Goal: Task Accomplishment & Management: Manage account settings

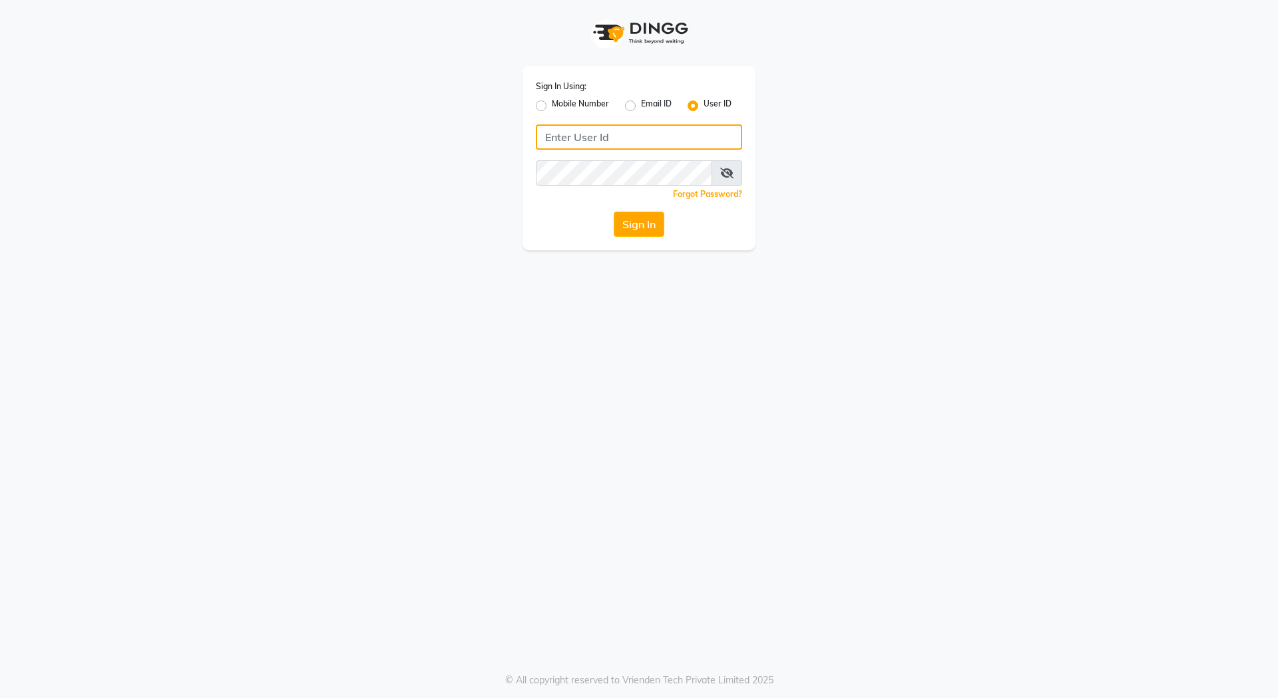
click at [580, 144] on input "Username" at bounding box center [639, 136] width 206 height 25
type input "dyeverse"
click at [639, 228] on button "Sign In" at bounding box center [639, 224] width 51 height 25
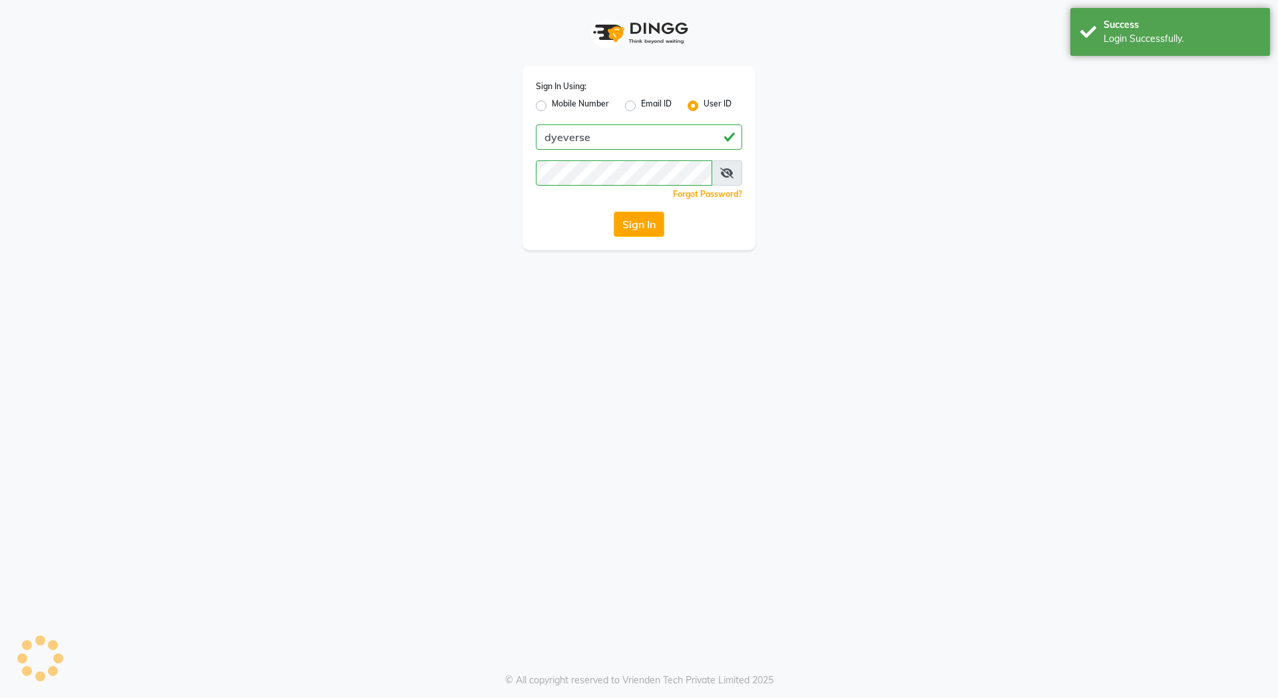
select select "6368"
select select "service"
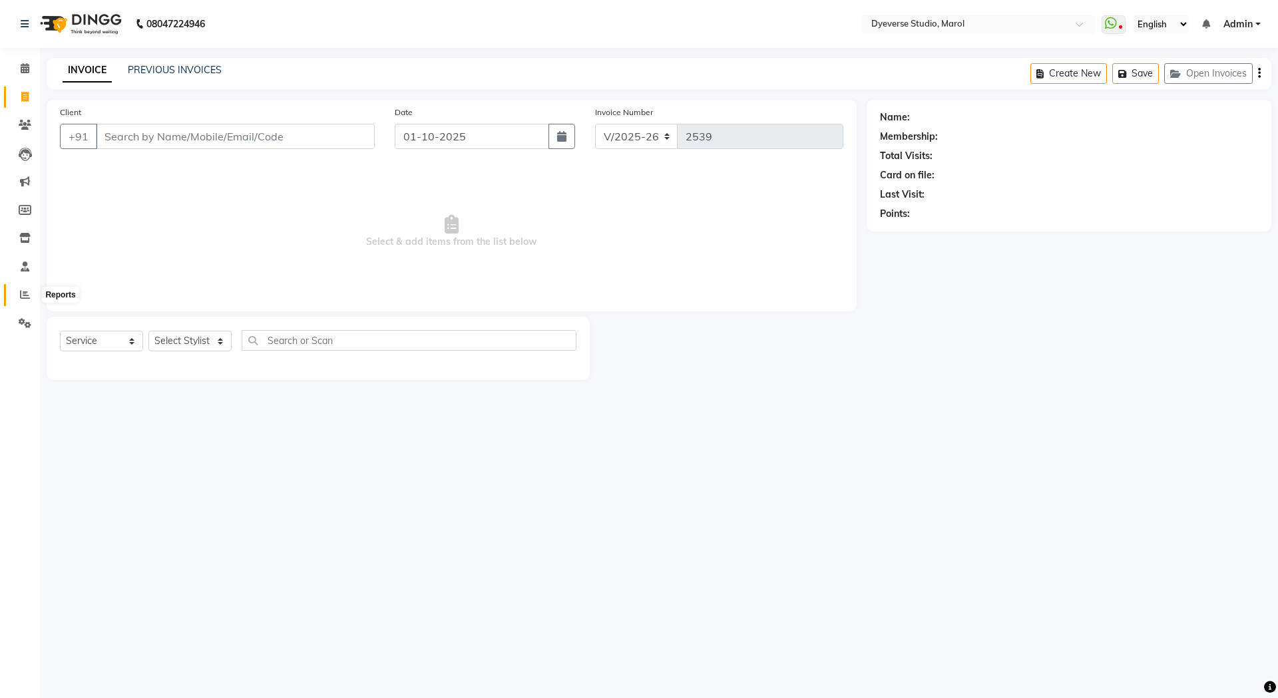
click at [23, 299] on icon at bounding box center [25, 295] width 10 height 10
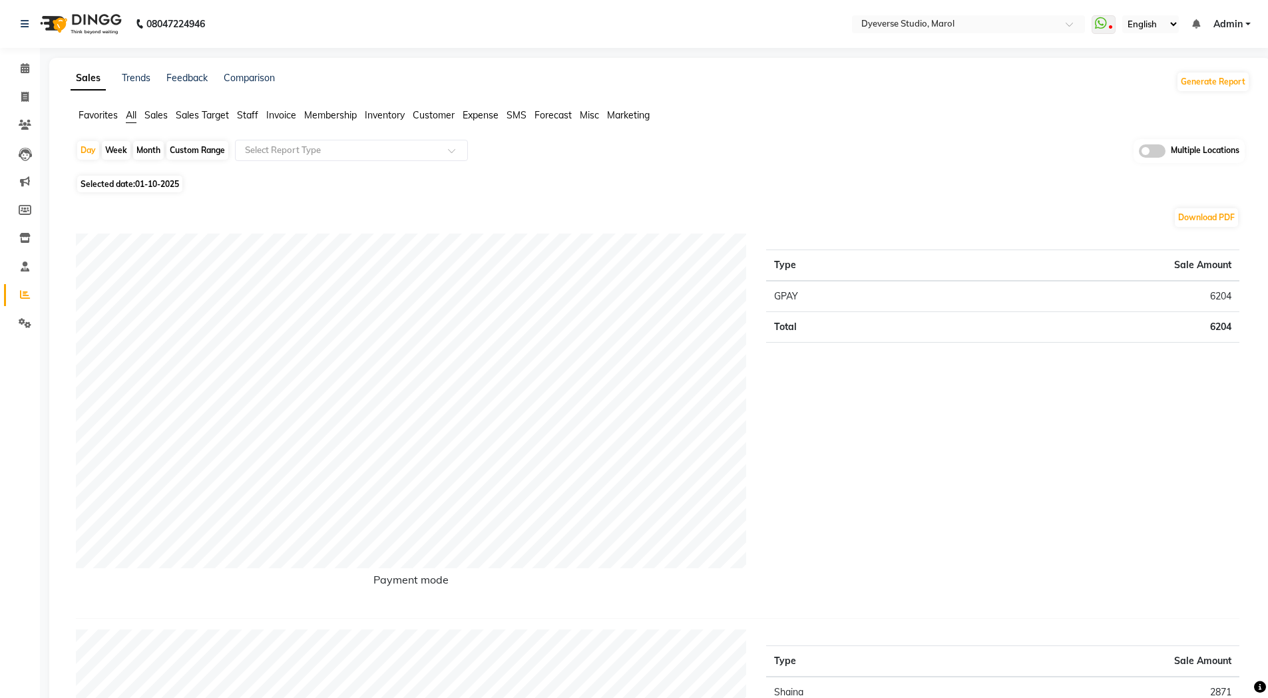
click at [284, 116] on span "Invoice" at bounding box center [281, 115] width 30 height 12
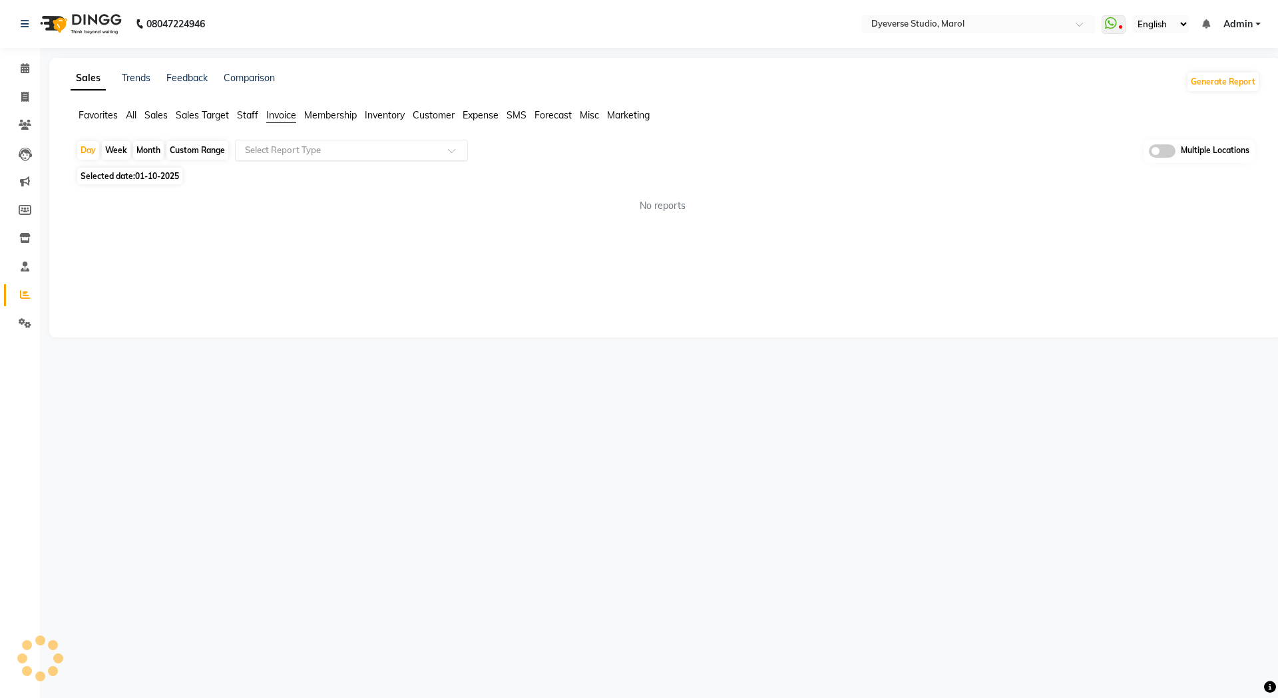
click at [373, 153] on input "text" at bounding box center [338, 150] width 192 height 13
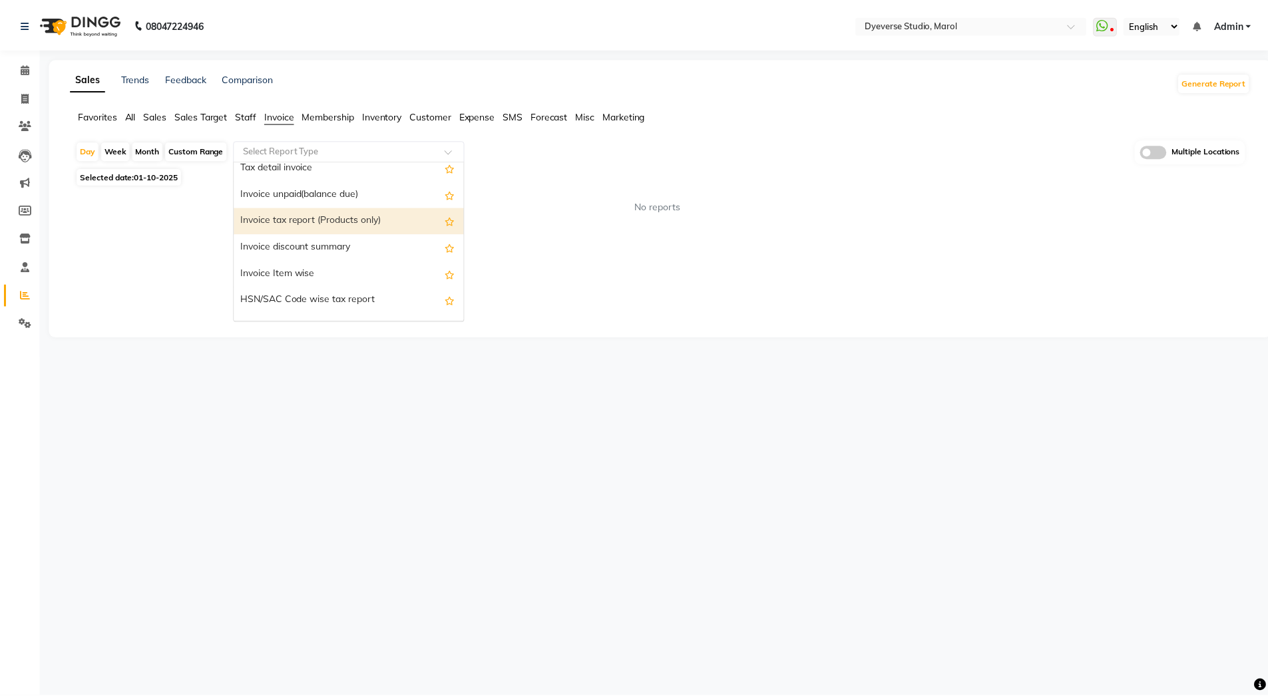
scroll to position [69, 0]
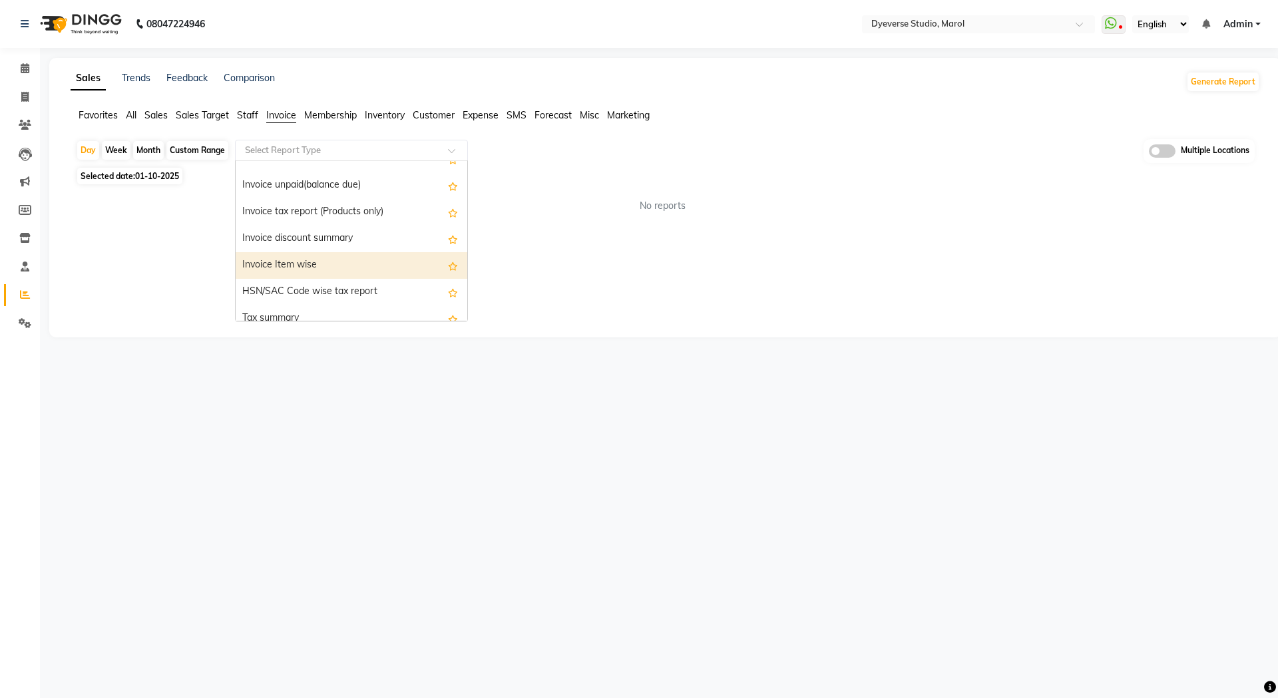
click at [387, 273] on div "Invoice Item wise" at bounding box center [352, 265] width 232 height 27
select select "full_report"
select select "csv"
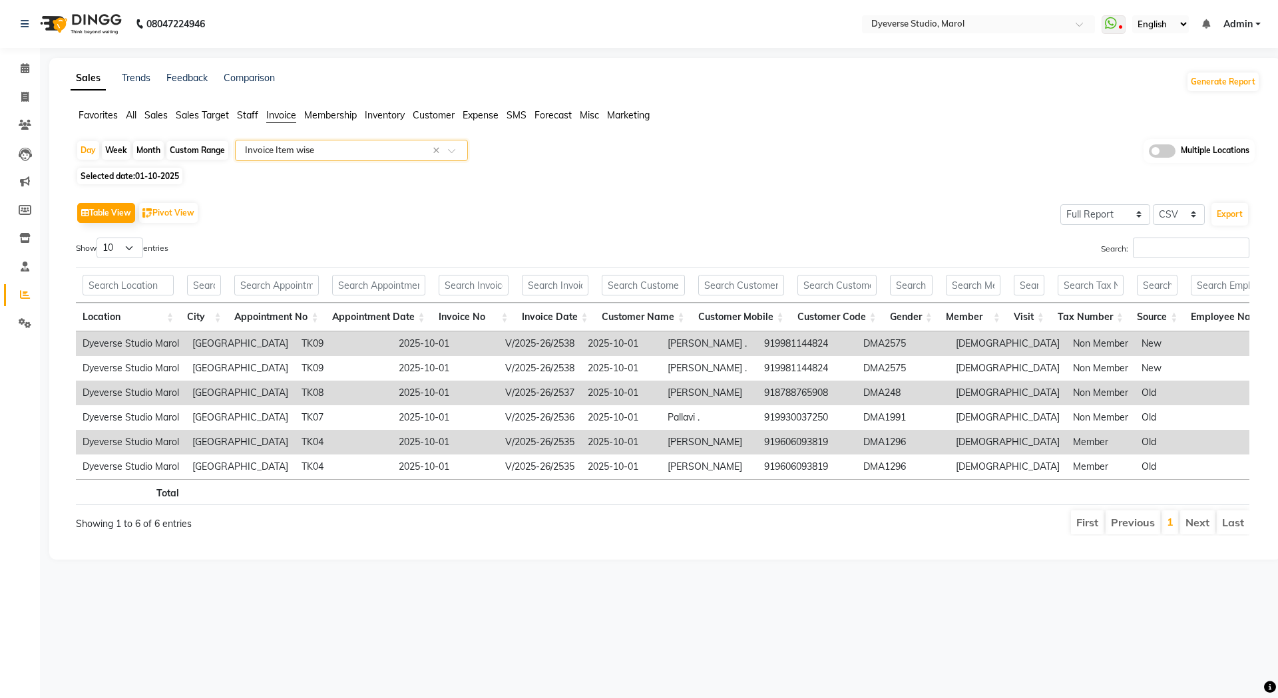
click at [149, 149] on div "Month" at bounding box center [148, 150] width 31 height 19
select select "10"
select select "2025"
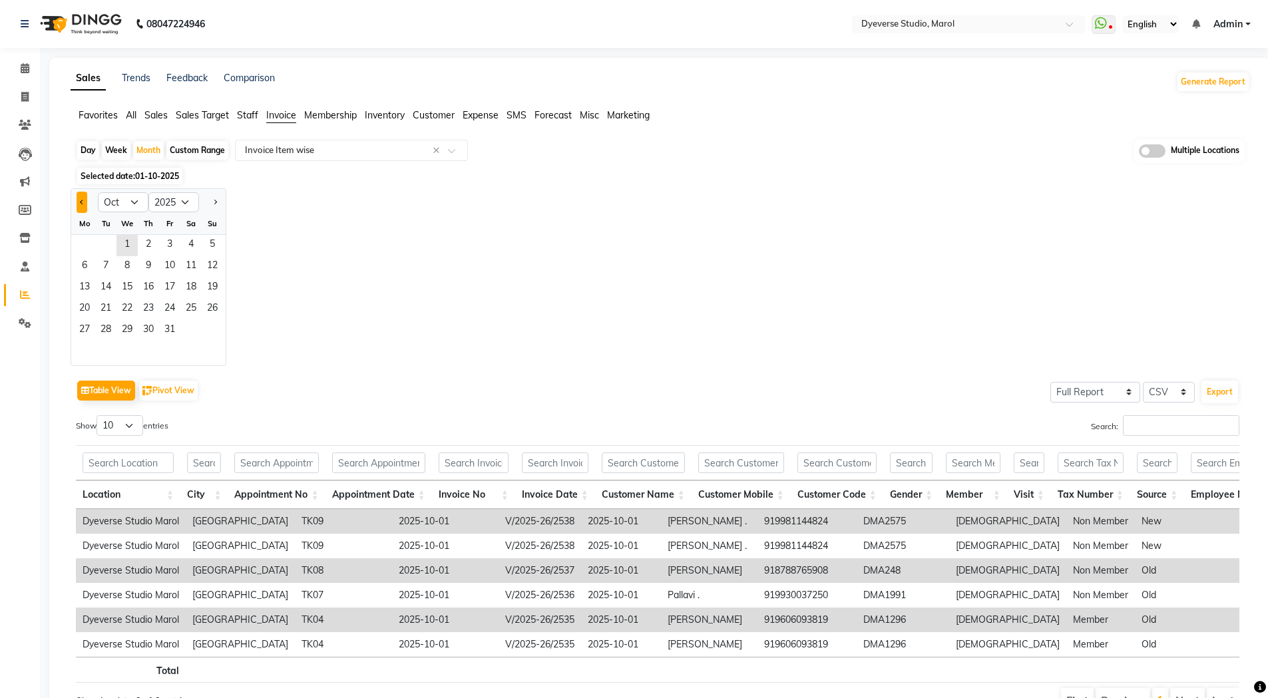
click at [77, 204] on button "Previous month" at bounding box center [82, 202] width 11 height 21
select select "9"
click at [87, 242] on span "1" at bounding box center [84, 245] width 21 height 21
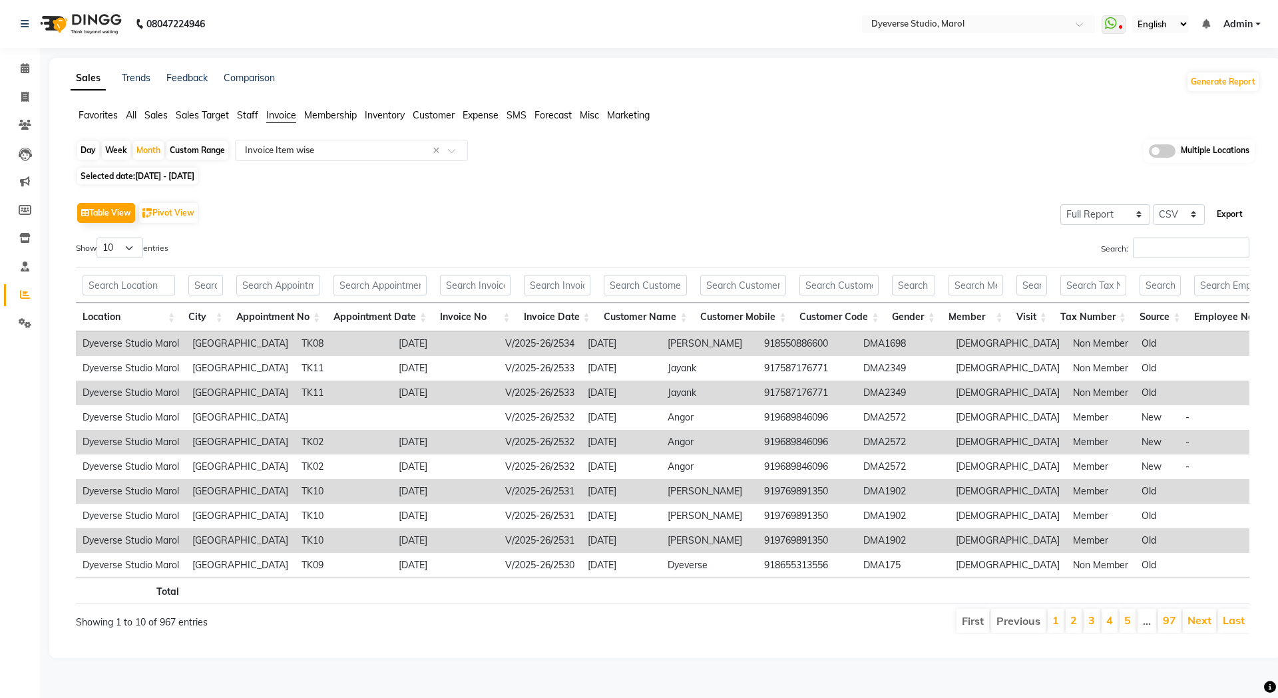
click at [1231, 211] on button "Export" at bounding box center [1229, 214] width 37 height 23
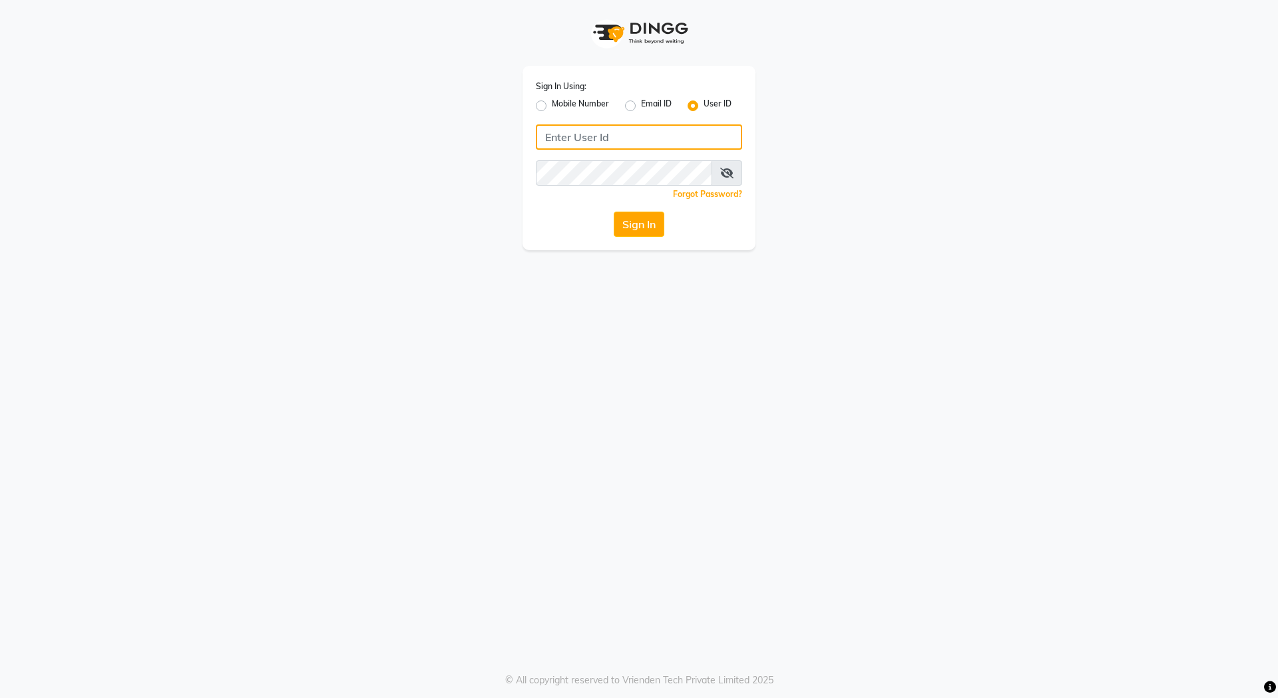
click at [604, 143] on input "Username" at bounding box center [639, 136] width 206 height 25
type input "dyeverse"
click at [644, 225] on button "Sign In" at bounding box center [639, 224] width 51 height 25
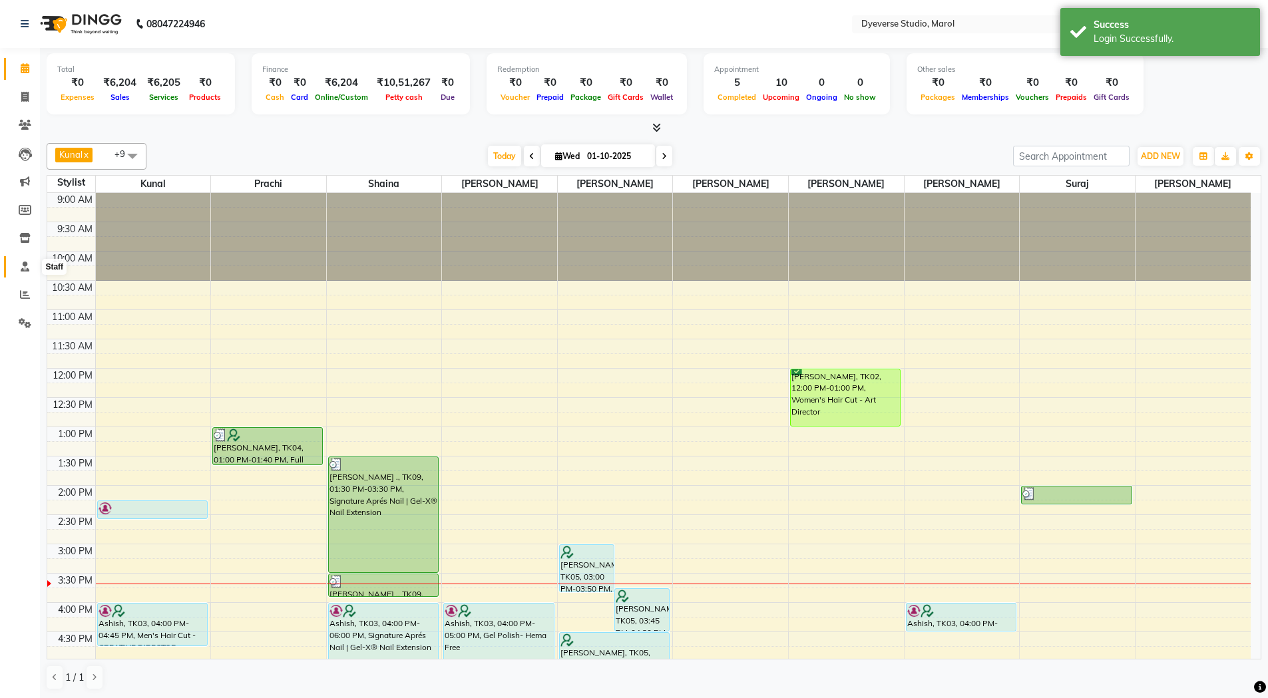
click at [24, 263] on icon at bounding box center [25, 267] width 9 height 10
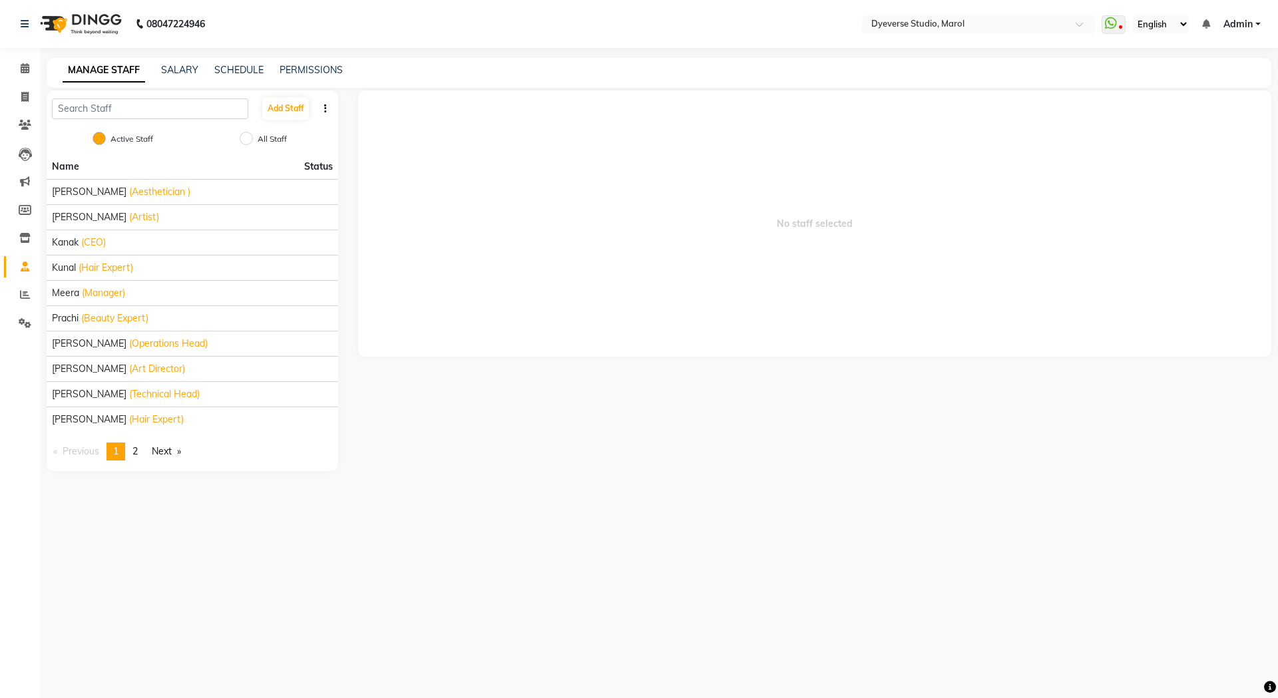
click at [301, 59] on div "MANAGE STAFF SALARY SCHEDULE PERMISSIONS" at bounding box center [659, 73] width 1225 height 30
drag, startPoint x: 305, startPoint y: 72, endPoint x: 301, endPoint y: 59, distance: 13.3
click at [301, 59] on div "MANAGE STAFF SALARY SCHEDULE PERMISSIONS" at bounding box center [659, 73] width 1225 height 30
click at [303, 70] on link "PERMISSIONS" at bounding box center [311, 70] width 63 height 12
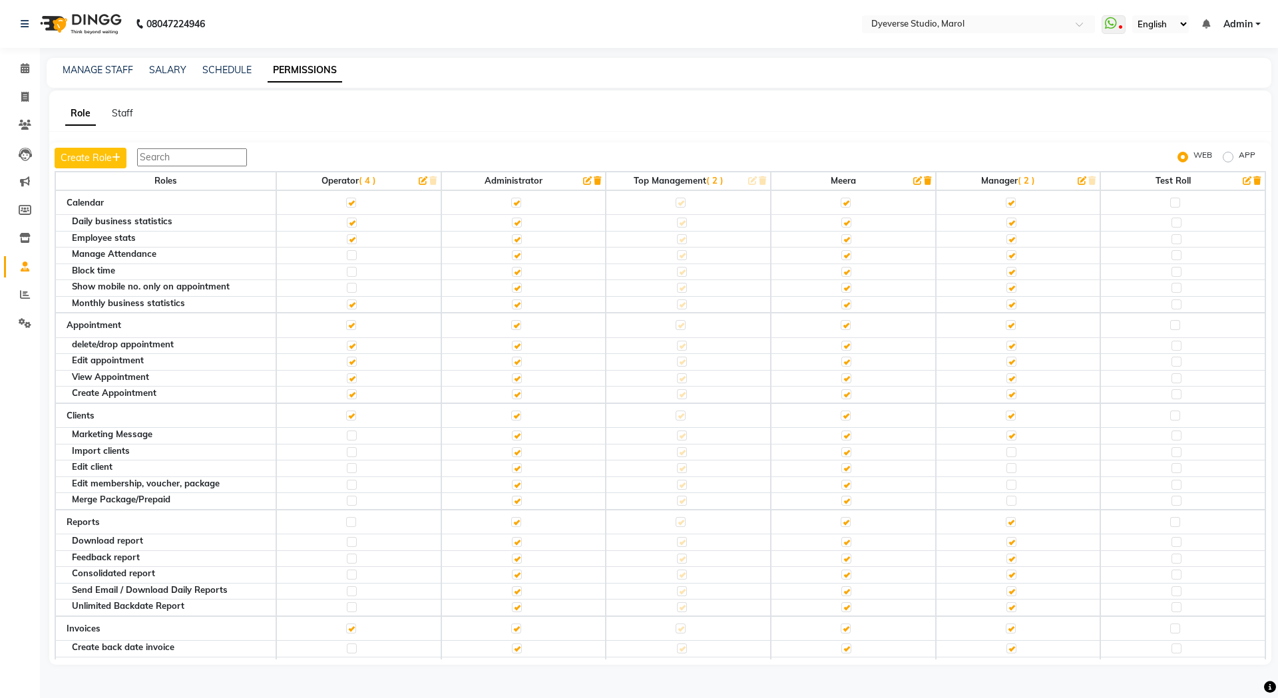
click at [363, 180] on span "( 4 )" at bounding box center [367, 180] width 17 height 11
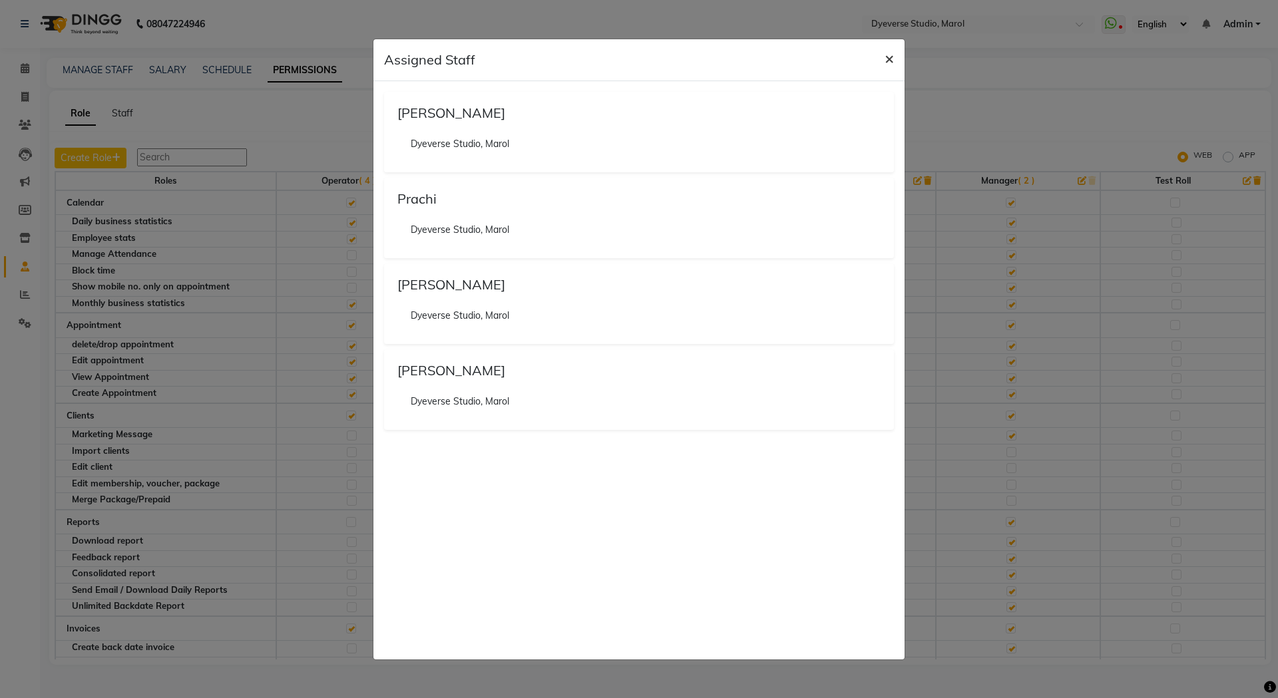
click at [890, 58] on span "×" at bounding box center [889, 58] width 9 height 20
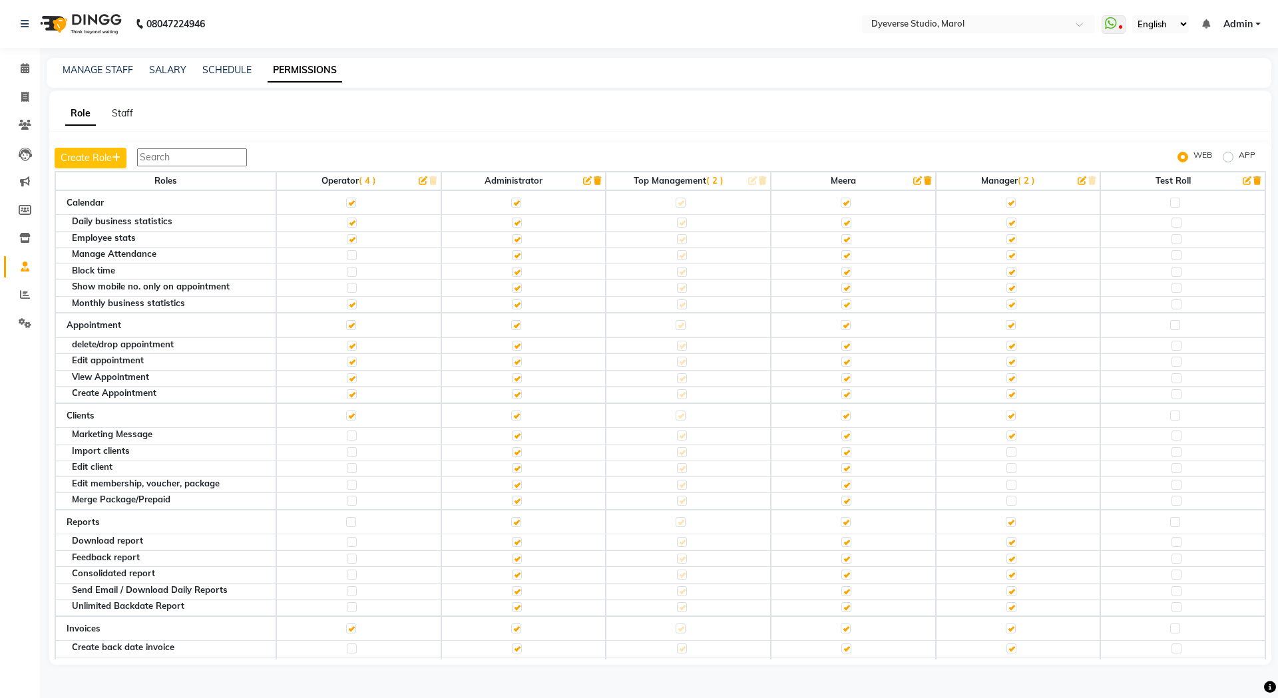
click at [583, 179] on icon "button" at bounding box center [587, 180] width 9 height 9
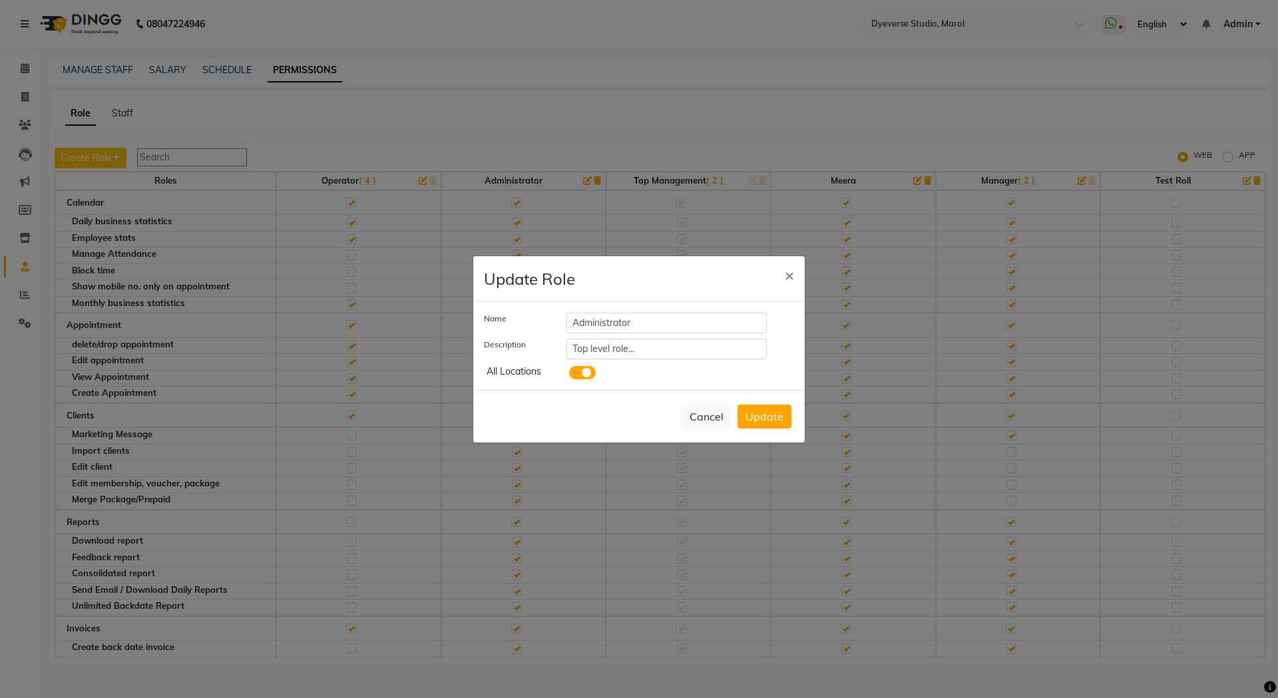
click at [578, 179] on ngb-modal-window "Update Role × Name Administrator Description Top level role... All Locations Ca…" at bounding box center [639, 349] width 1278 height 698
click at [580, 149] on ngb-modal-window "Update Role × Name Administrator Description Top level role... All Locations Ca…" at bounding box center [639, 349] width 1278 height 698
click at [689, 404] on button "Cancel" at bounding box center [706, 416] width 51 height 25
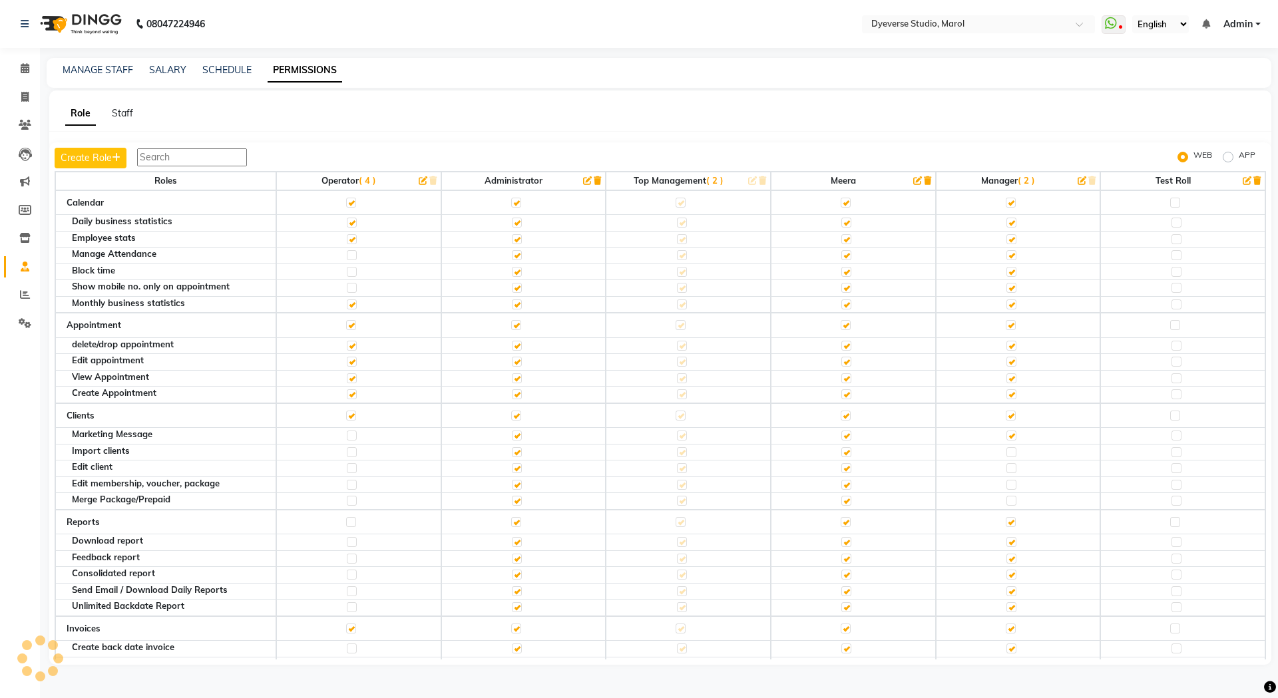
click at [708, 176] on span "( 2 )" at bounding box center [714, 180] width 17 height 11
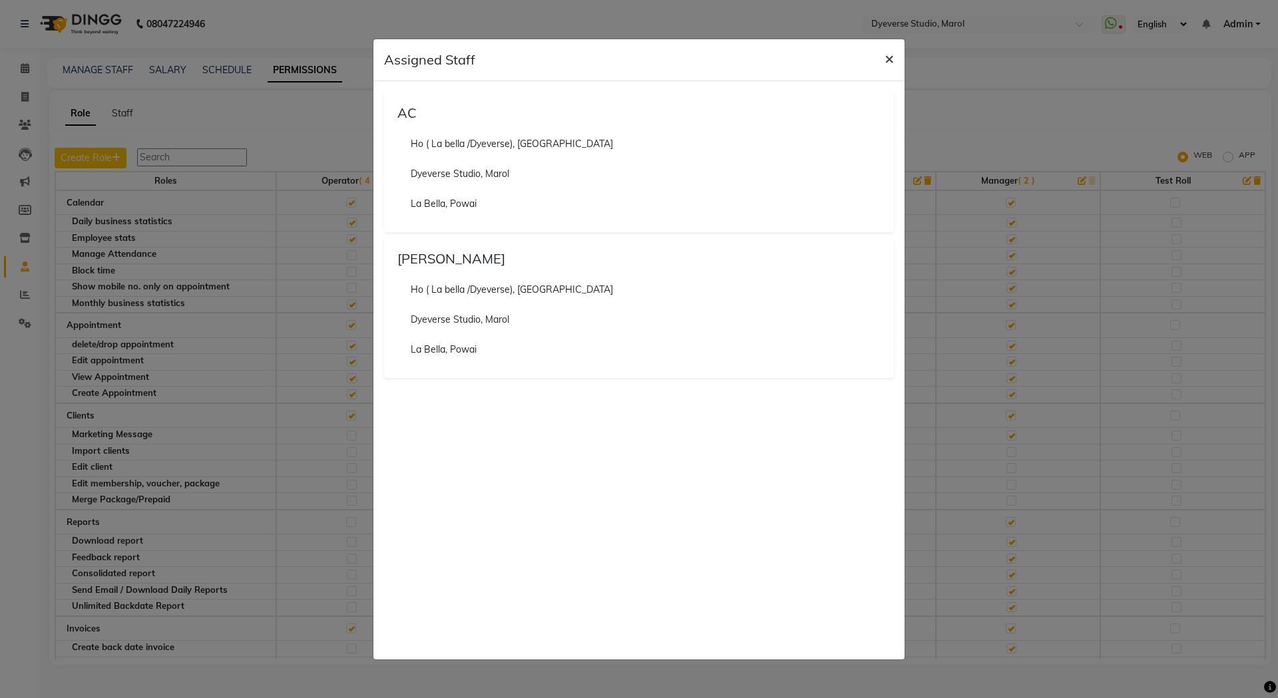
click at [885, 59] on span "×" at bounding box center [889, 58] width 9 height 20
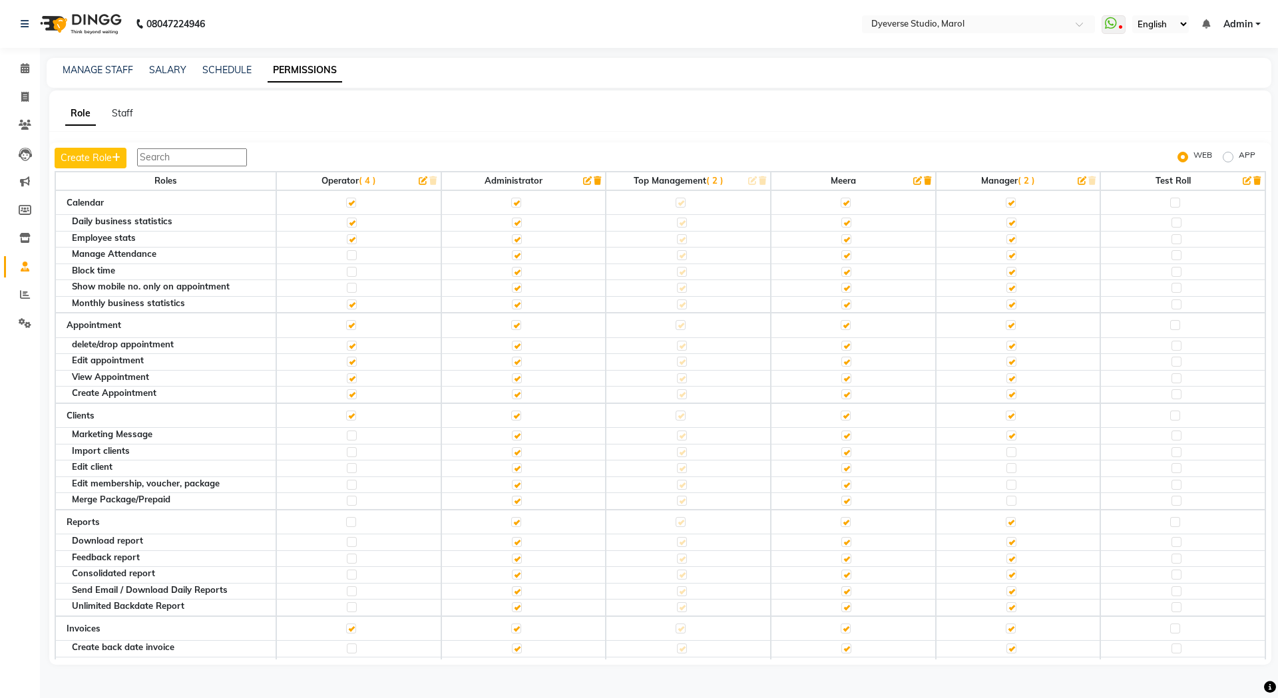
click at [1022, 178] on span "( 2 )" at bounding box center [1026, 180] width 17 height 11
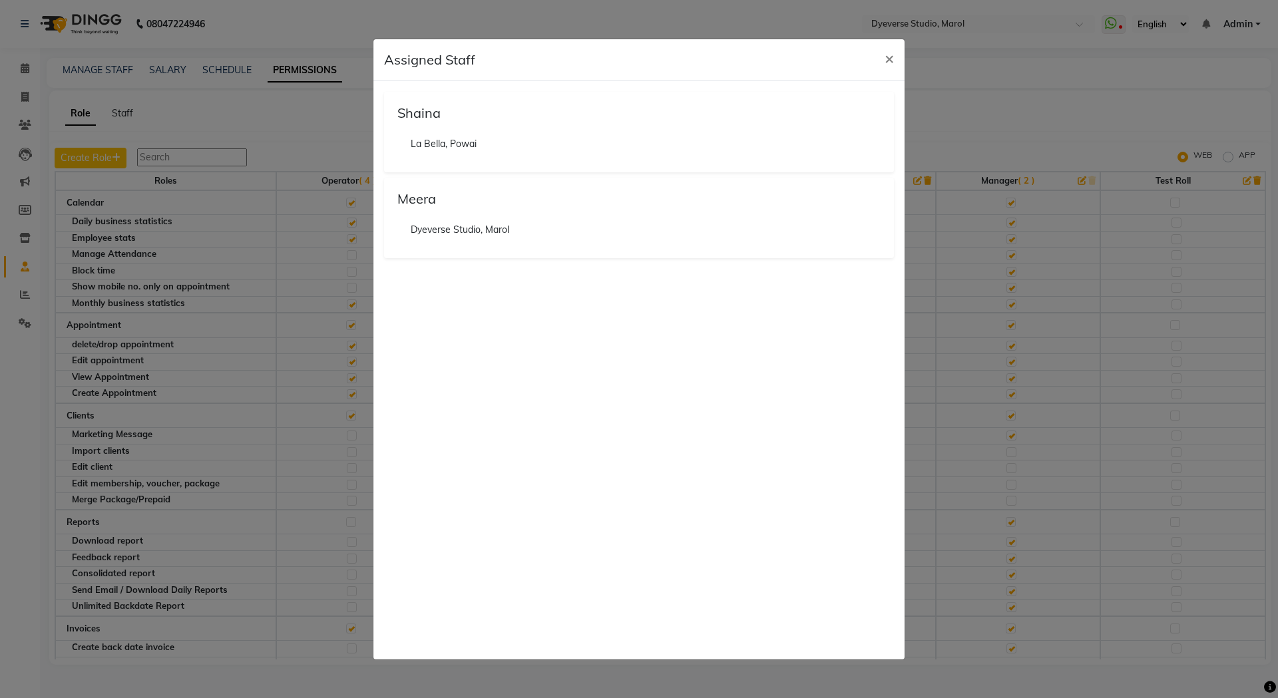
click at [441, 139] on li "La Bella, Powai" at bounding box center [638, 144] width 483 height 30
click at [451, 225] on li "Dyeverse Studio, Marol" at bounding box center [638, 230] width 483 height 30
click at [889, 60] on span "×" at bounding box center [889, 58] width 9 height 20
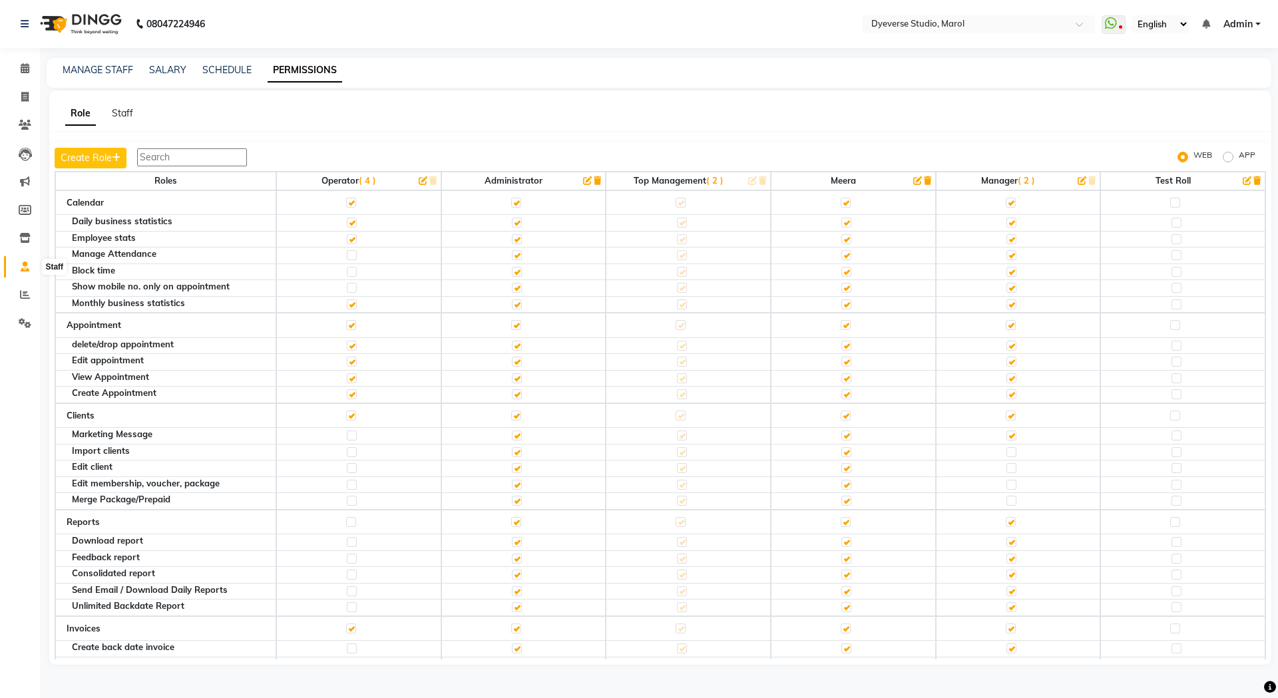
click at [25, 267] on icon at bounding box center [25, 267] width 9 height 10
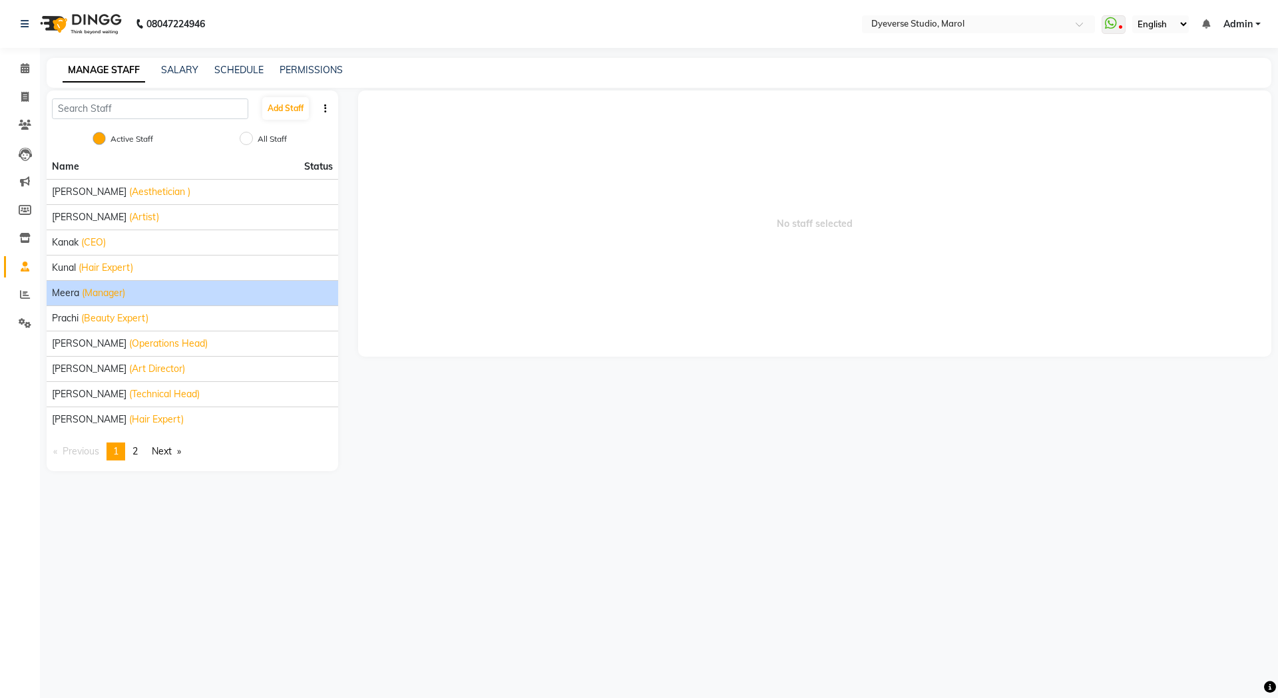
click at [94, 298] on span "(Manager)" at bounding box center [103, 293] width 43 height 14
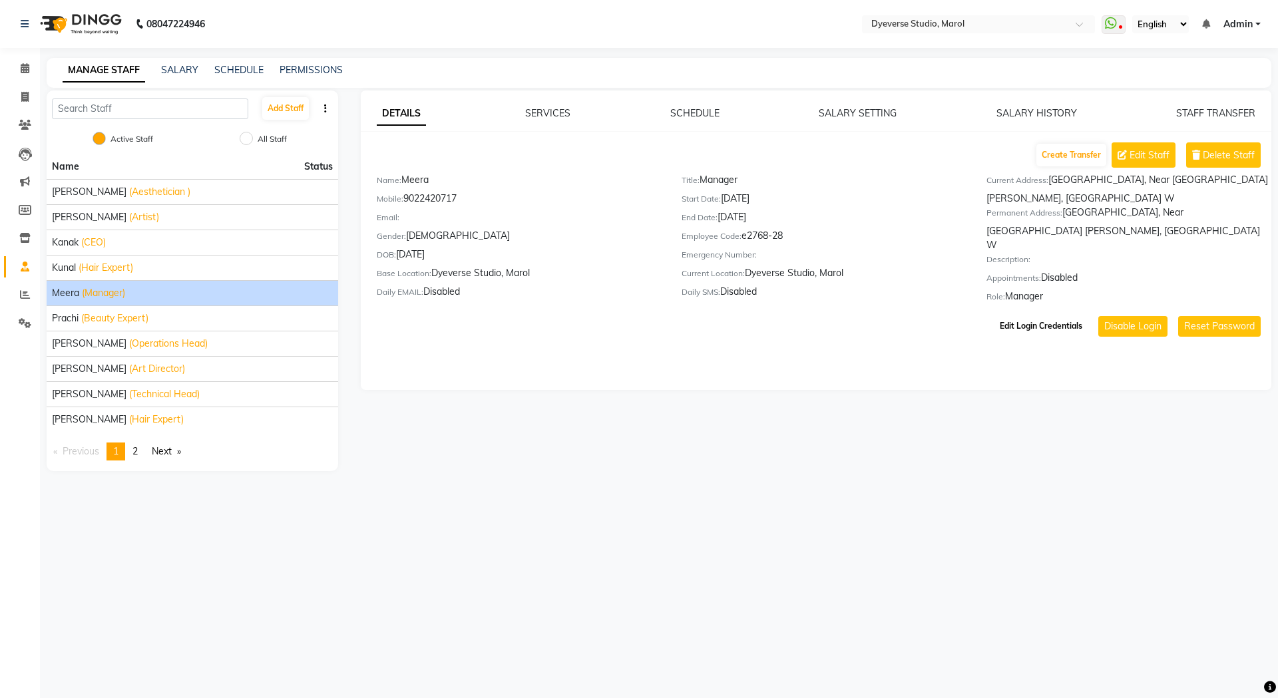
click at [1036, 322] on button "Edit Login Credentials" at bounding box center [1040, 326] width 93 height 23
select select "2725"
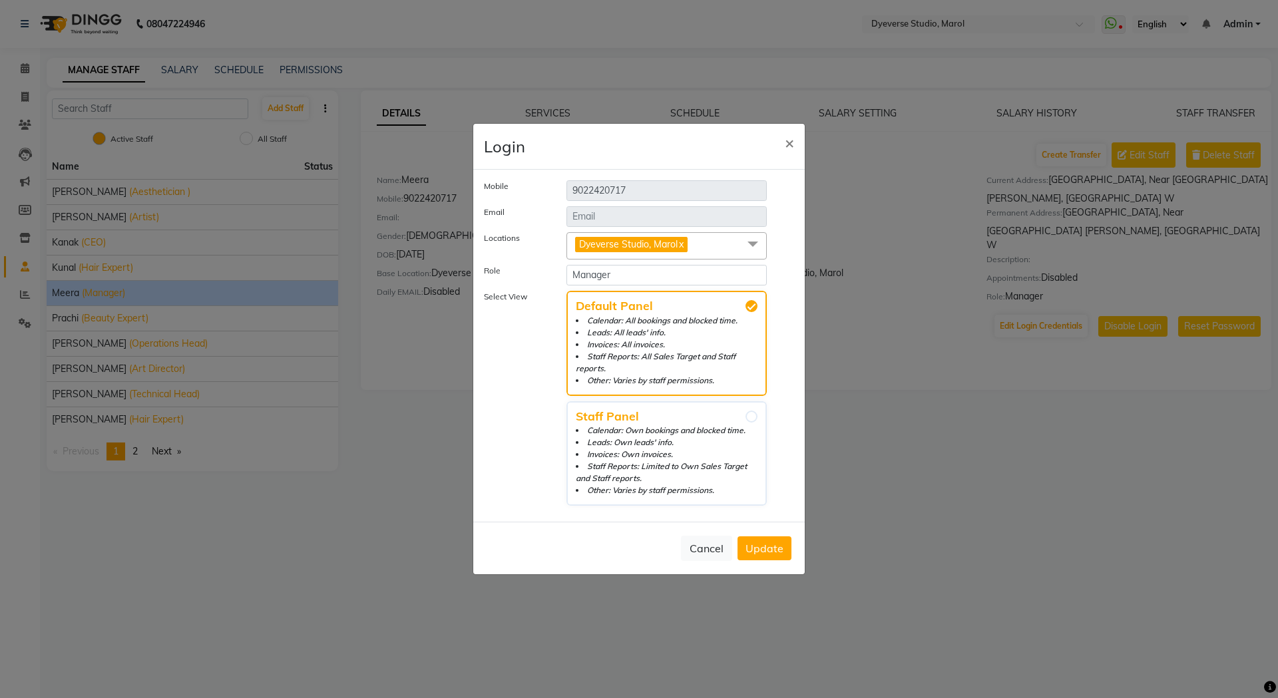
click at [750, 250] on span at bounding box center [752, 244] width 27 height 25
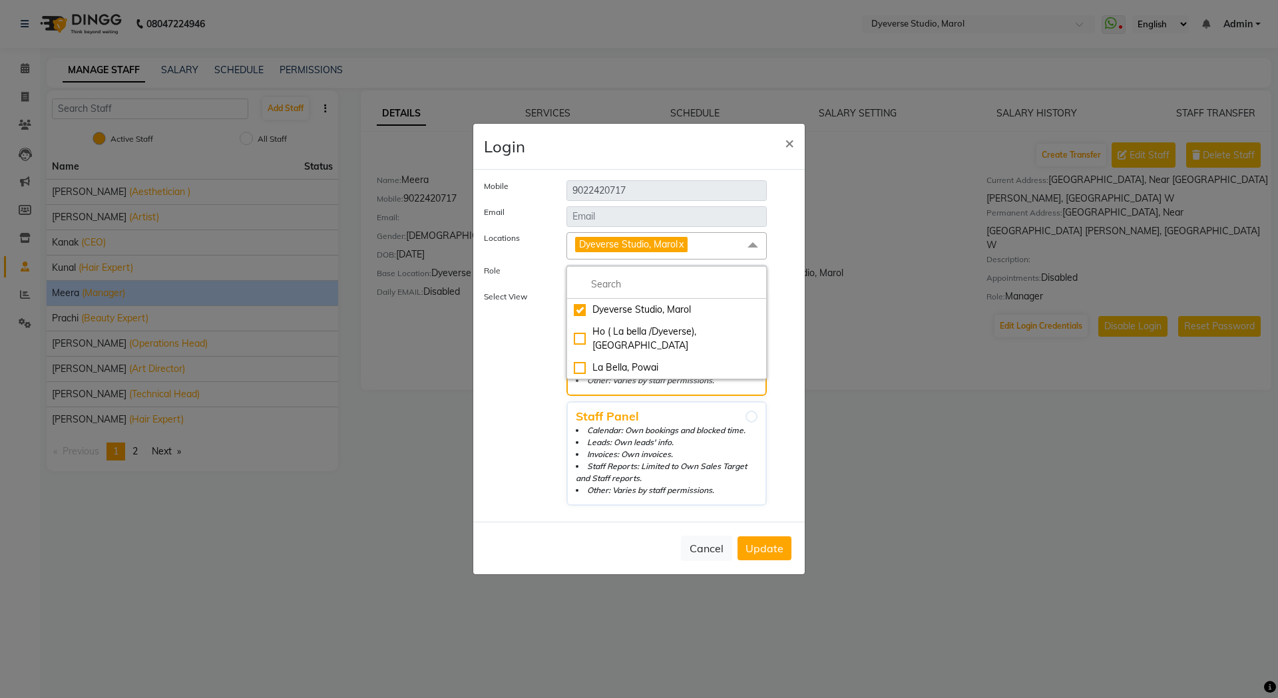
click at [750, 250] on span at bounding box center [752, 244] width 27 height 25
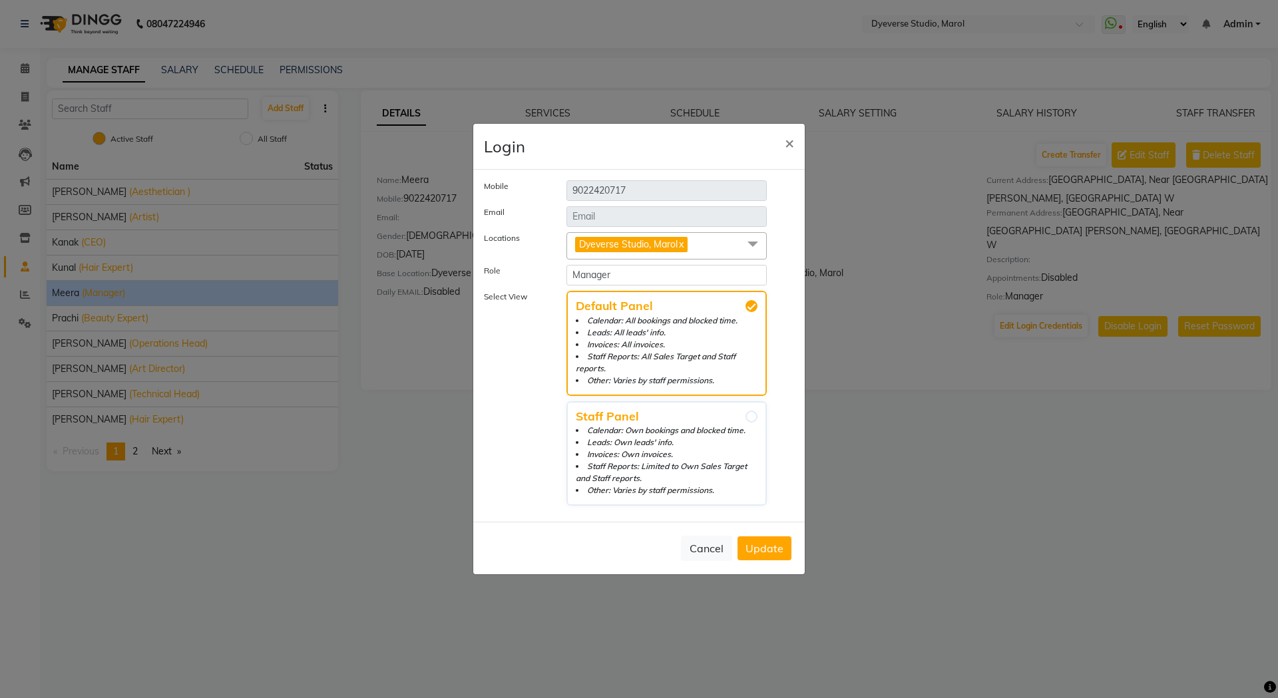
click at [781, 536] on button "Update" at bounding box center [764, 548] width 54 height 24
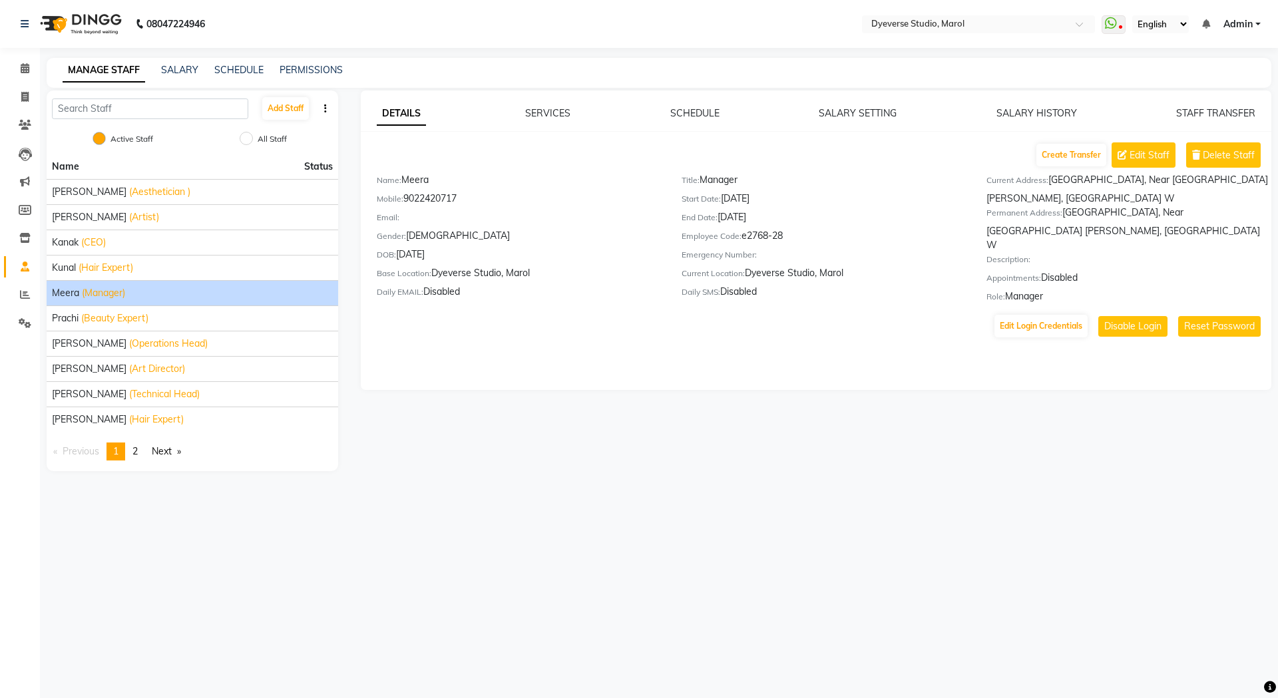
click at [1203, 334] on div "DETAILS SERVICES SCHEDULE SALARY SETTING SALARY HISTORY STAFF TRANSFER Create T…" at bounding box center [816, 241] width 911 height 300
click at [1209, 319] on button "Reset Password" at bounding box center [1219, 326] width 83 height 21
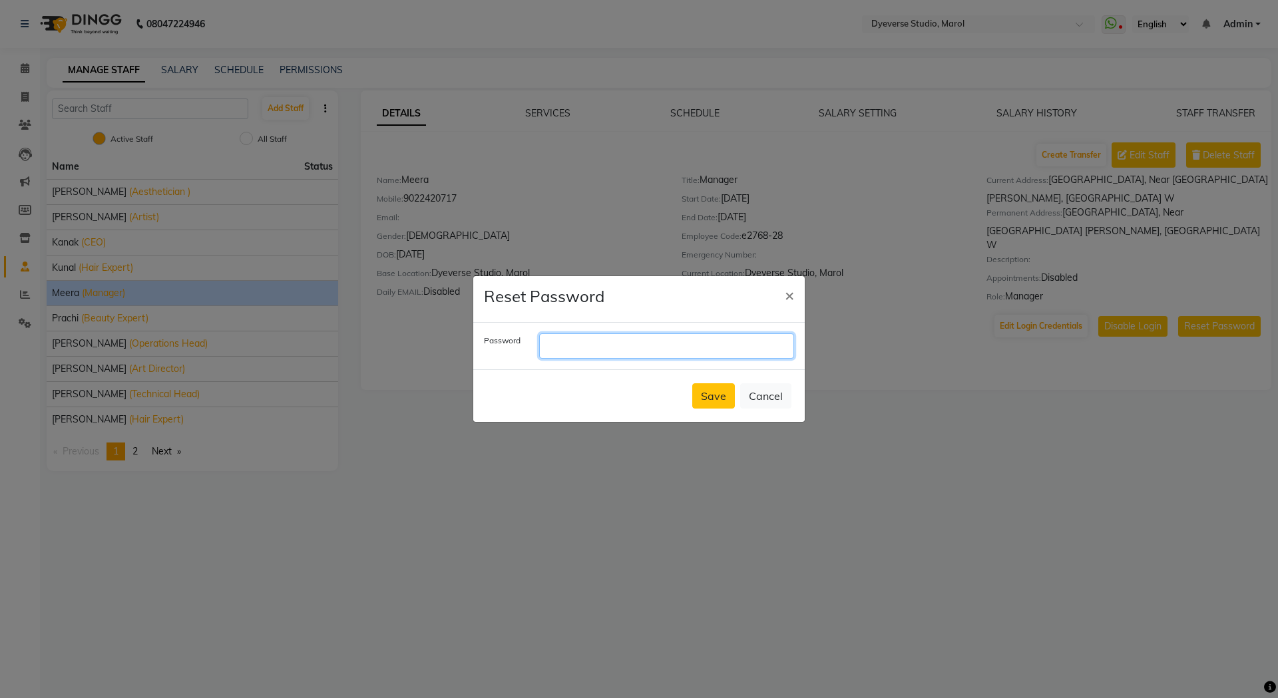
click at [580, 354] on input "text" at bounding box center [666, 345] width 255 height 25
type input "Meera@2025"
click at [704, 401] on button "Save" at bounding box center [713, 395] width 43 height 25
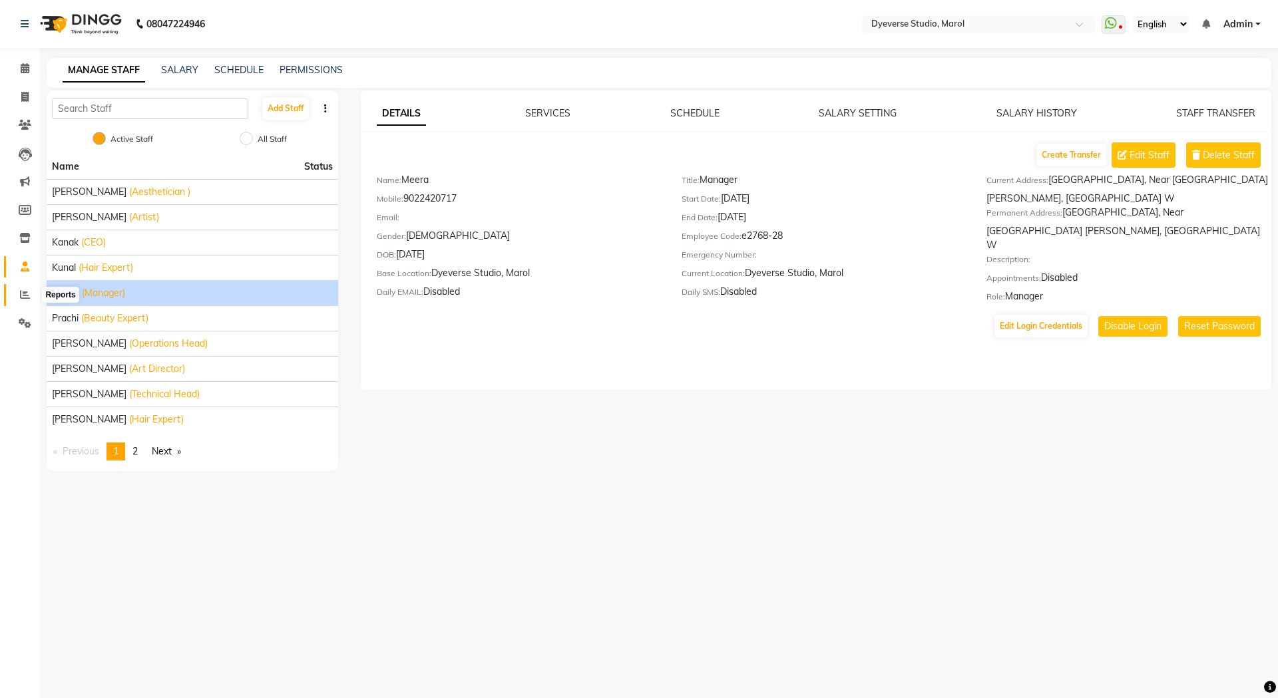
click at [23, 298] on icon at bounding box center [25, 295] width 10 height 10
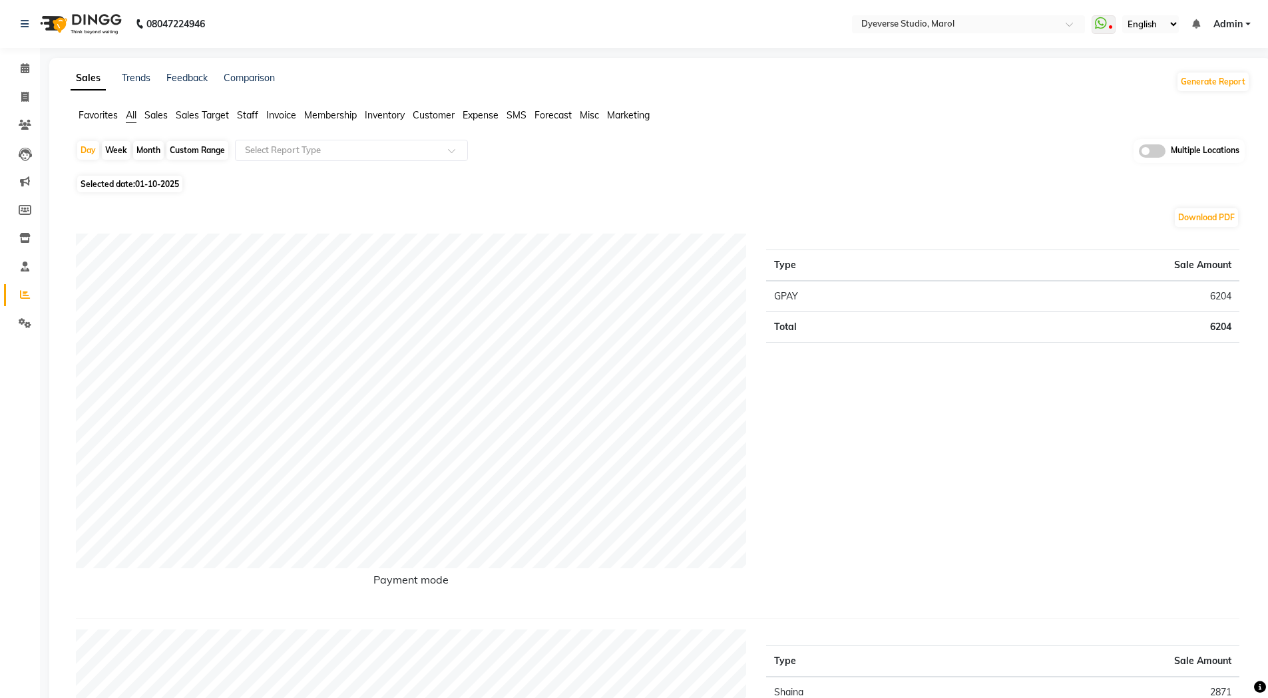
click at [278, 110] on span "Invoice" at bounding box center [281, 115] width 30 height 12
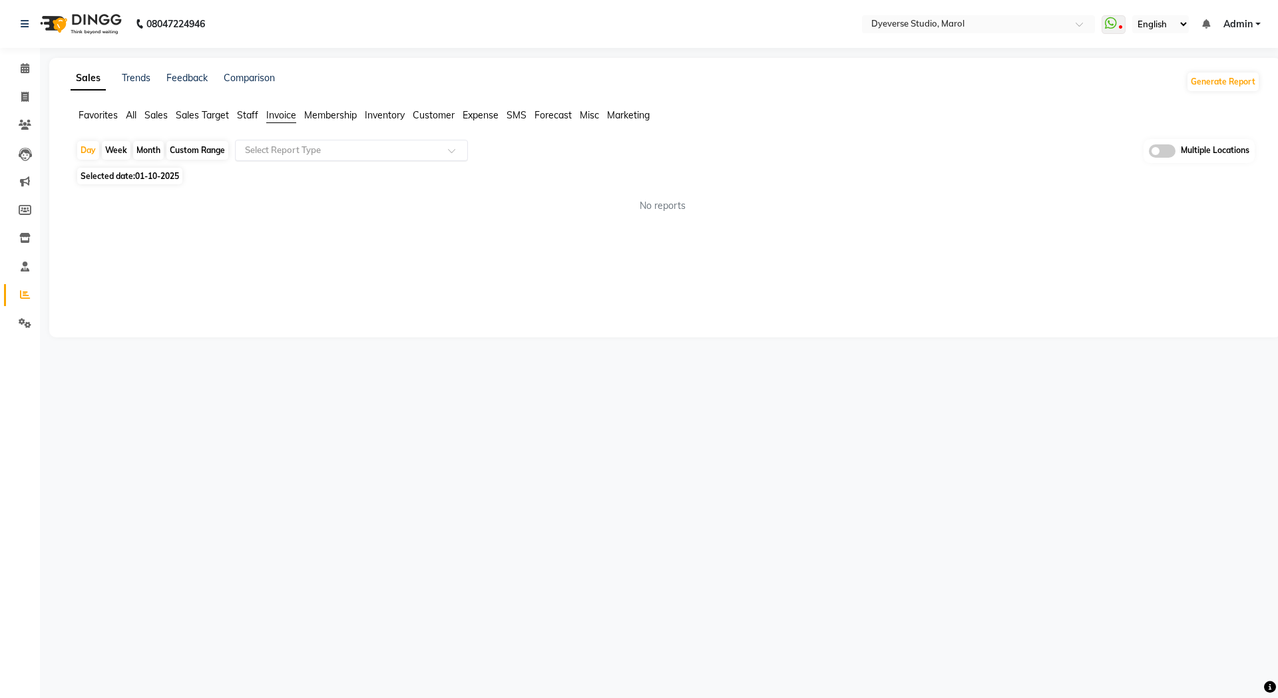
click at [296, 147] on input "text" at bounding box center [338, 150] width 192 height 13
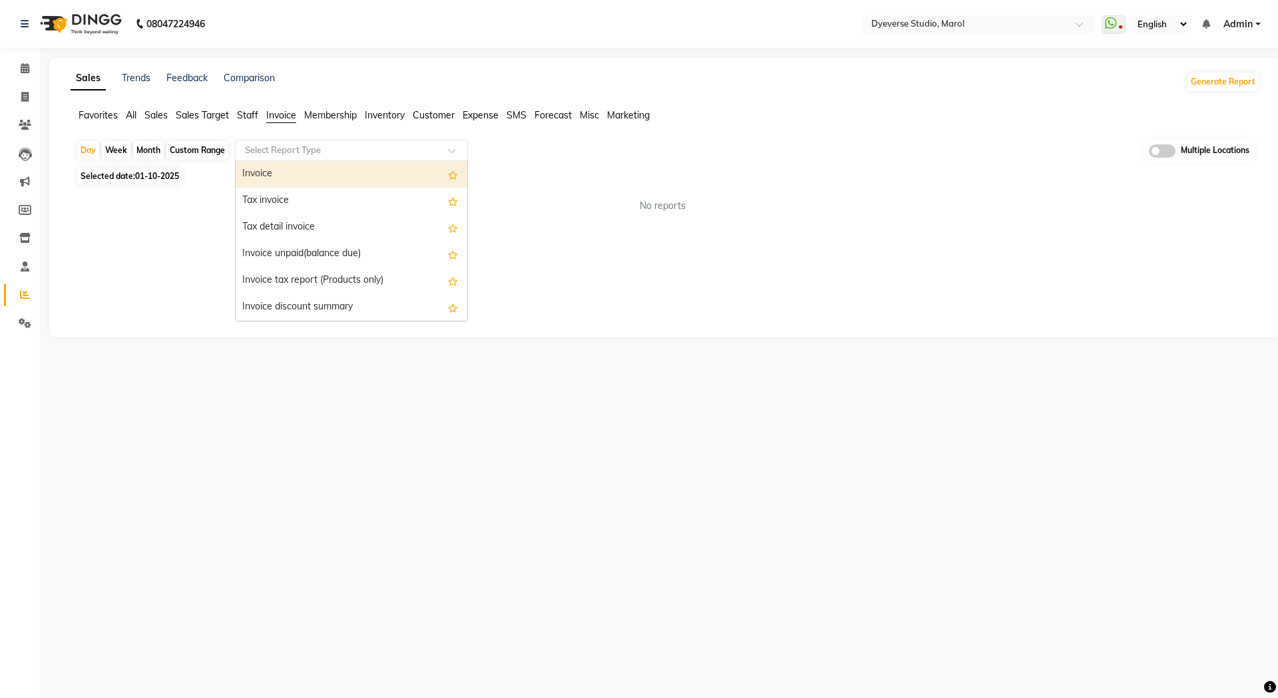
click at [285, 164] on div "Invoice" at bounding box center [352, 174] width 232 height 27
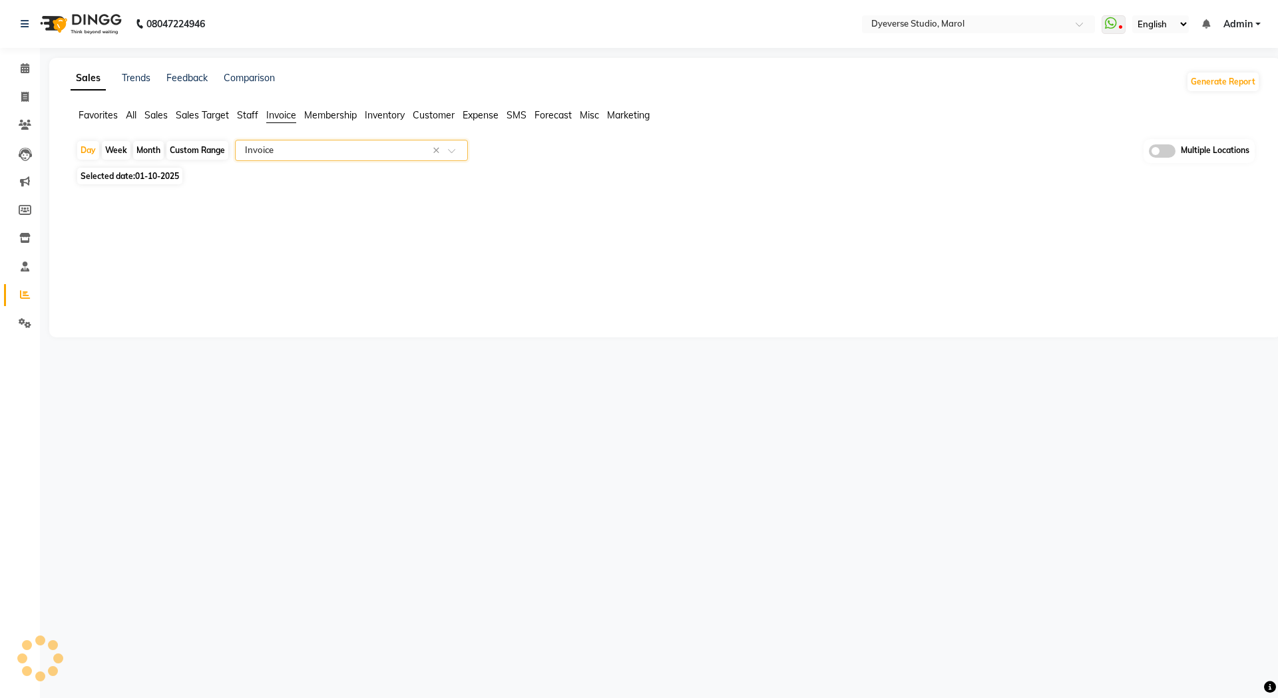
select select "full_report"
select select "csv"
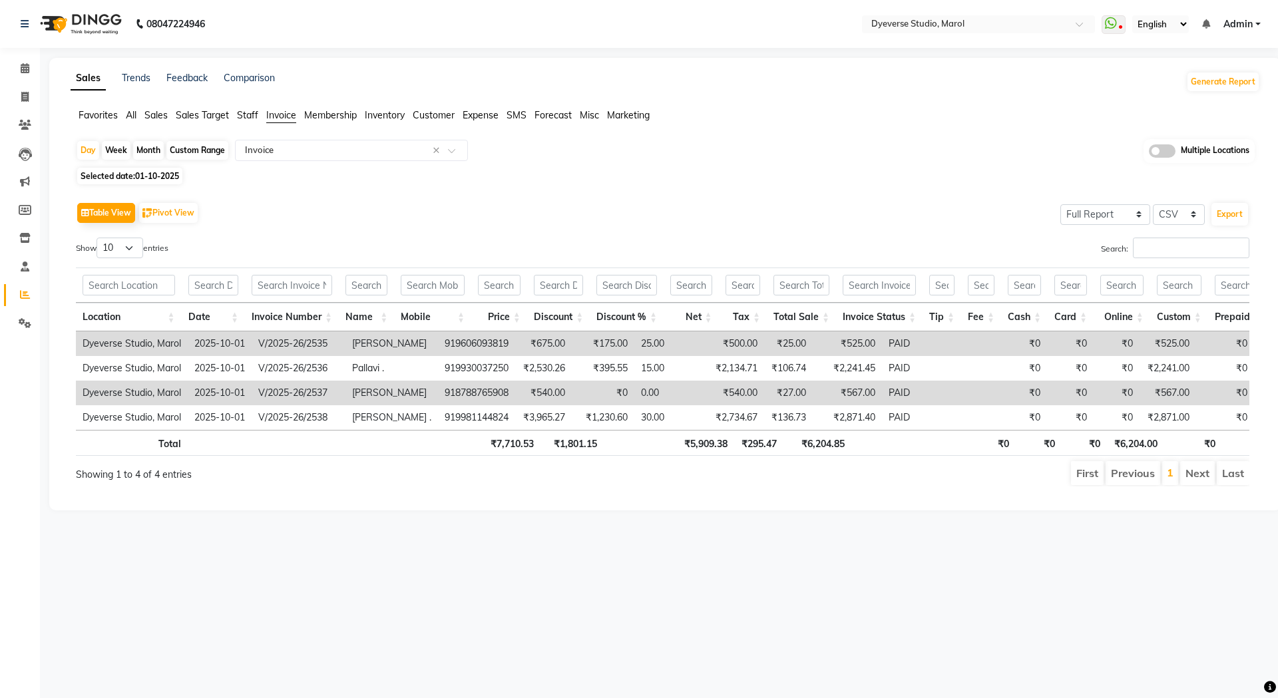
click at [148, 151] on div "Month" at bounding box center [148, 150] width 31 height 19
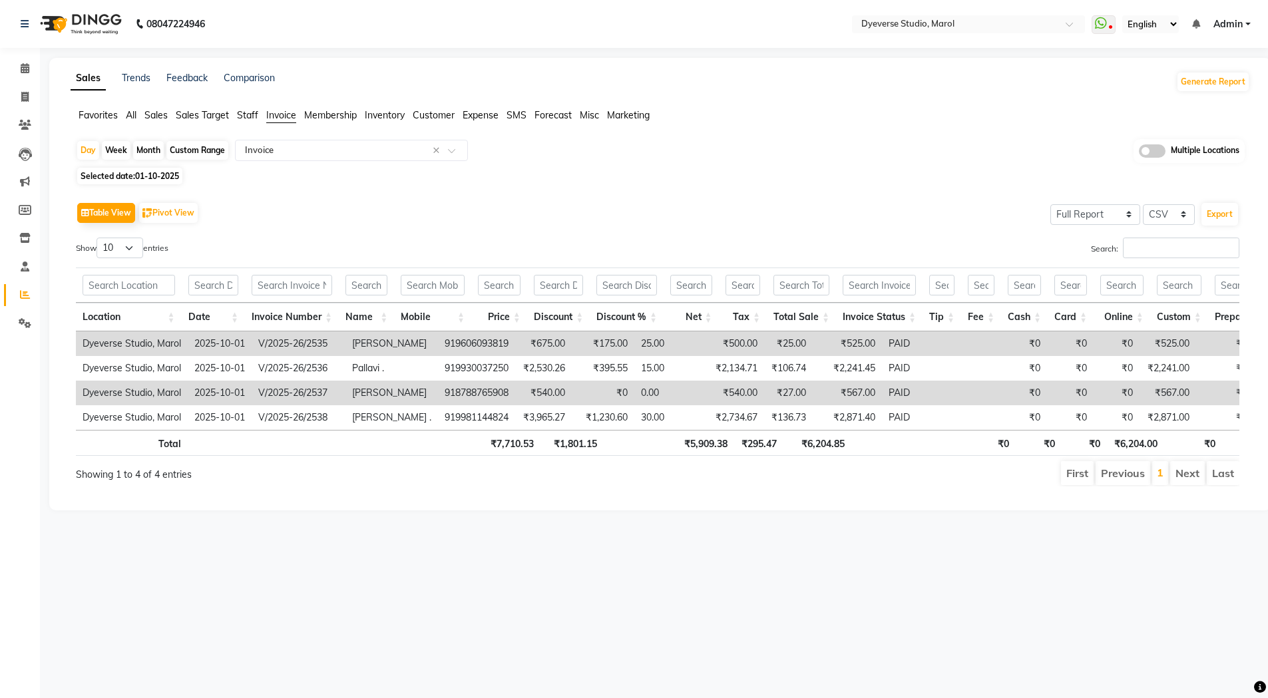
select select "10"
select select "2025"
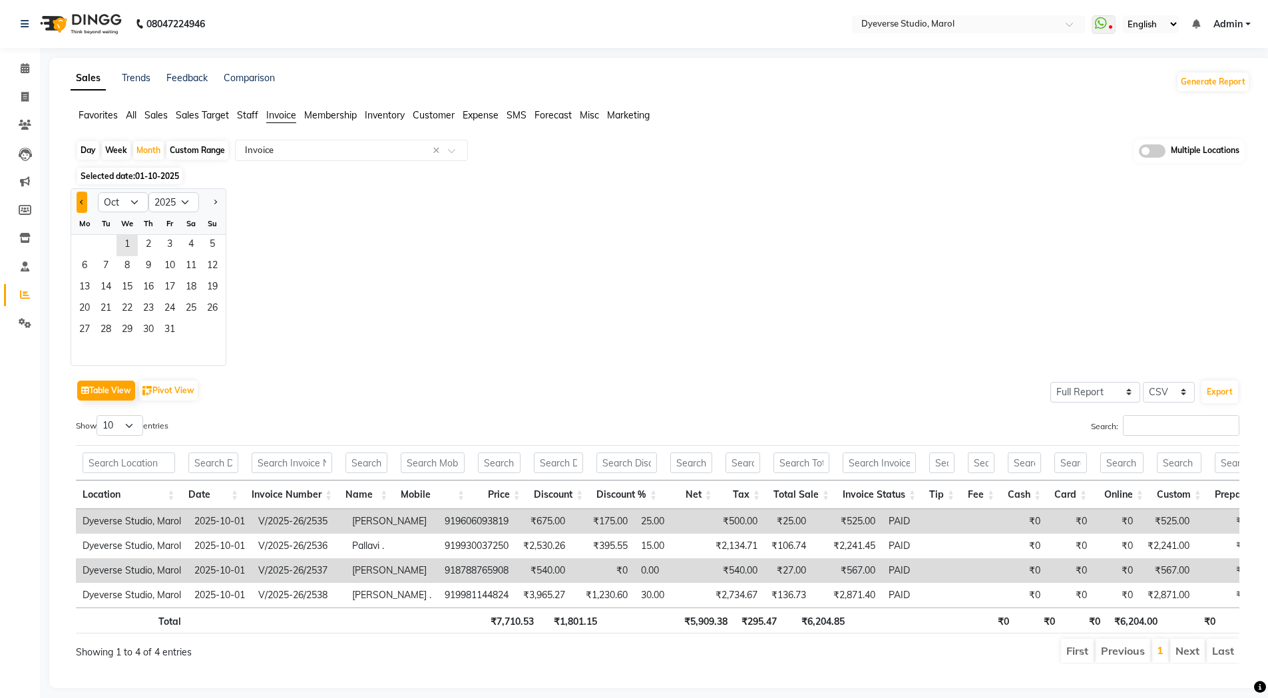
click at [83, 203] on span "Previous month" at bounding box center [82, 201] width 5 height 5
select select "9"
click at [88, 246] on span "1" at bounding box center [84, 245] width 21 height 21
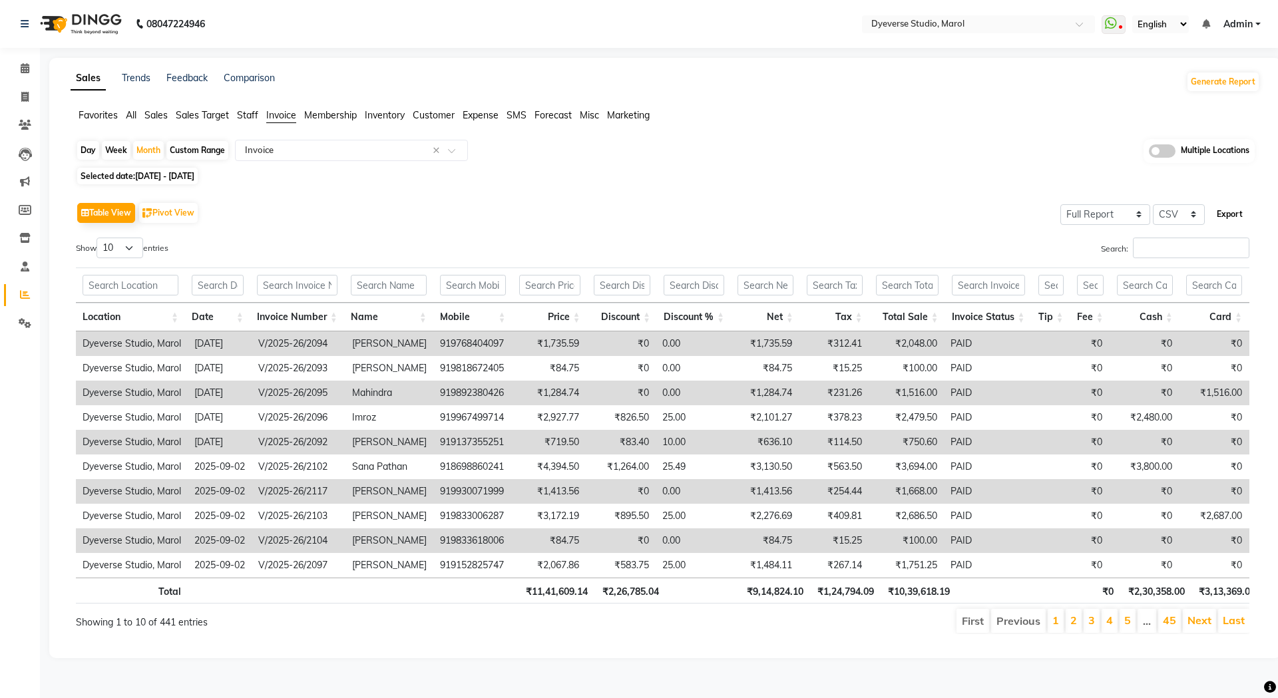
click at [1239, 216] on button "Export" at bounding box center [1229, 214] width 37 height 23
click at [1227, 220] on button "Export" at bounding box center [1229, 214] width 37 height 23
click at [26, 90] on span at bounding box center [24, 97] width 23 height 15
select select "6368"
select select "service"
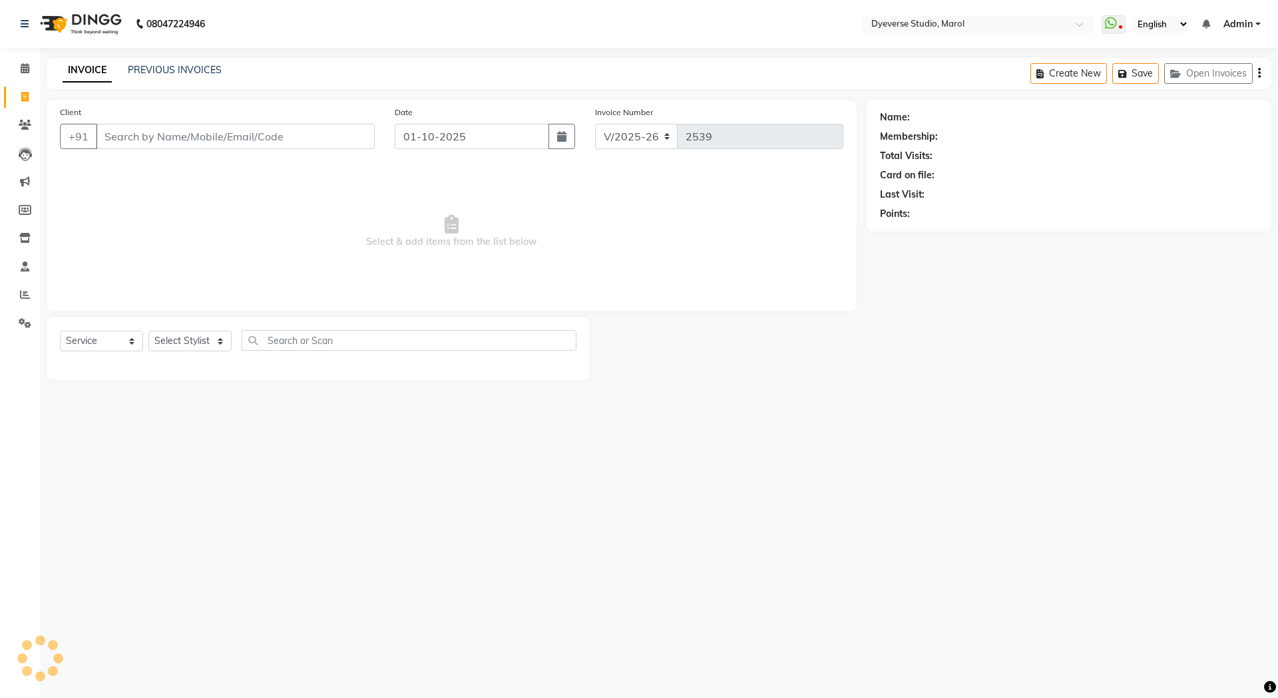
drag, startPoint x: 240, startPoint y: 134, endPoint x: 234, endPoint y: 125, distance: 10.5
click at [240, 134] on input "Client" at bounding box center [235, 136] width 279 height 25
click at [180, 73] on link "PREVIOUS INVOICES" at bounding box center [175, 70] width 94 height 12
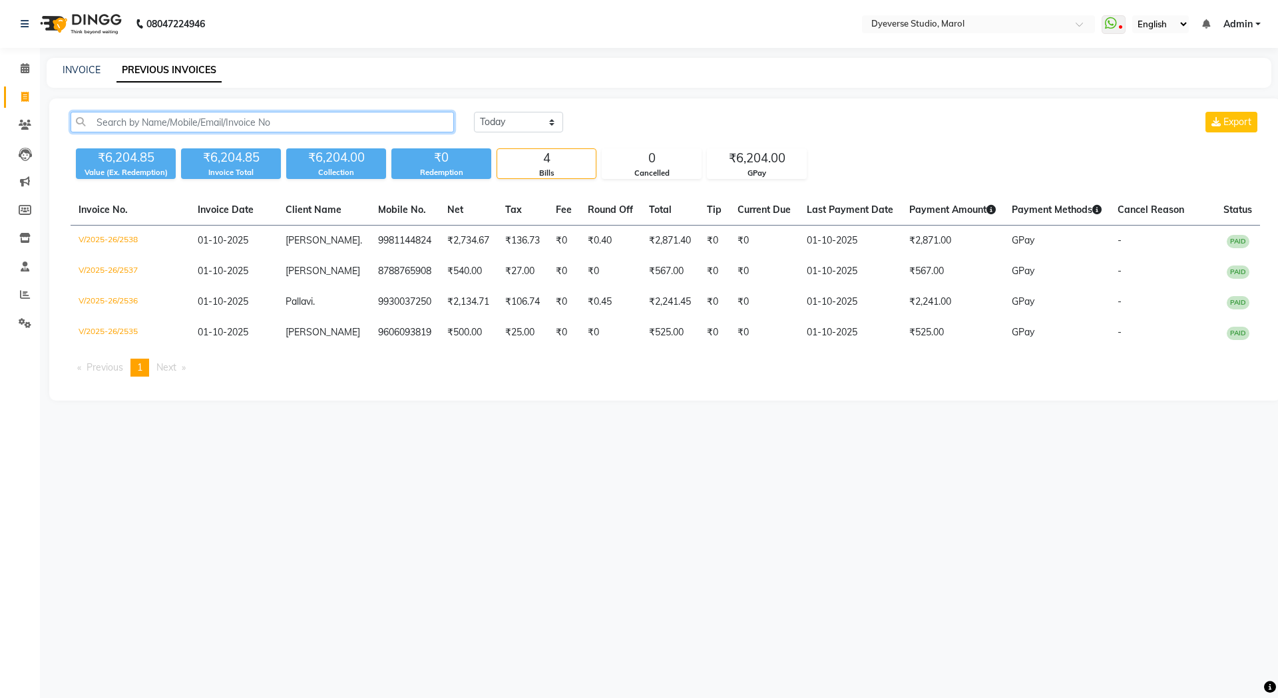
click at [200, 116] on input "text" at bounding box center [262, 122] width 383 height 21
paste input "V/2025-26/2476"
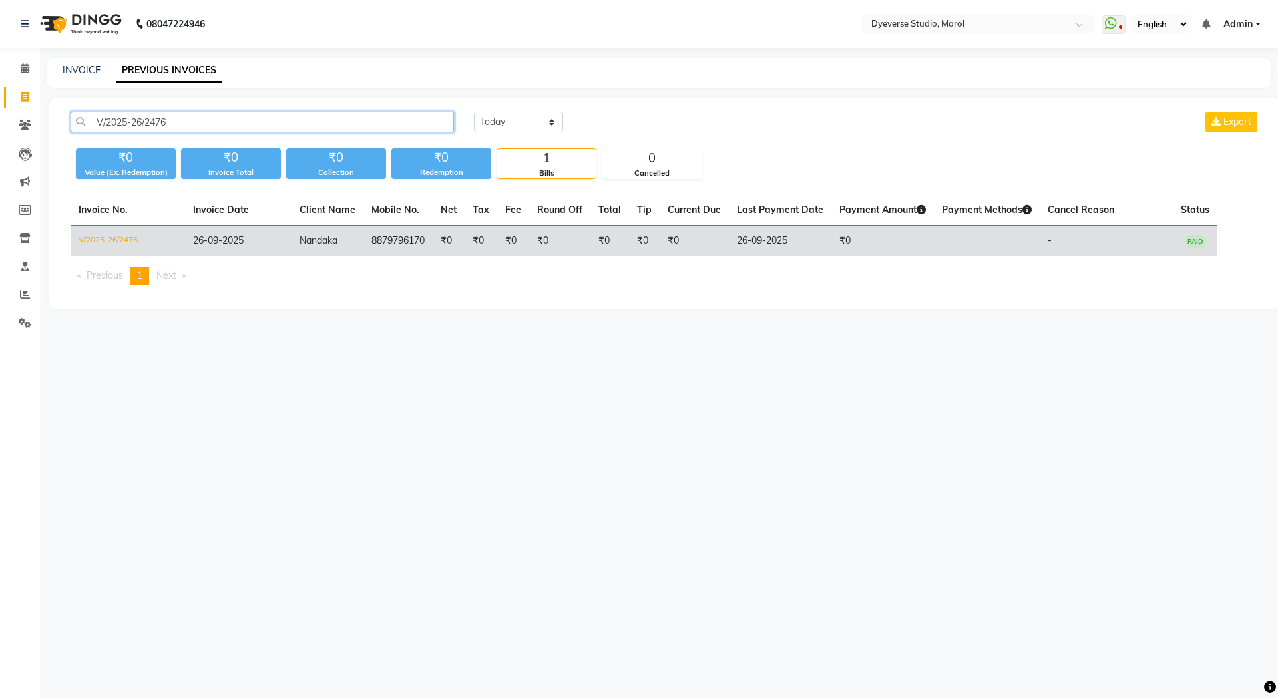
type input "V/2025-26/2476"
click at [119, 242] on td "V/2025-26/2476" at bounding box center [128, 241] width 114 height 31
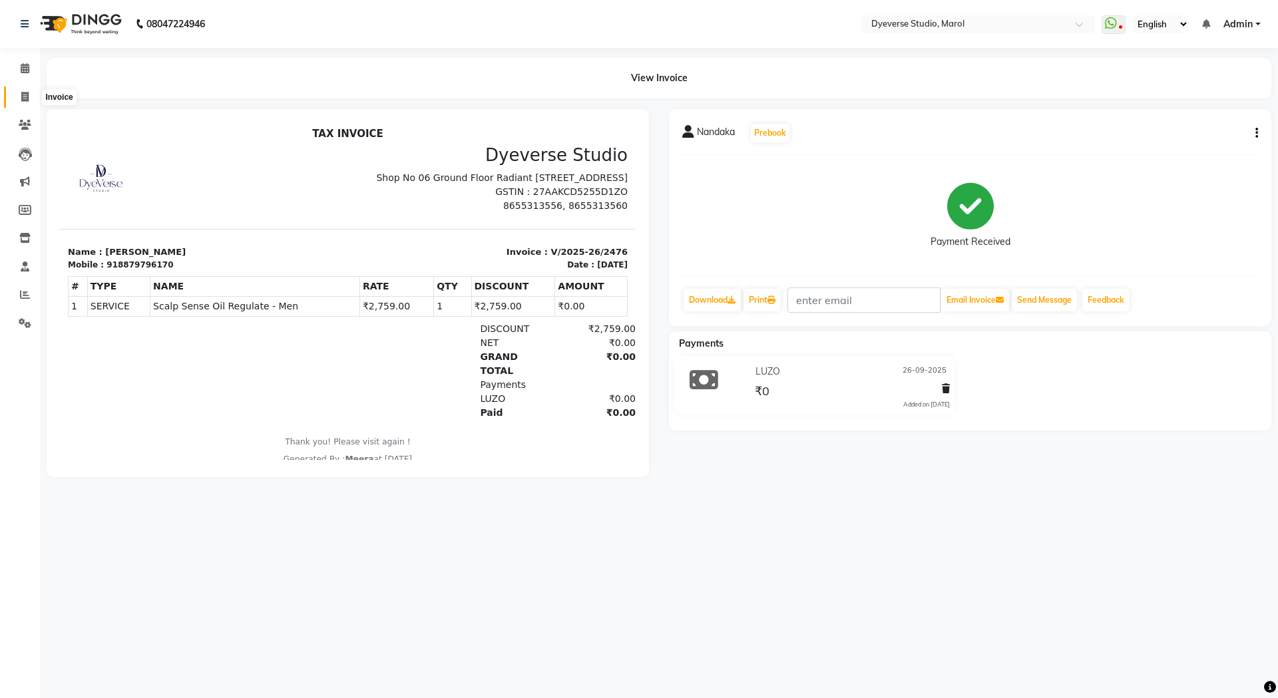
click at [18, 101] on span at bounding box center [24, 97] width 23 height 15
select select "6368"
select select "service"
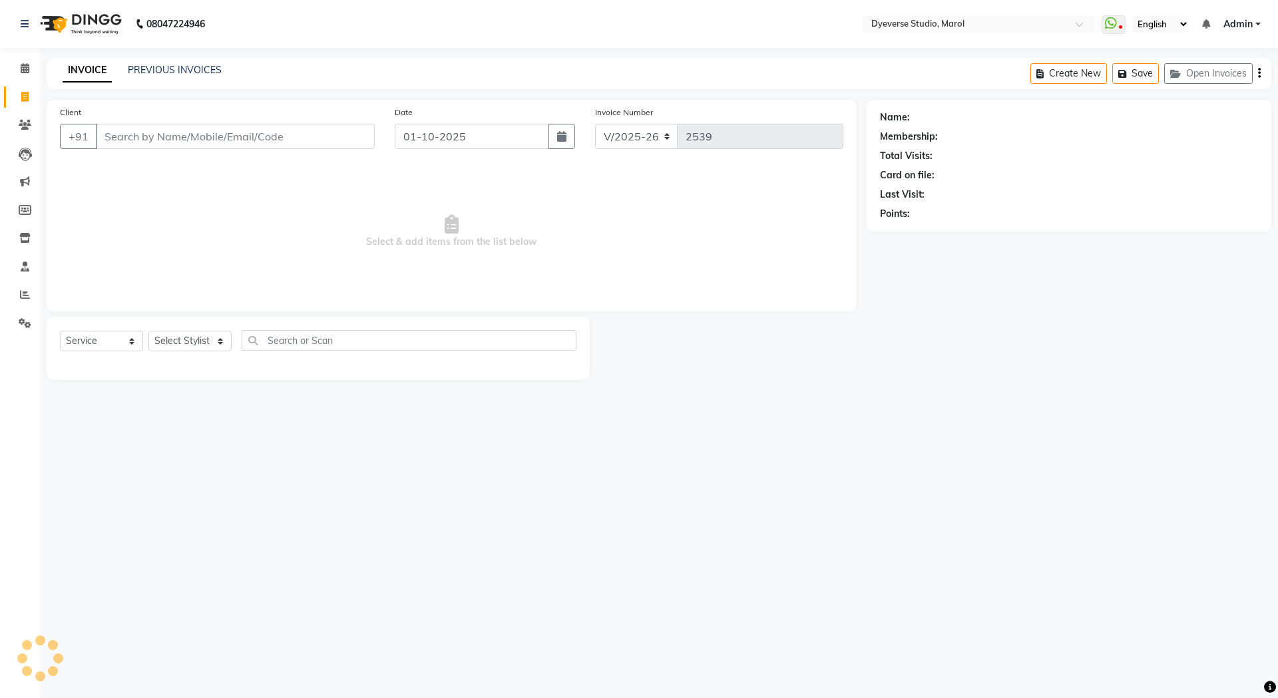
click at [151, 130] on input "Client" at bounding box center [235, 136] width 279 height 25
type input "V/2025-26/2517"
click at [161, 65] on link "PREVIOUS INVOICES" at bounding box center [175, 70] width 94 height 12
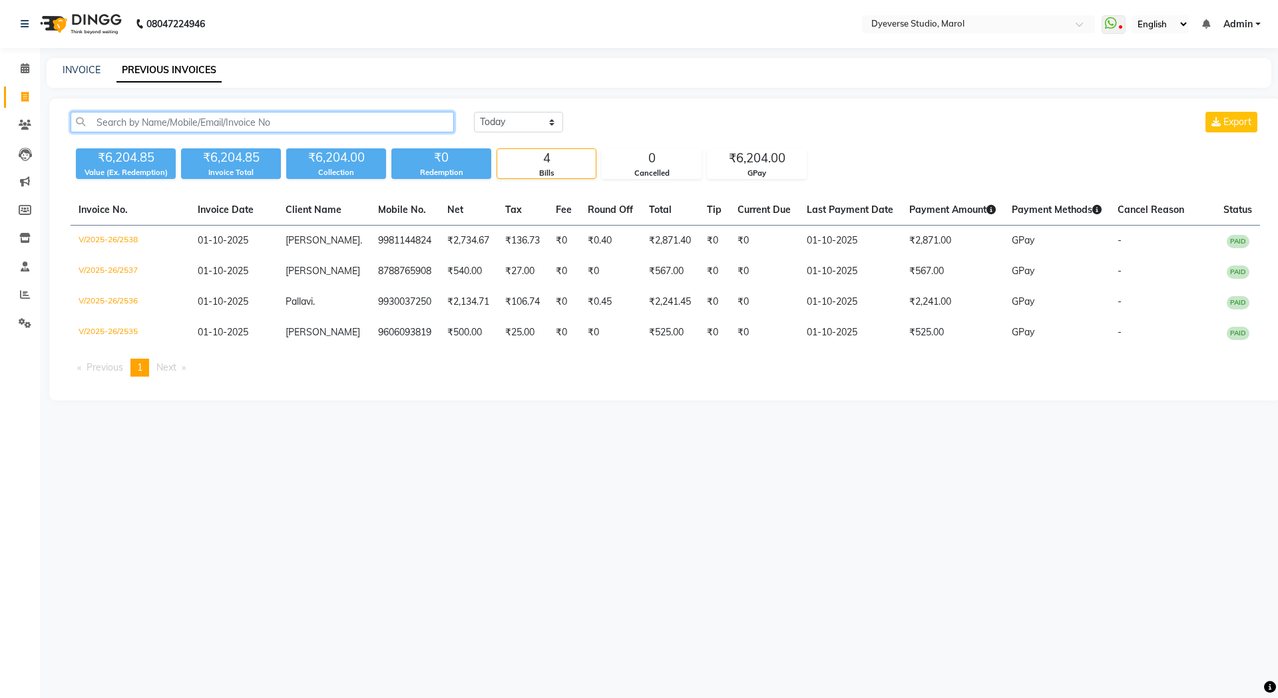
click at [256, 130] on input "text" at bounding box center [262, 122] width 383 height 21
paste input "V/2025-26/2517"
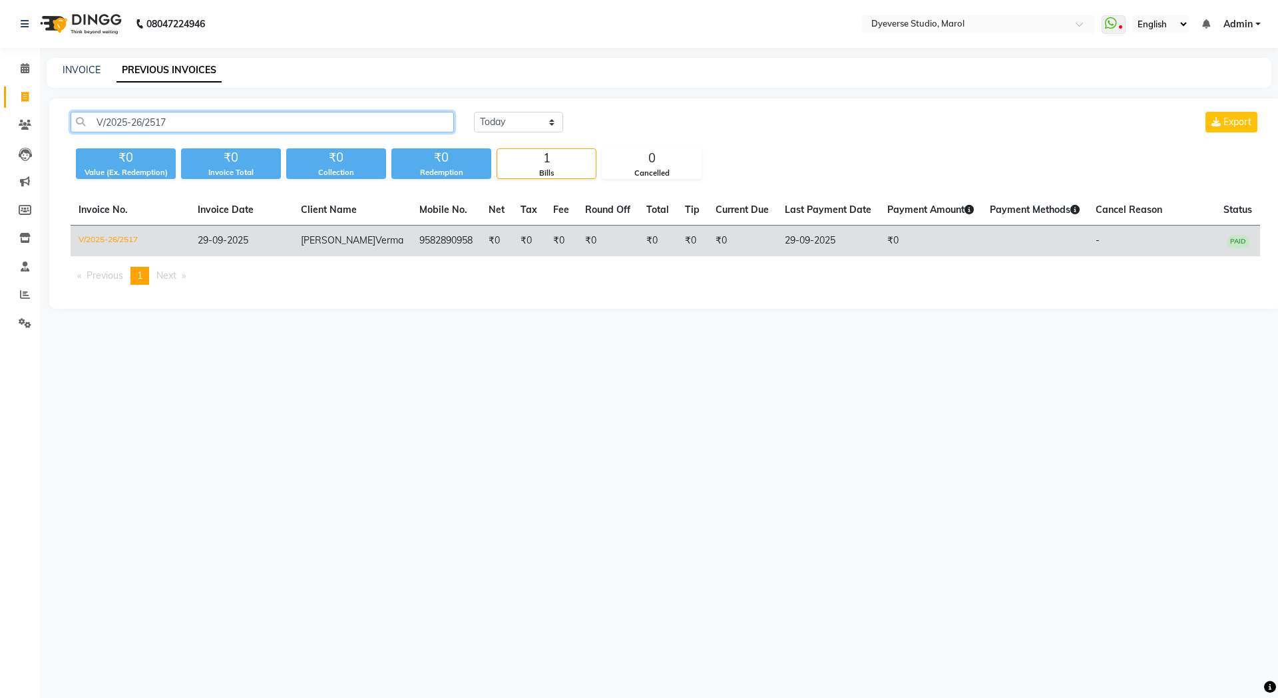
type input "V/2025-26/2517"
click at [118, 246] on td "V/2025-26/2517" at bounding box center [130, 241] width 119 height 31
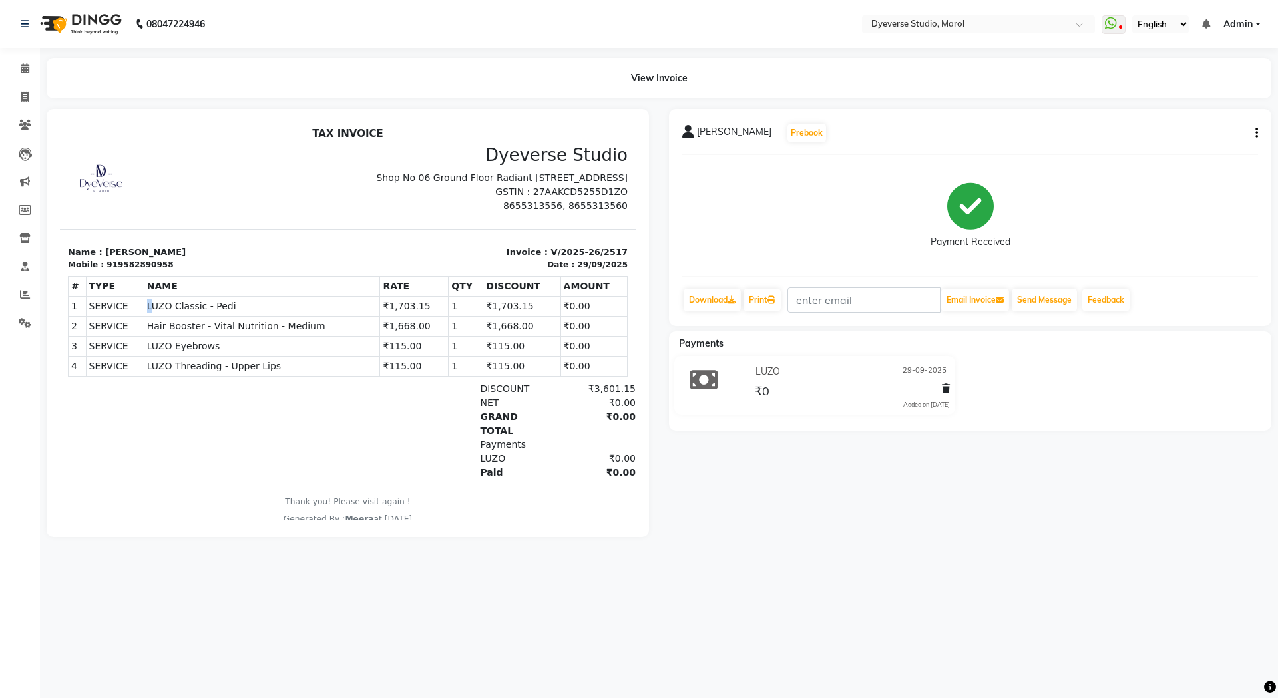
click at [147, 313] on span "LUZO Classic - Pedi" at bounding box center [262, 307] width 230 height 14
click at [163, 313] on span "LUZO Classic - Pedi" at bounding box center [262, 307] width 230 height 14
click at [151, 313] on span "LUZO Classic - Pedi" at bounding box center [262, 307] width 230 height 14
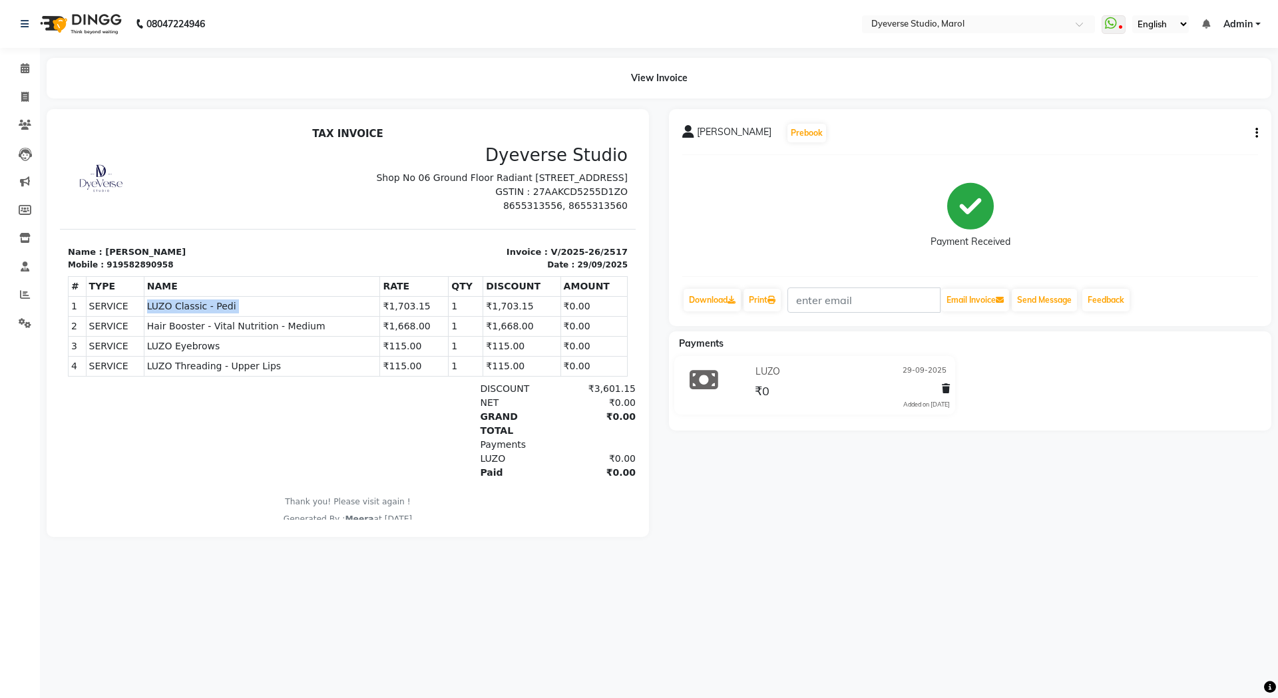
click at [151, 313] on span "LUZO Classic - Pedi" at bounding box center [262, 307] width 230 height 14
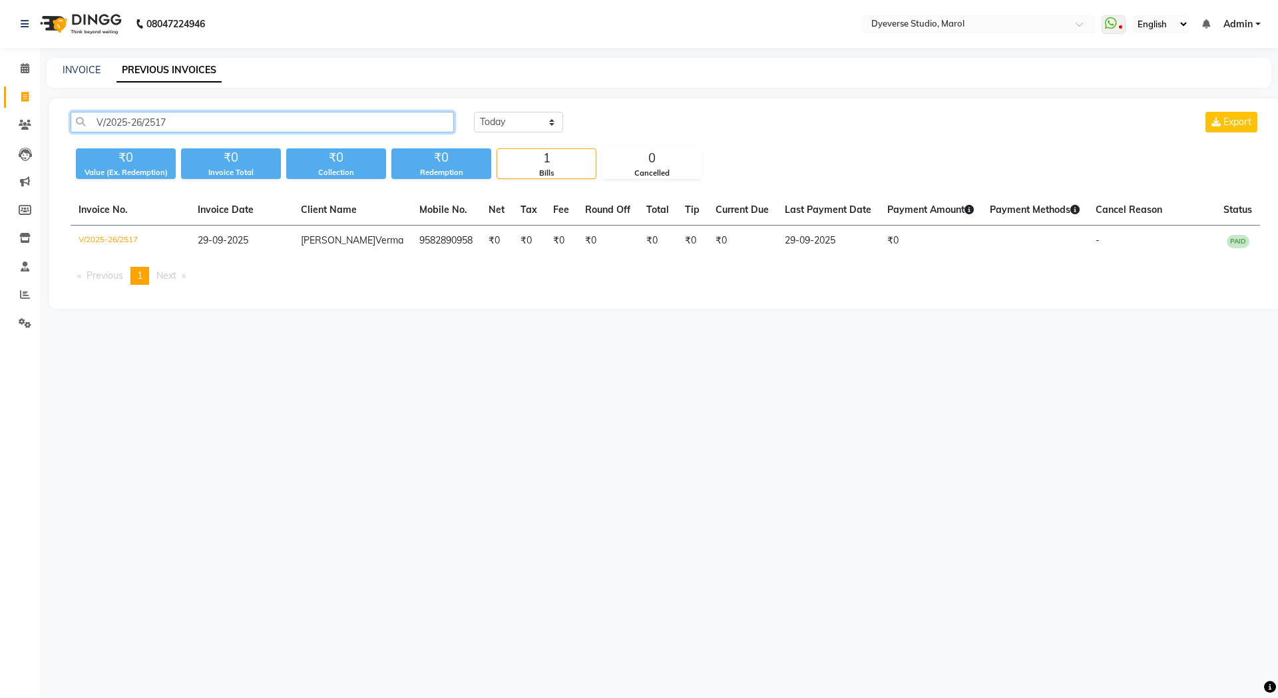
click at [240, 122] on input "V/2025-26/2517" at bounding box center [262, 122] width 383 height 21
paste input "05"
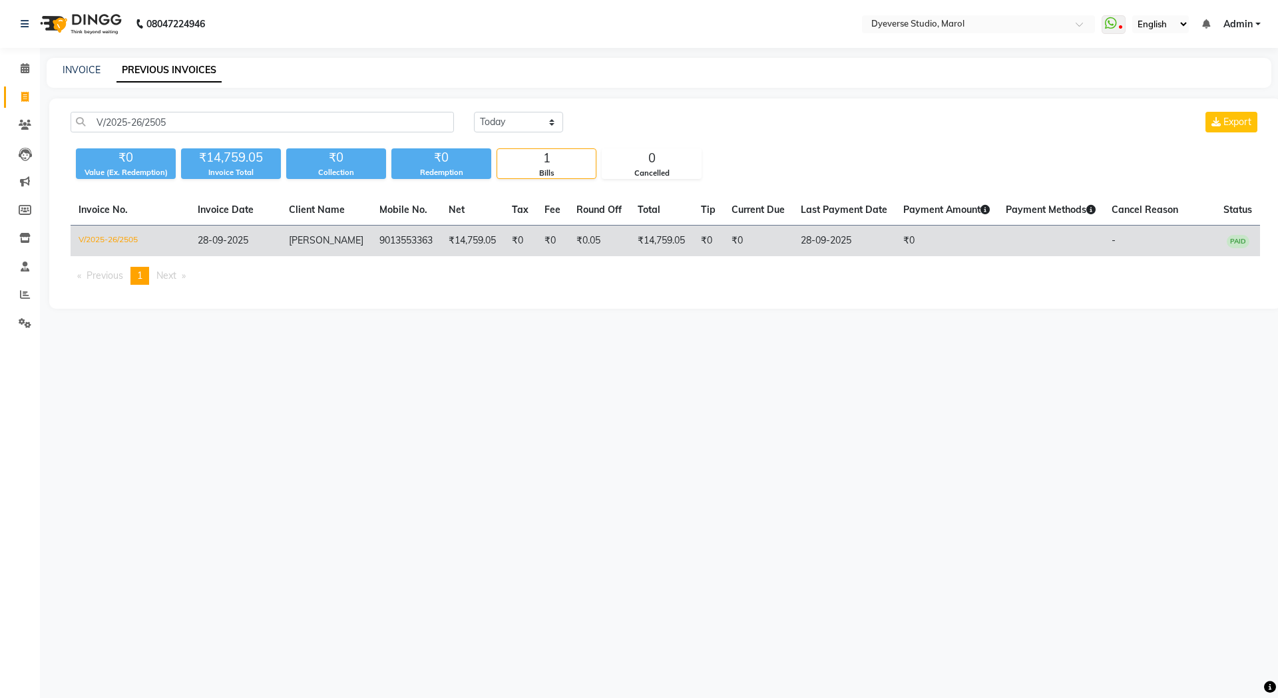
click at [299, 242] on span "[PERSON_NAME]" at bounding box center [326, 240] width 75 height 12
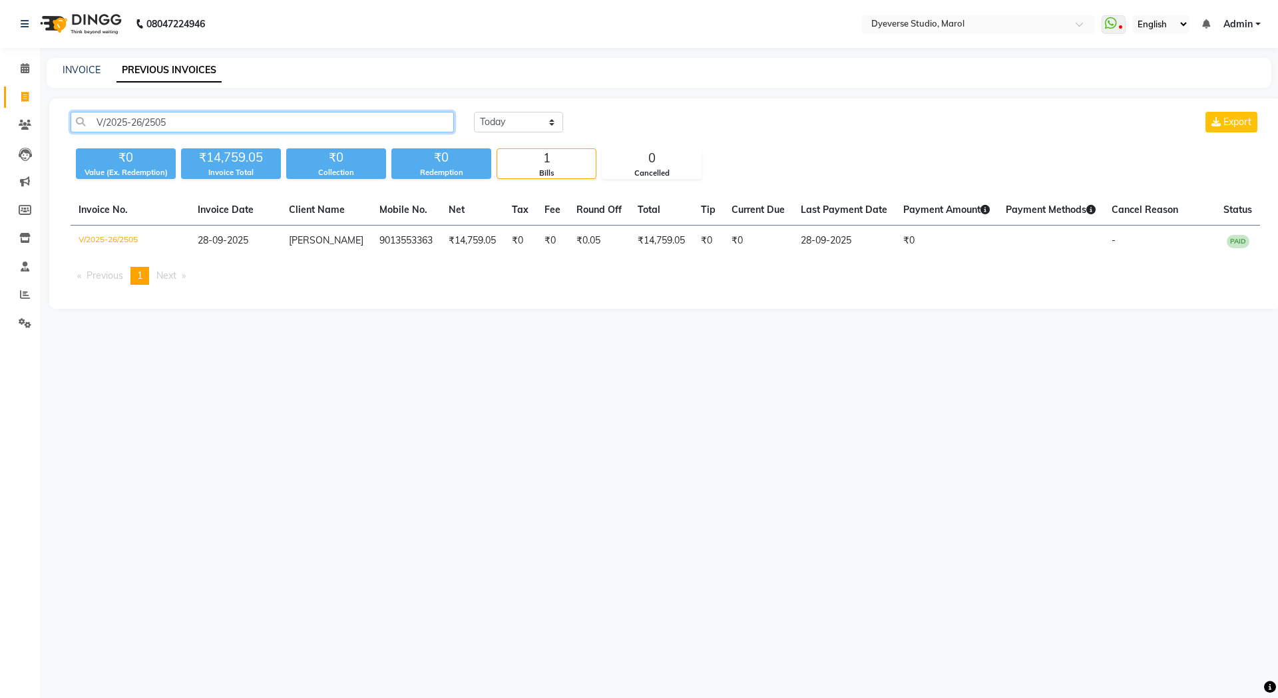
click at [294, 120] on input "V/2025-26/2505" at bounding box center [262, 122] width 383 height 21
paste input "472"
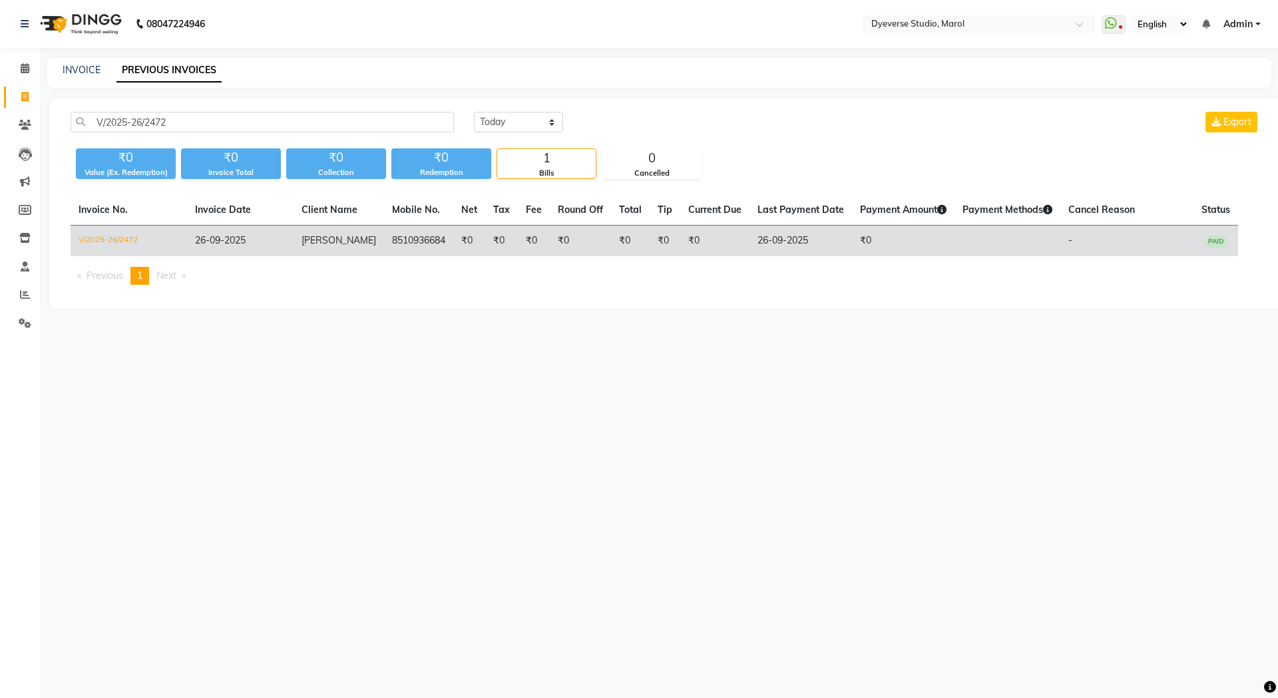
click at [356, 248] on td "Divyangana" at bounding box center [339, 241] width 91 height 31
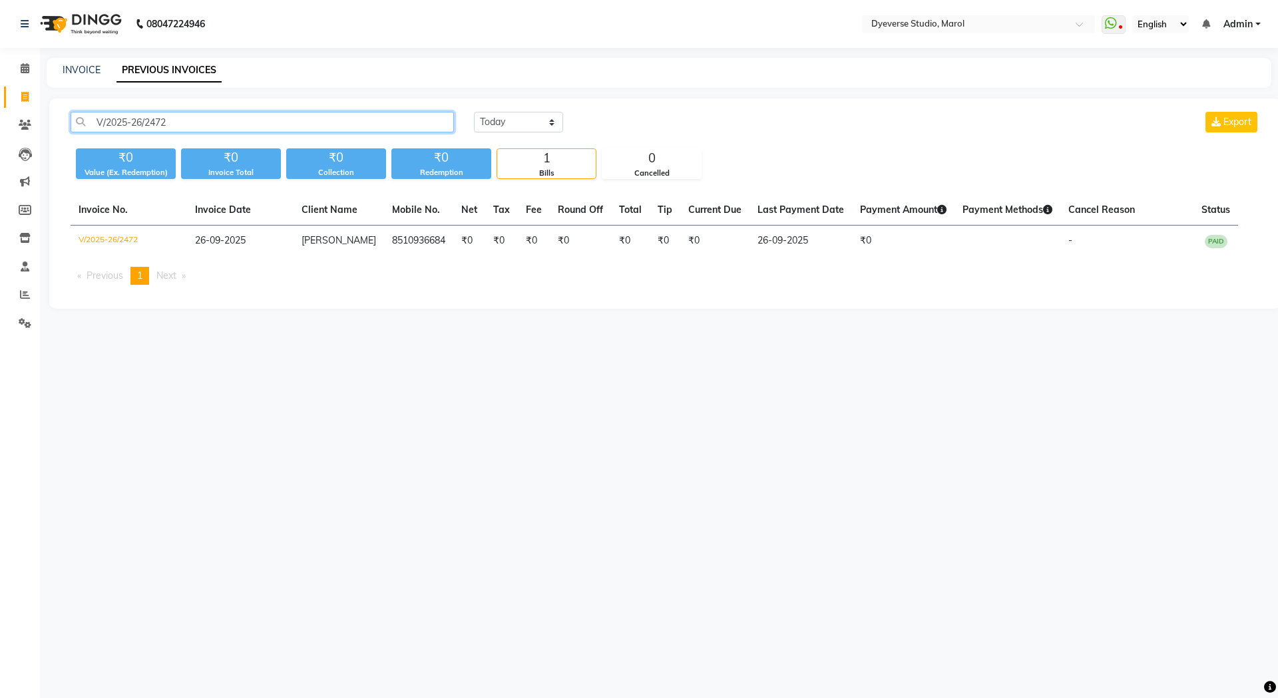
click at [252, 122] on input "V/2025-26/2472" at bounding box center [262, 122] width 383 height 21
paste input "211"
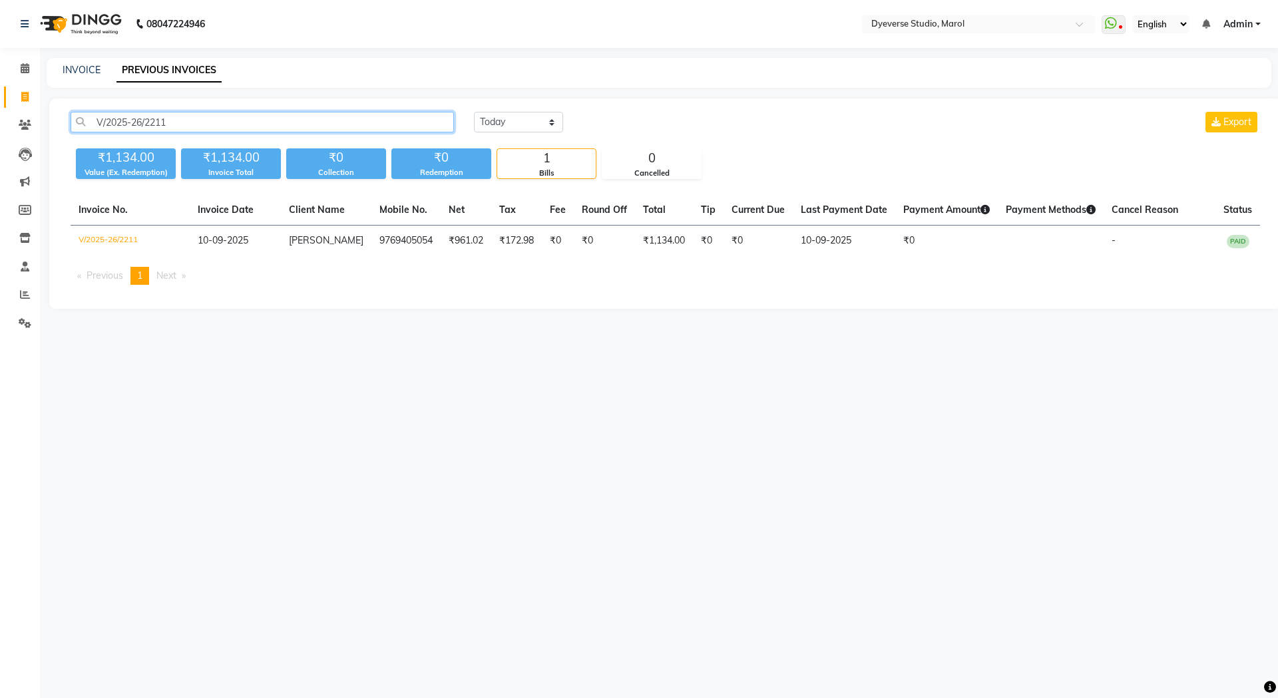
click at [296, 128] on input "V/2025-26/2211" at bounding box center [262, 122] width 383 height 21
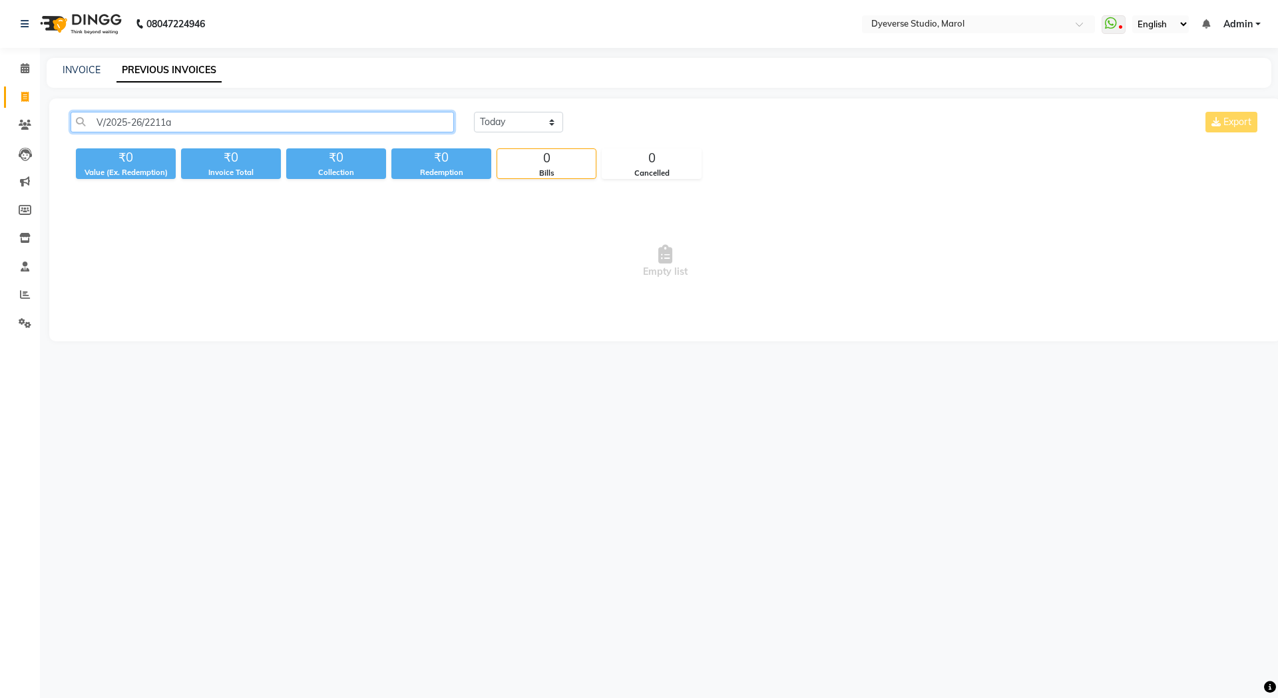
paste input "533"
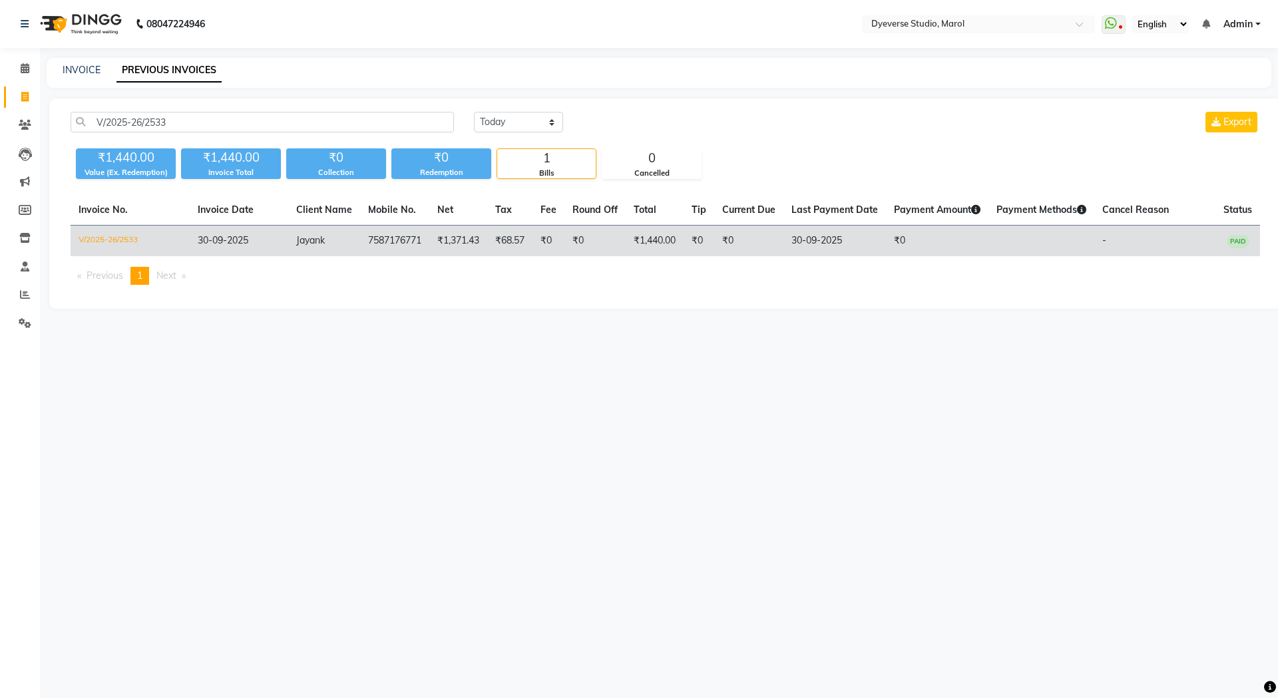
click at [672, 247] on td "₹1,440.00" at bounding box center [655, 241] width 58 height 31
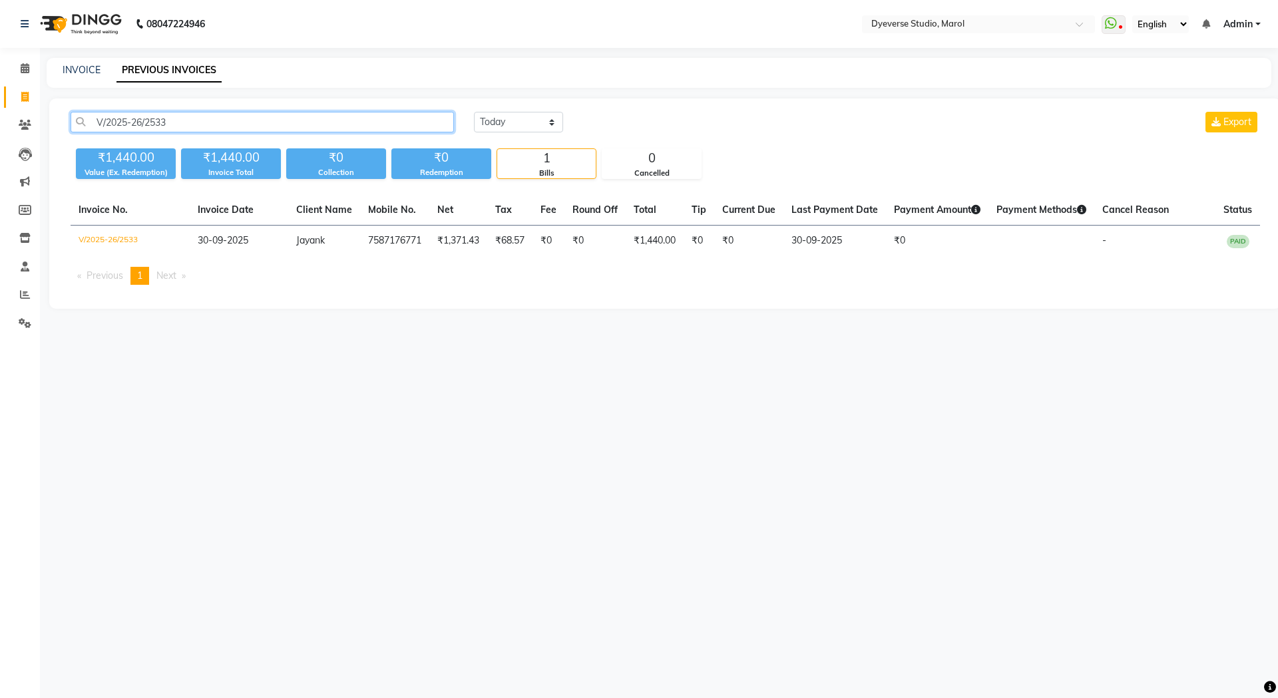
click at [286, 116] on input "V/2025-26/2533" at bounding box center [262, 122] width 383 height 21
paste input "2025-09-30"
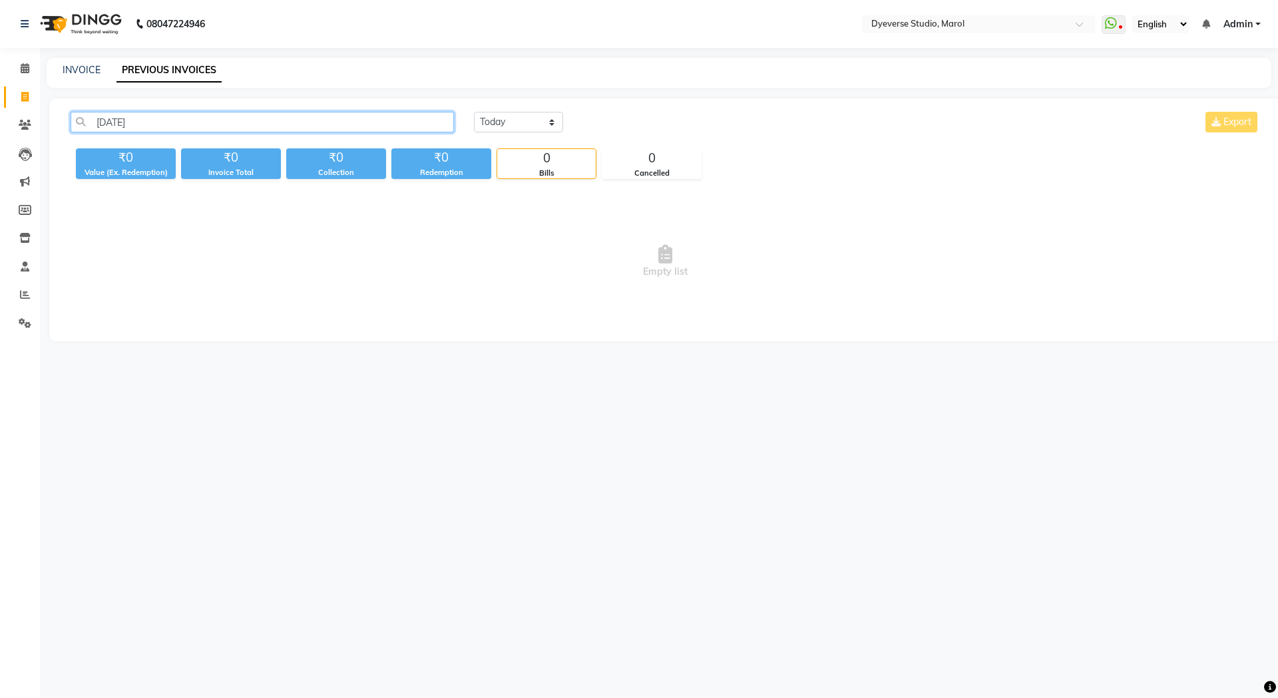
click at [286, 116] on input "2025-09-30" at bounding box center [262, 122] width 383 height 21
paste input "V/2025-26/2532"
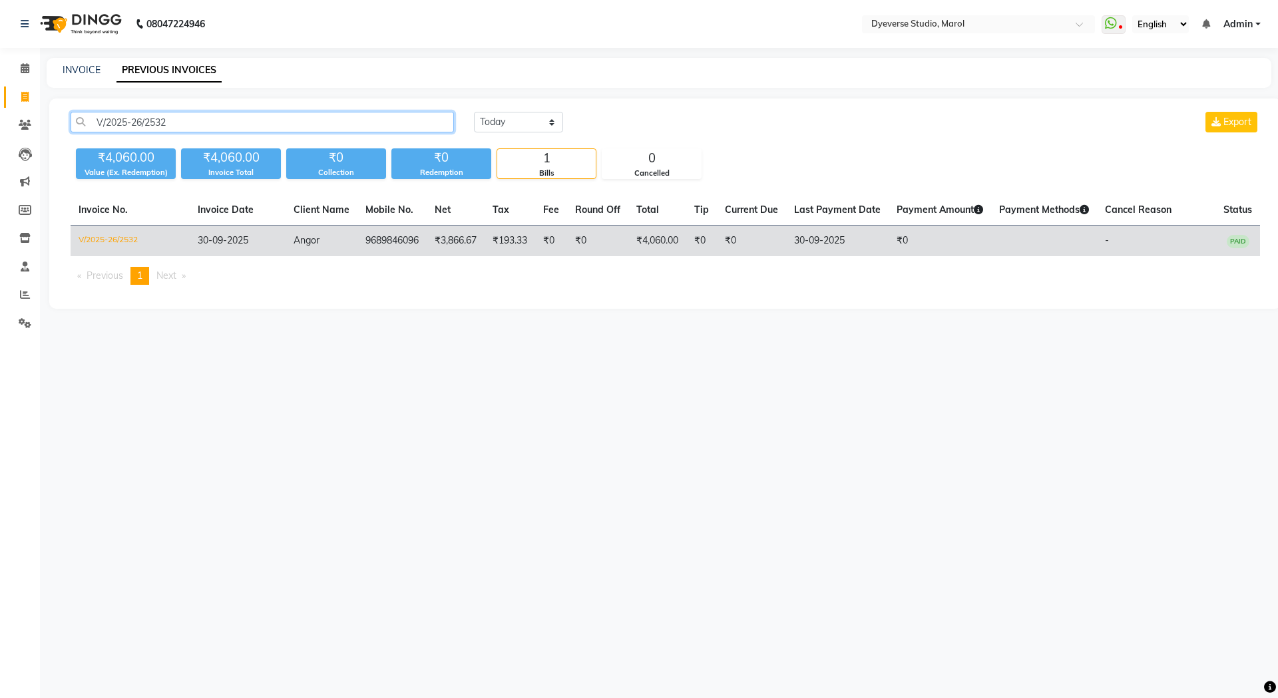
type input "V/2025-26/2532"
click at [387, 242] on td "9689846096" at bounding box center [391, 241] width 69 height 31
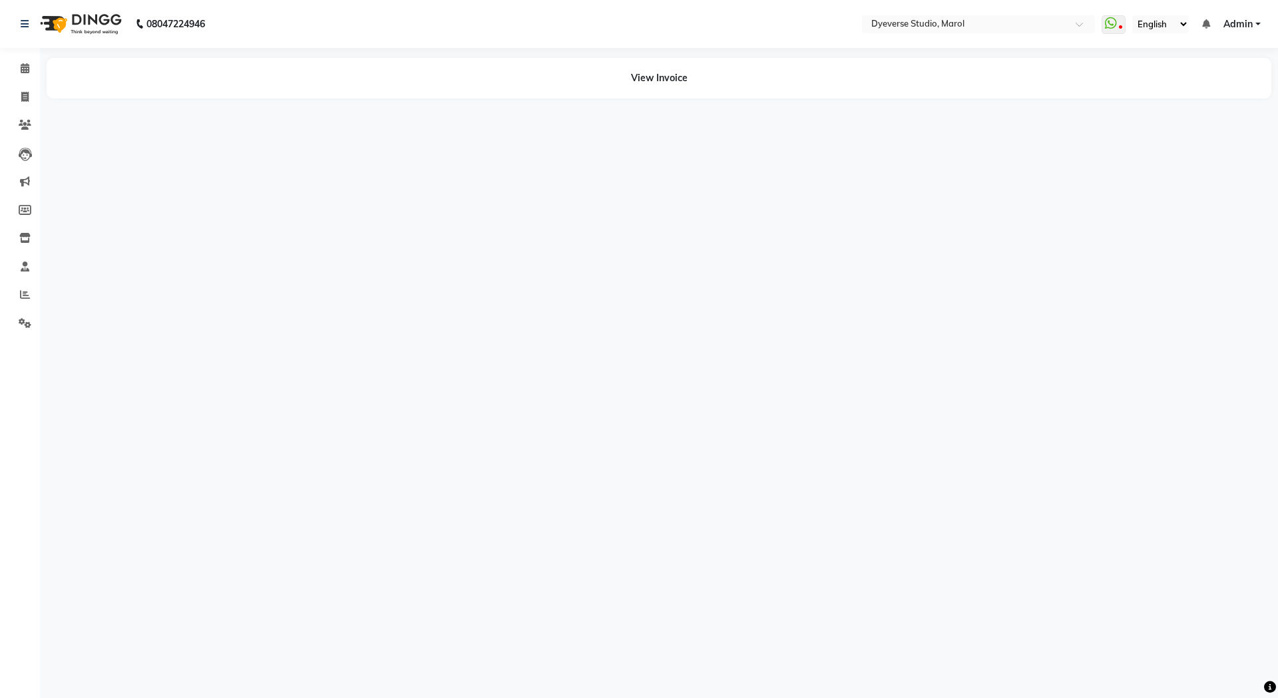
select select "en"
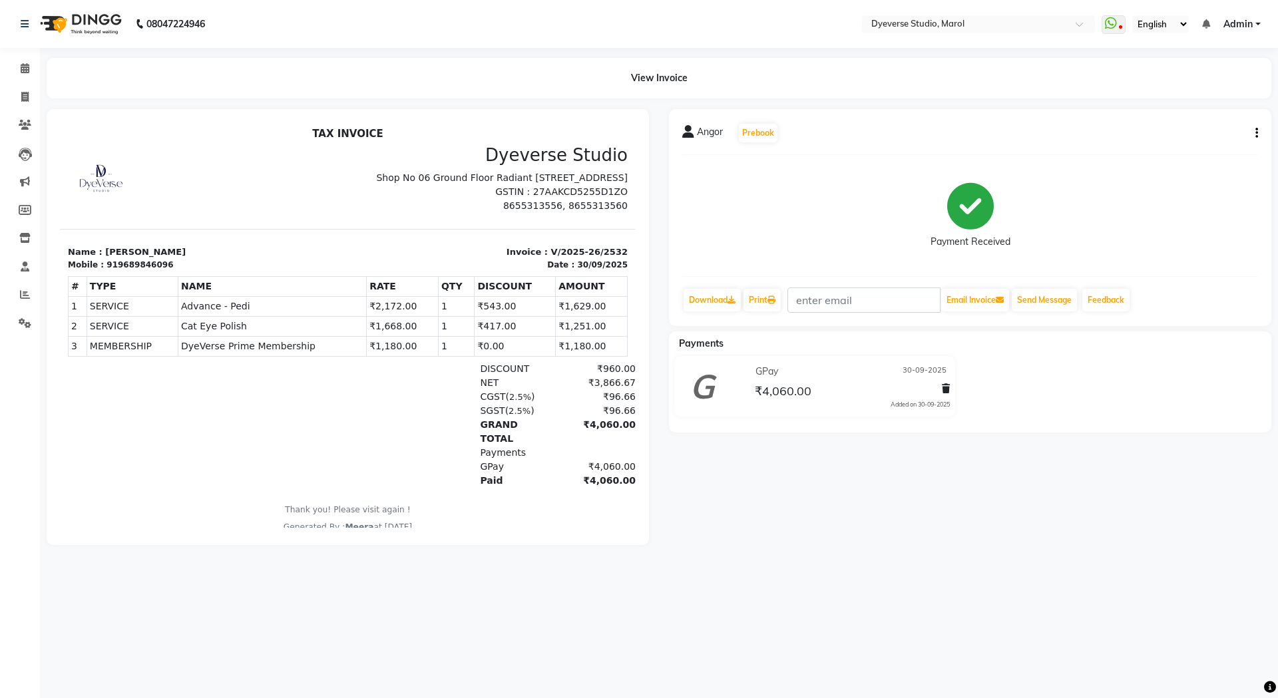
drag, startPoint x: 178, startPoint y: 319, endPoint x: 407, endPoint y: 321, distance: 228.3
click at [407, 316] on tr "1 SERVICE SERVICE Advance - [GEOGRAPHIC_DATA] ₹2,172.00 1" at bounding box center [348, 306] width 559 height 20
copy tr "Advance - Pedi ₹2,172.00"
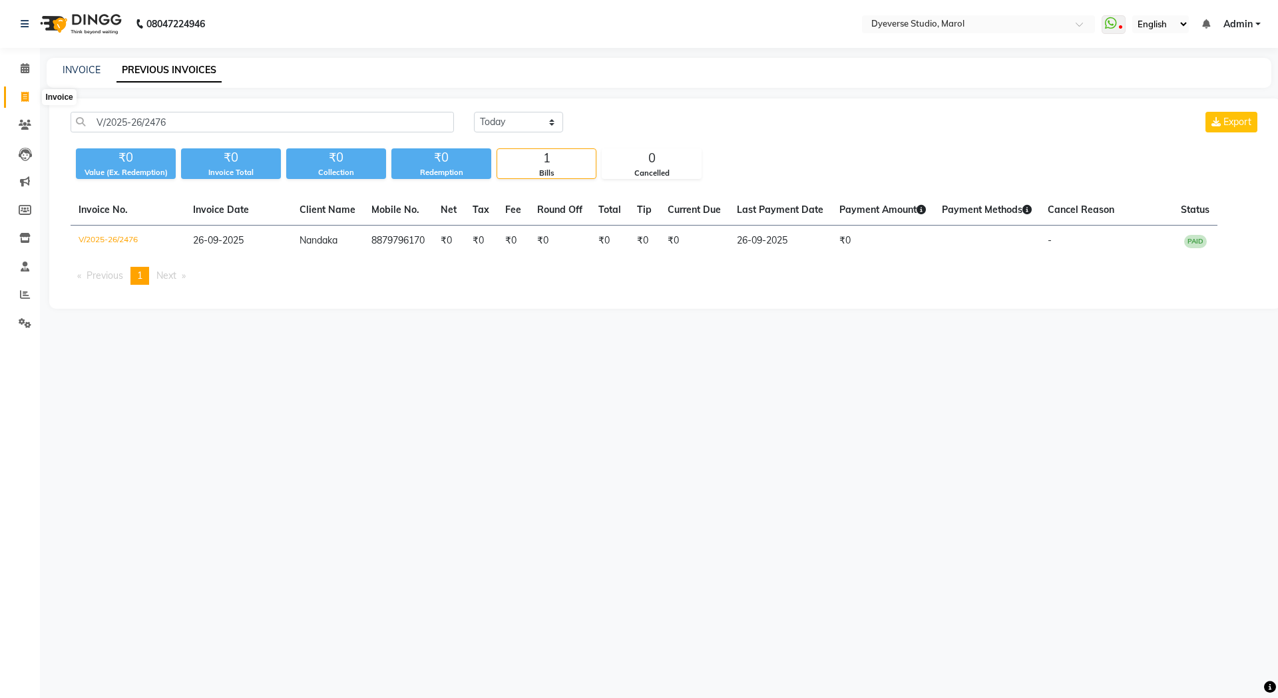
click at [29, 95] on icon at bounding box center [24, 97] width 7 height 10
select select "service"
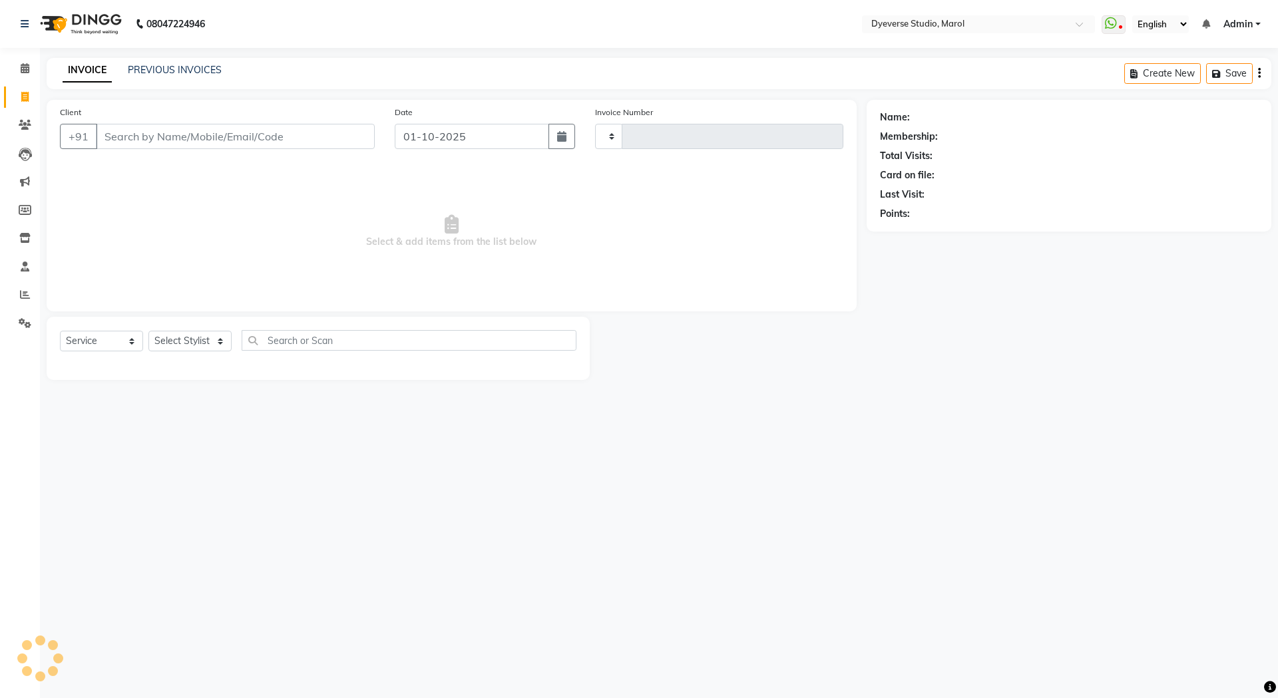
type input "2540"
select select "6368"
click at [145, 146] on input "Client" at bounding box center [235, 136] width 279 height 25
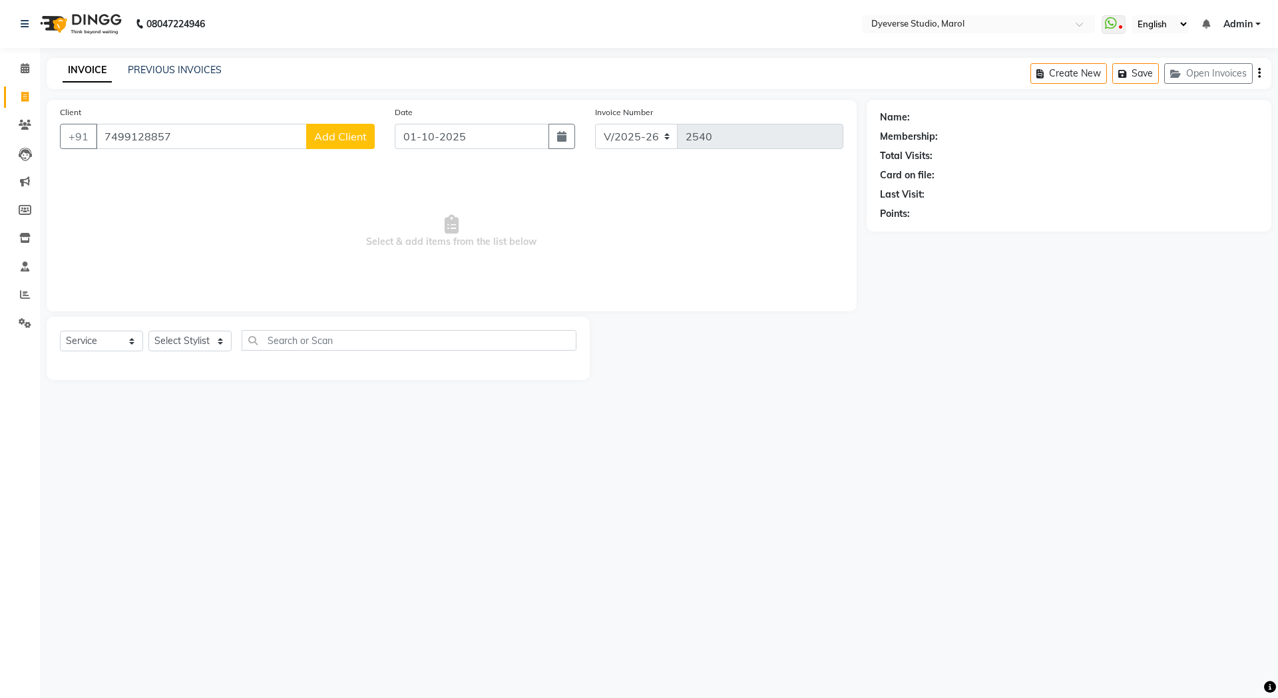
type input "7499128857"
click at [336, 143] on button "Add Client" at bounding box center [340, 136] width 69 height 25
select select "22"
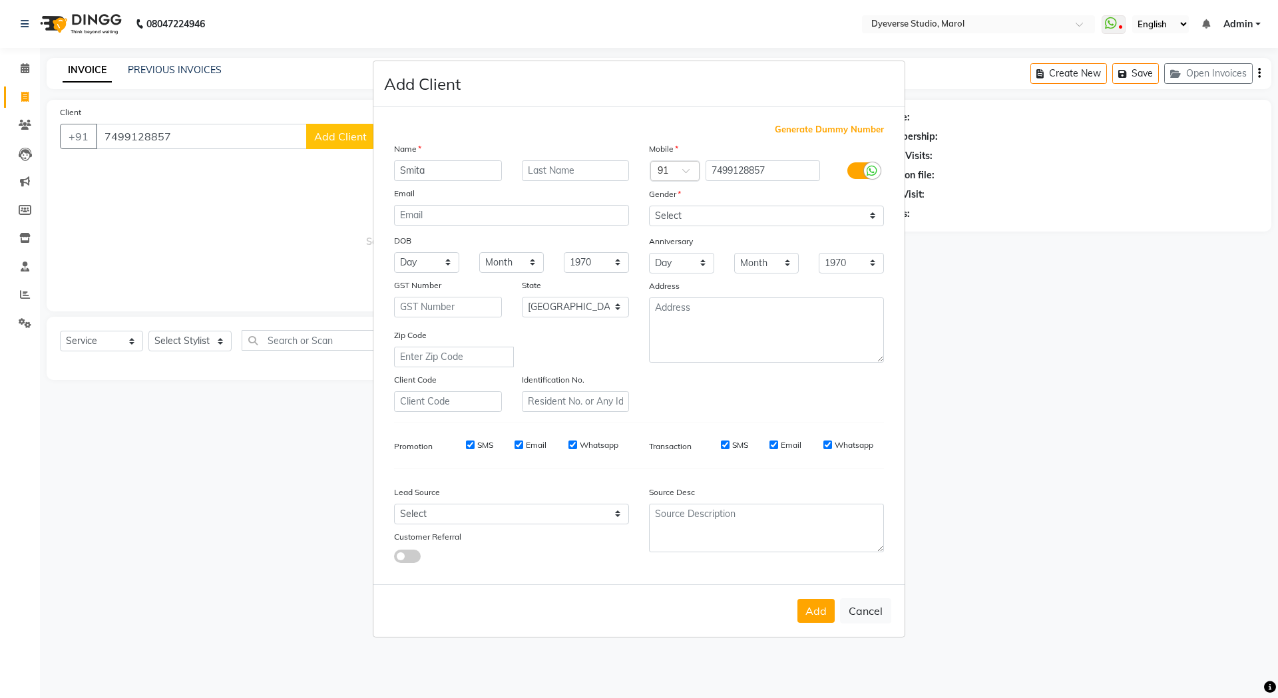
type input "Smita"
type input "Patil"
click at [721, 218] on select "Select Male Female Other Prefer Not To Say" at bounding box center [766, 216] width 235 height 21
select select "female"
click at [649, 206] on select "Select Male Female Other Prefer Not To Say" at bounding box center [766, 216] width 235 height 21
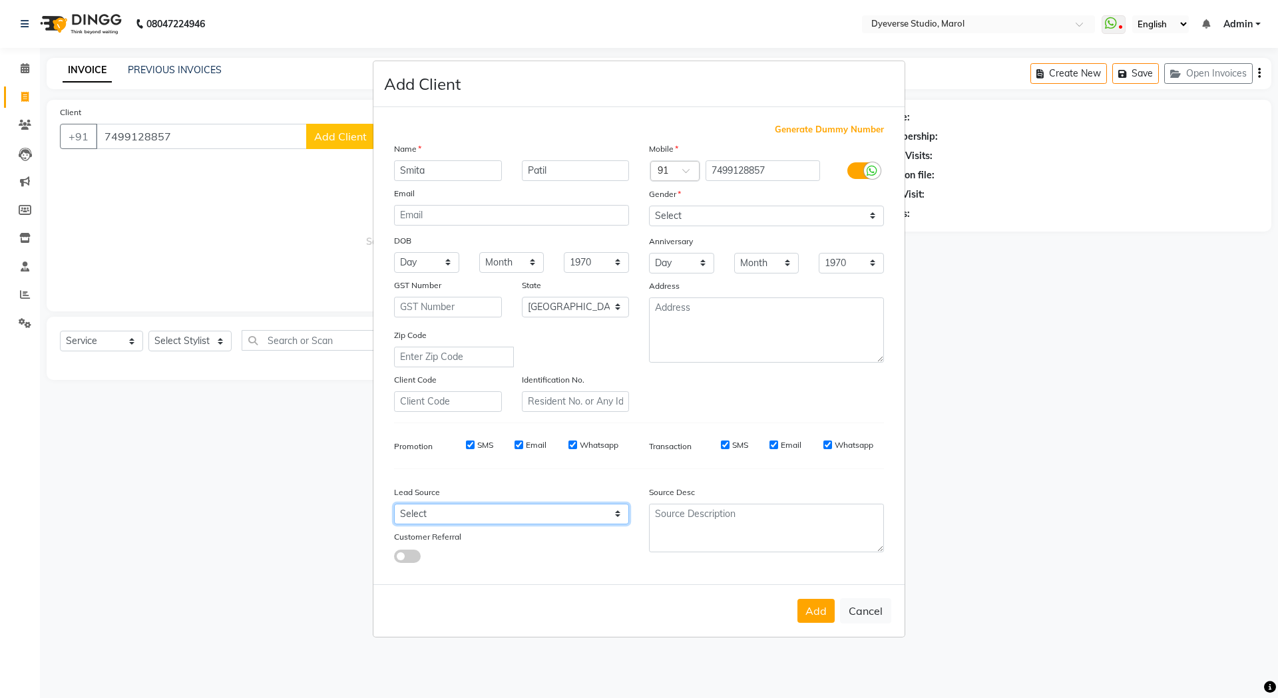
click at [496, 520] on select "Select Walk-in Referral Internet Friend Word of Mouth Advertisement Facebook Ju…" at bounding box center [511, 514] width 235 height 21
select select "45588"
click at [394, 504] on select "Select Walk-in Referral Internet Friend Word of Mouth Advertisement Facebook Ju…" at bounding box center [511, 514] width 235 height 21
click at [821, 620] on button "Add" at bounding box center [815, 611] width 37 height 24
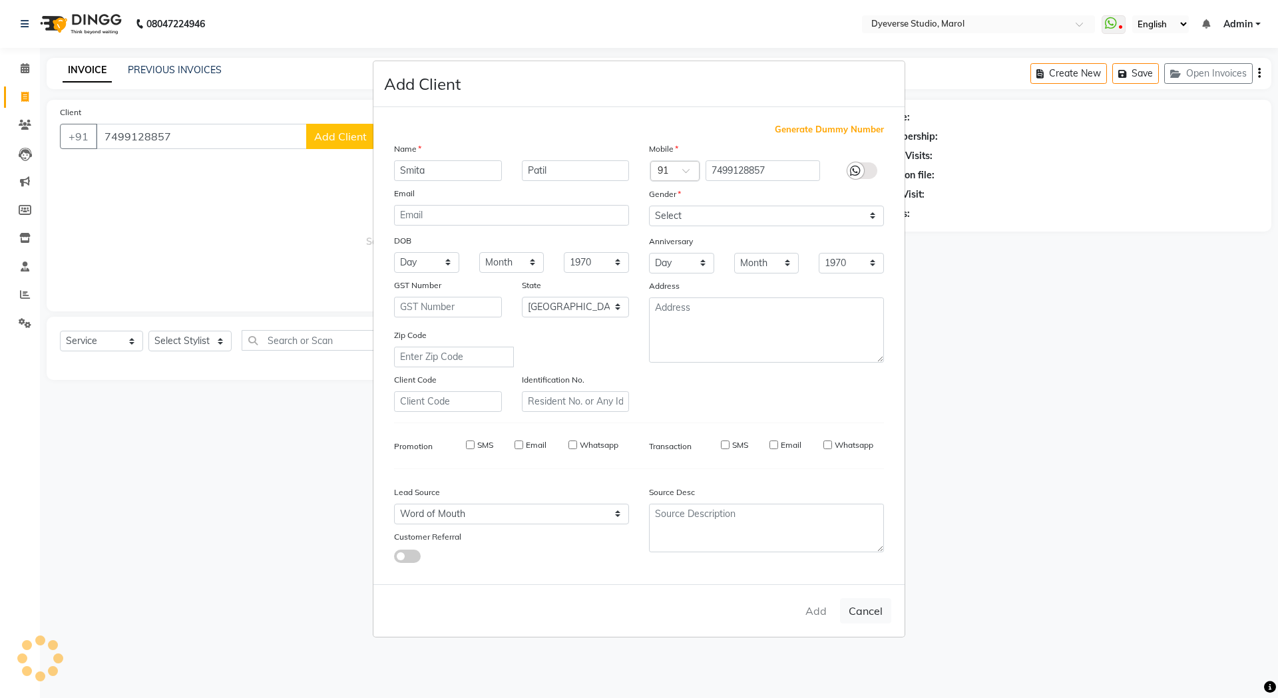
select select
select select "null"
select select
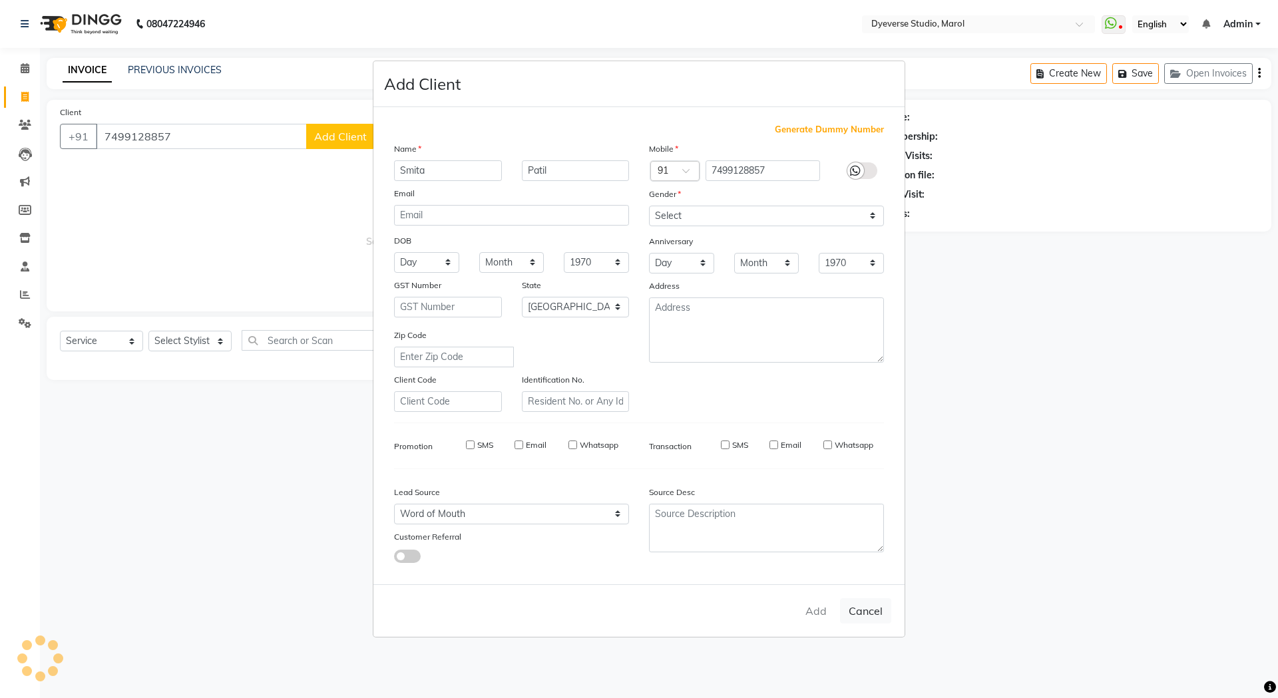
select select
checkbox input "false"
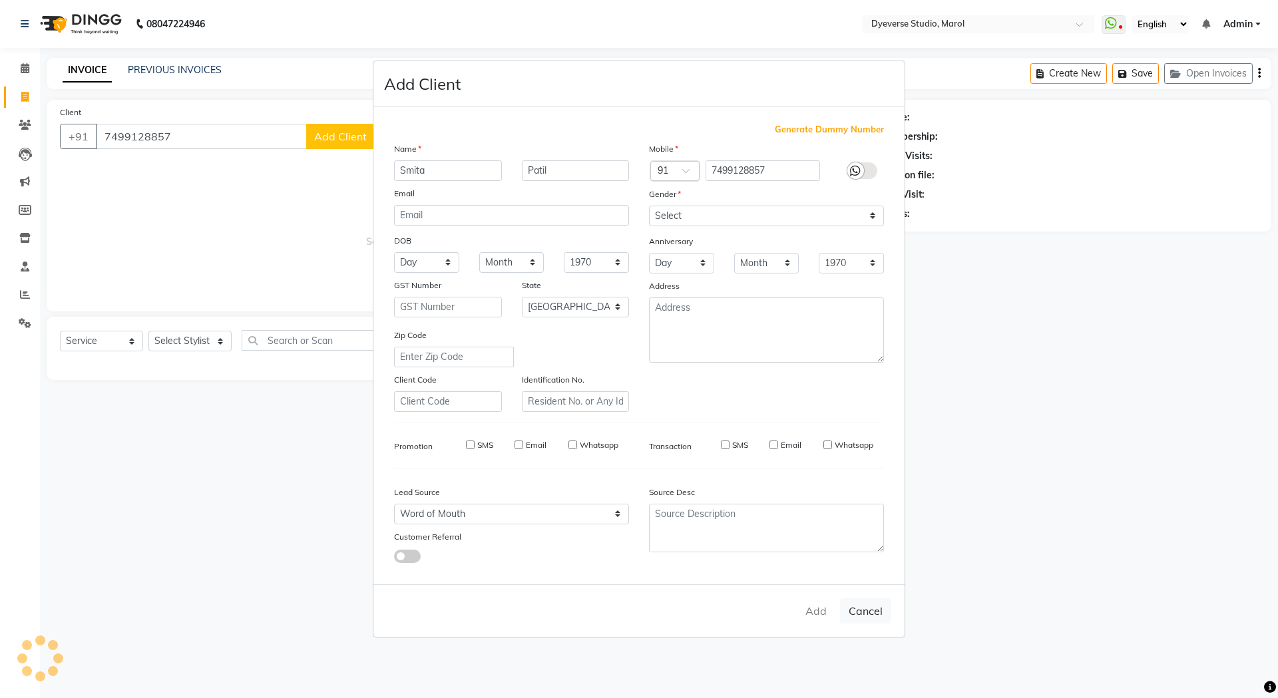
checkbox input "false"
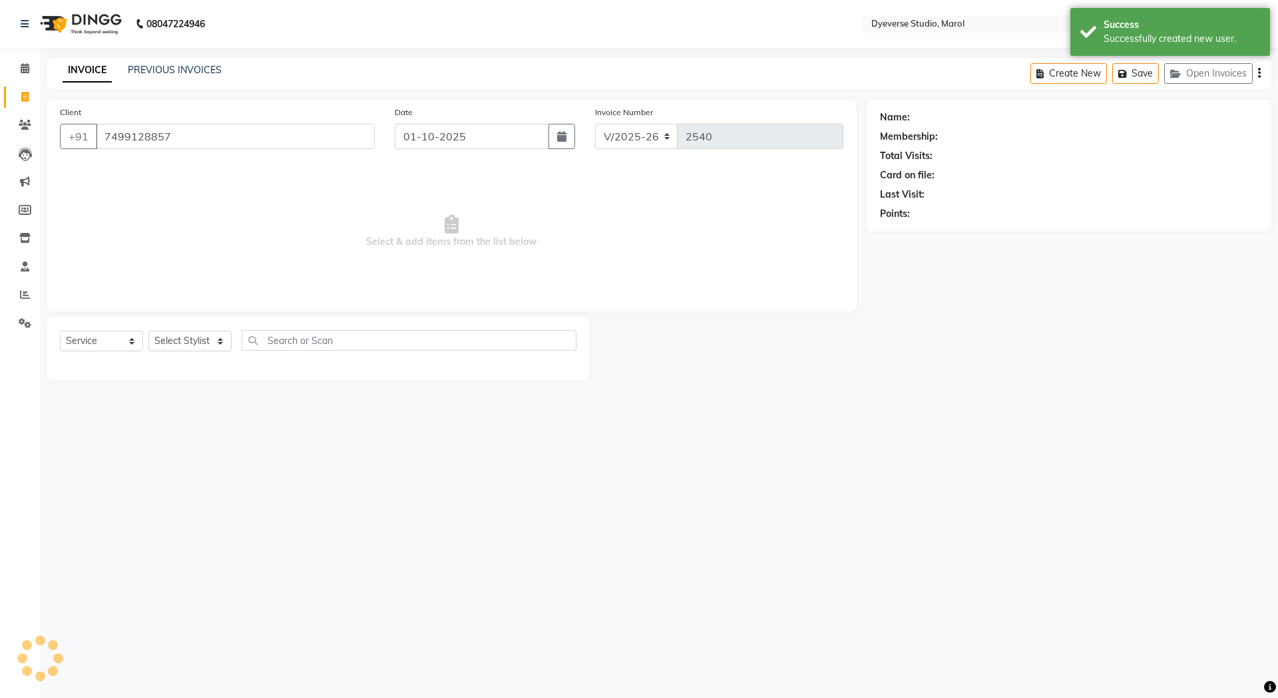
select select "1: Object"
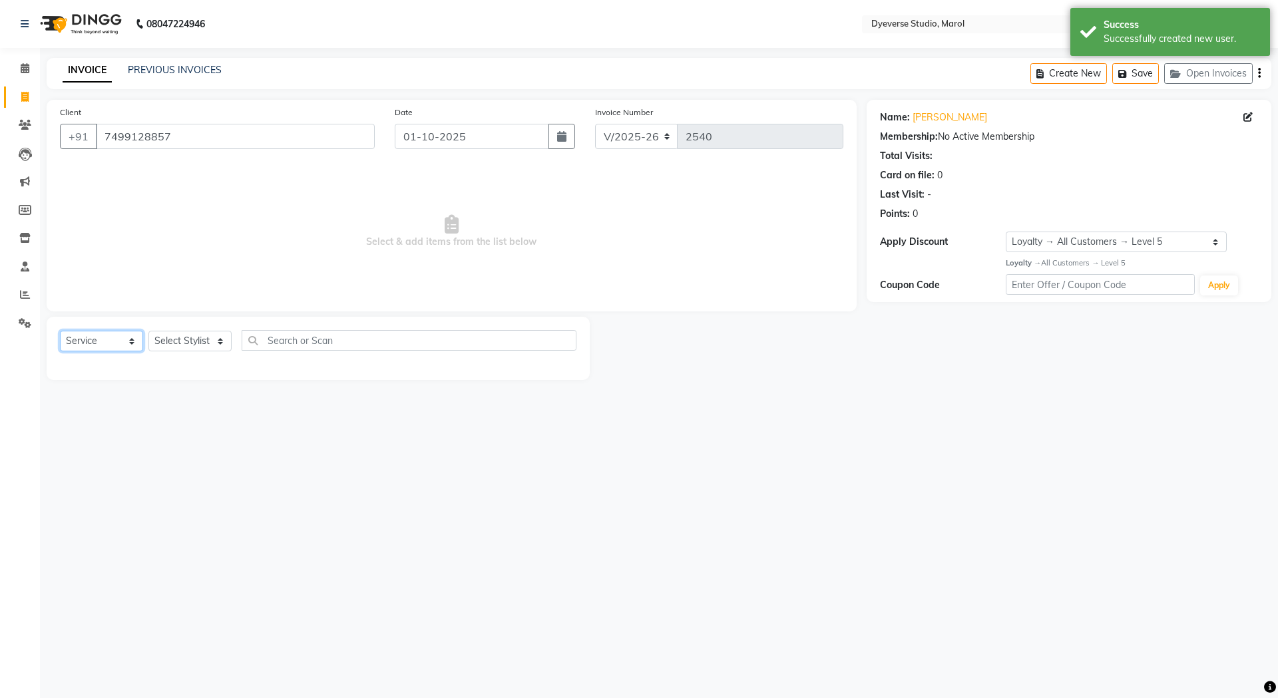
click at [98, 347] on select "Select Service Product Membership Package Voucher Prepaid Gift Card" at bounding box center [101, 341] width 83 height 21
click at [200, 346] on select "Select Stylist [PERSON_NAME] [PERSON_NAME] [PERSON_NAME] [PERSON_NAME] [PERSON_…" at bounding box center [189, 341] width 83 height 21
select select "68355"
click at [148, 331] on select "Select Stylist [PERSON_NAME] [PERSON_NAME] [PERSON_NAME] [PERSON_NAME] [PERSON_…" at bounding box center [189, 341] width 83 height 21
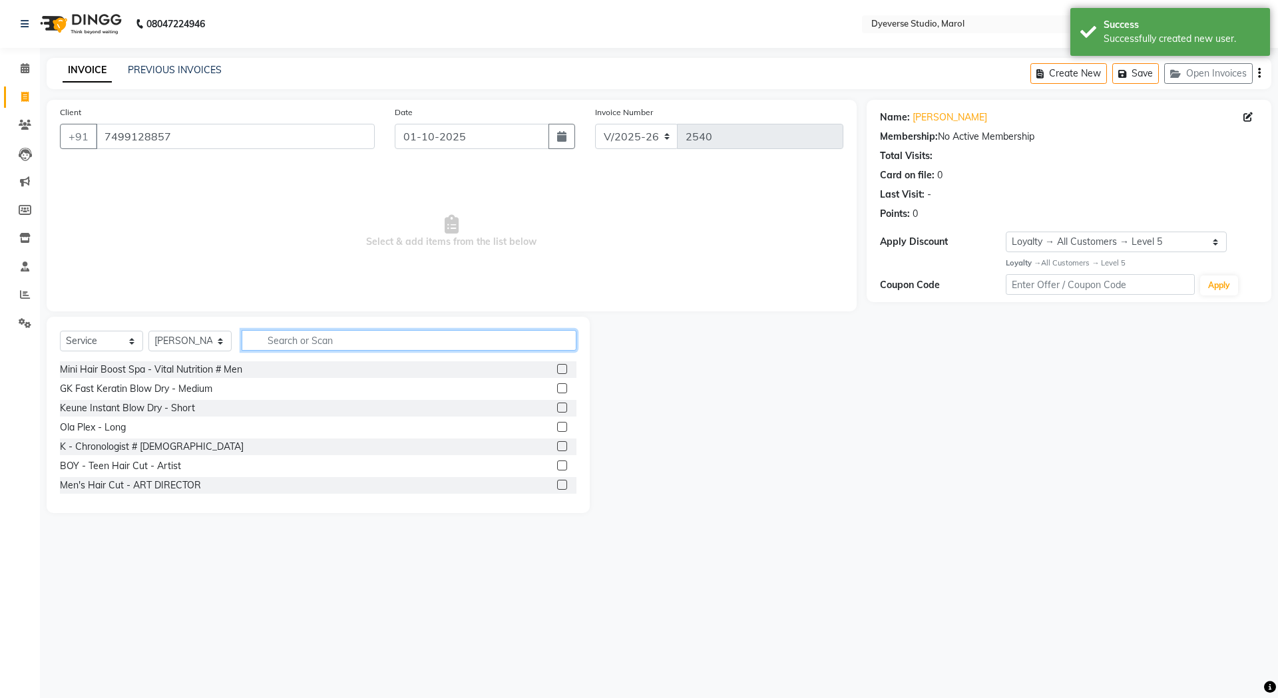
click at [293, 336] on input "text" at bounding box center [409, 340] width 335 height 21
click at [288, 336] on input "text" at bounding box center [409, 340] width 335 height 21
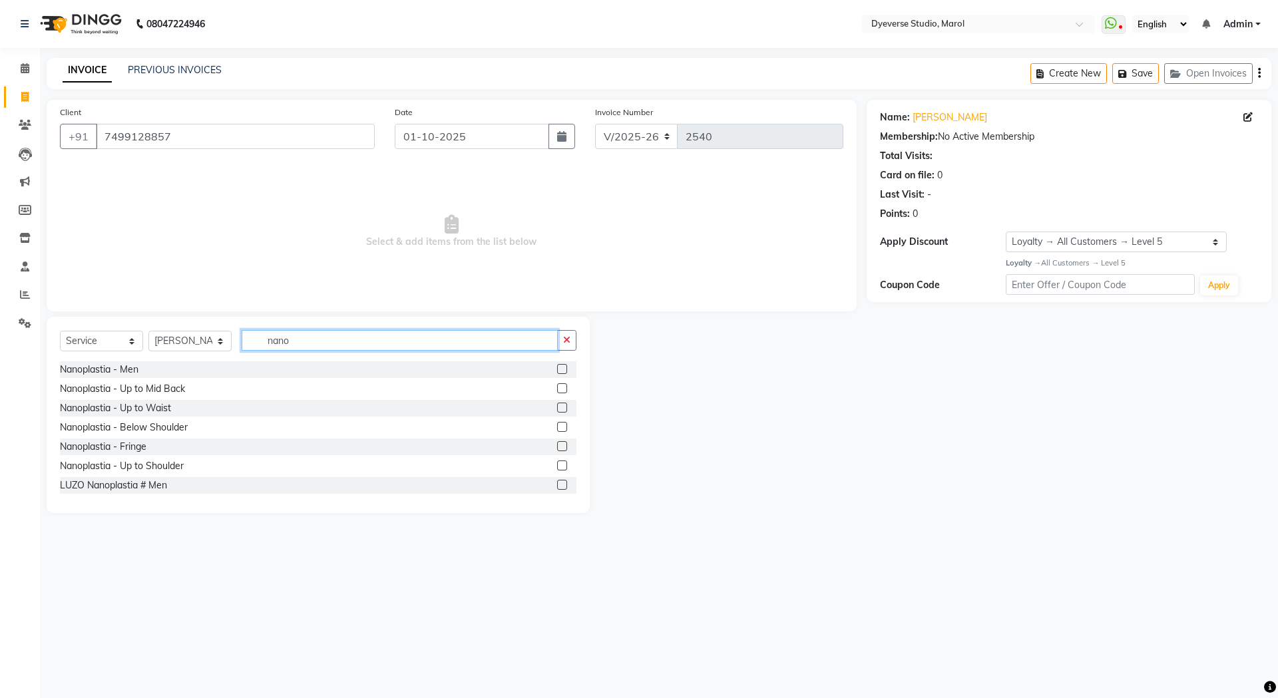
drag, startPoint x: 292, startPoint y: 345, endPoint x: 178, endPoint y: 339, distance: 114.6
click at [178, 339] on div "Select Service Product Membership Package Voucher Prepaid Gift Card Select Styl…" at bounding box center [318, 345] width 516 height 31
type input "boto"
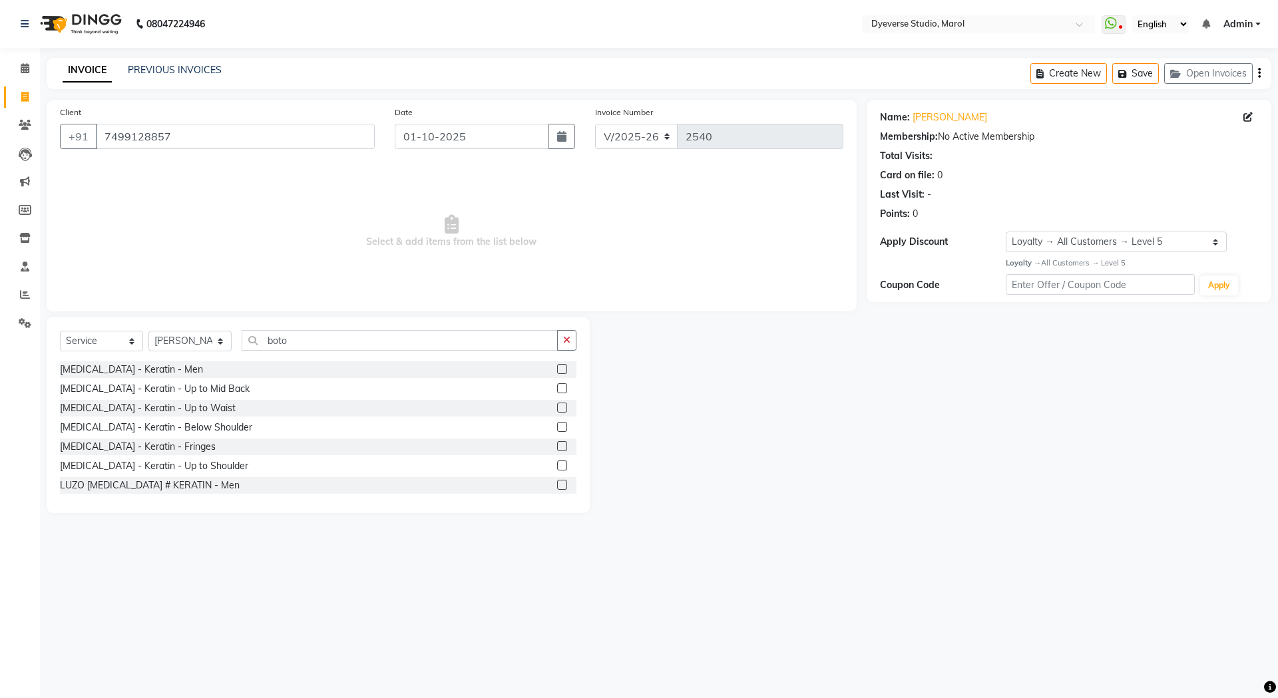
click at [557, 392] on label at bounding box center [562, 388] width 10 height 10
click at [557, 392] on input "checkbox" at bounding box center [561, 389] width 9 height 9
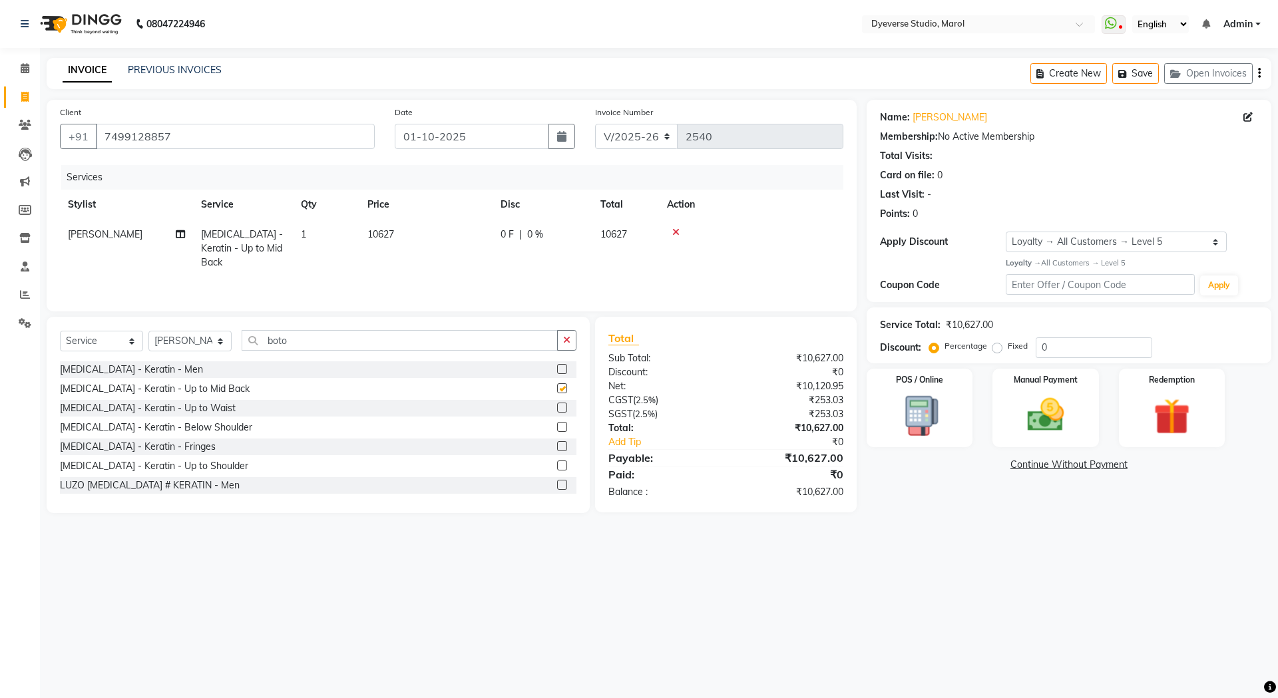
checkbox input "false"
click at [1060, 337] on input "0" at bounding box center [1094, 347] width 116 height 21
type input "25"
click at [957, 555] on div "08047224946 Select Location × Dyeverse Studio, Marol WhatsApp Status ✕ Status: …" at bounding box center [639, 349] width 1278 height 698
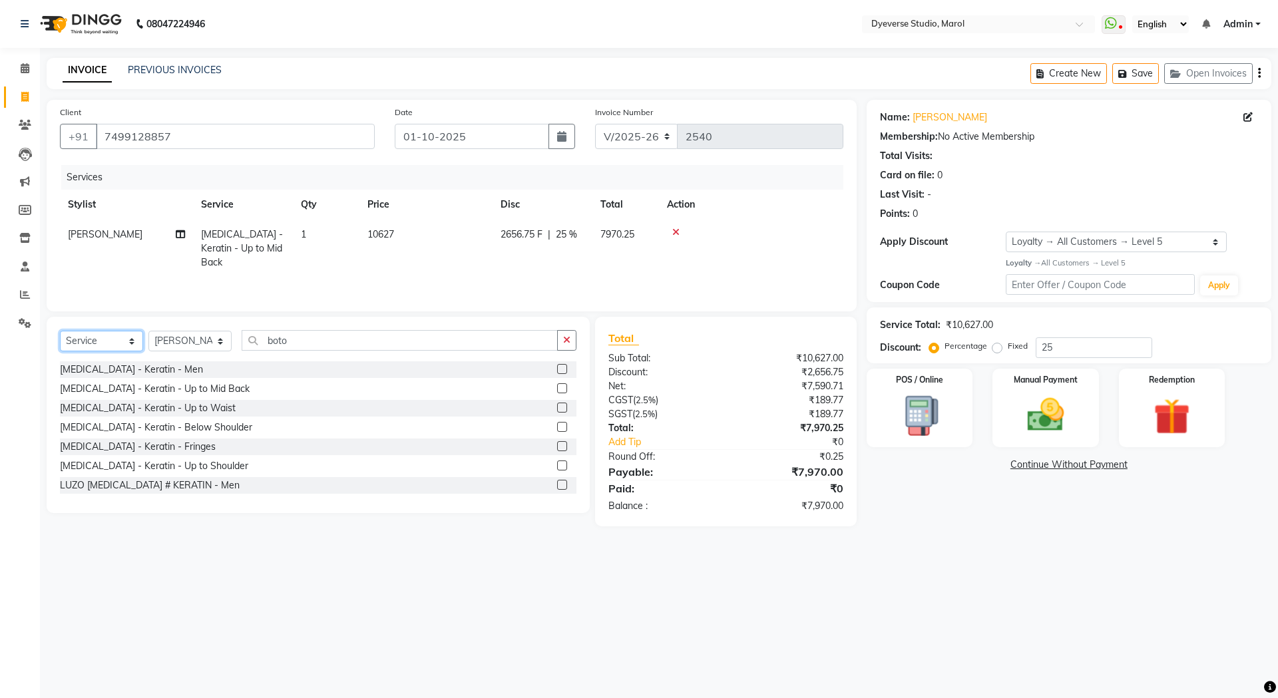
click at [84, 348] on select "Select Service Product Membership Package Voucher Prepaid Gift Card" at bounding box center [101, 341] width 83 height 21
select select "product"
click at [60, 331] on select "Select Service Product Membership Package Voucher Prepaid Gift Card" at bounding box center [101, 341] width 83 height 21
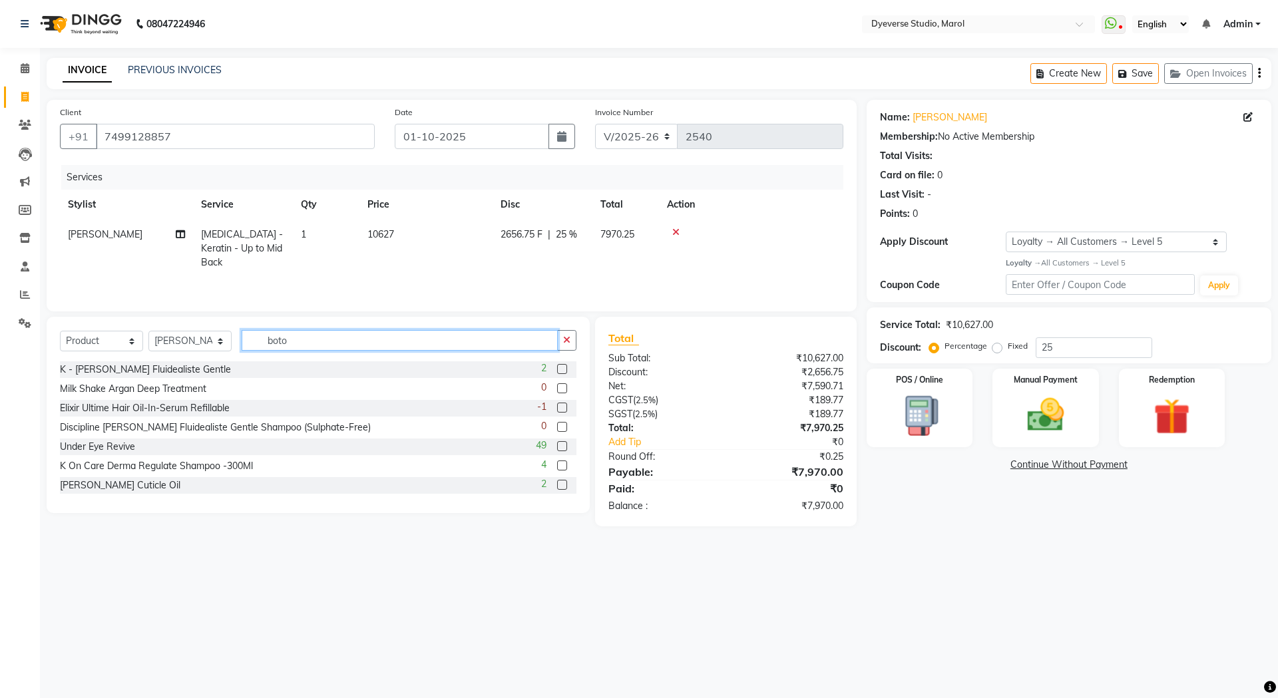
click at [282, 340] on input "boto" at bounding box center [400, 340] width 316 height 21
click at [190, 345] on select "Select Stylist [PERSON_NAME] [PERSON_NAME] [PERSON_NAME] [PERSON_NAME] [PERSON_…" at bounding box center [189, 341] width 83 height 21
select select "68249"
click at [148, 331] on select "Select Stylist [PERSON_NAME] [PERSON_NAME] [PERSON_NAME] [PERSON_NAME] [PERSON_…" at bounding box center [189, 341] width 83 height 21
click at [299, 346] on input "boto" at bounding box center [400, 340] width 316 height 21
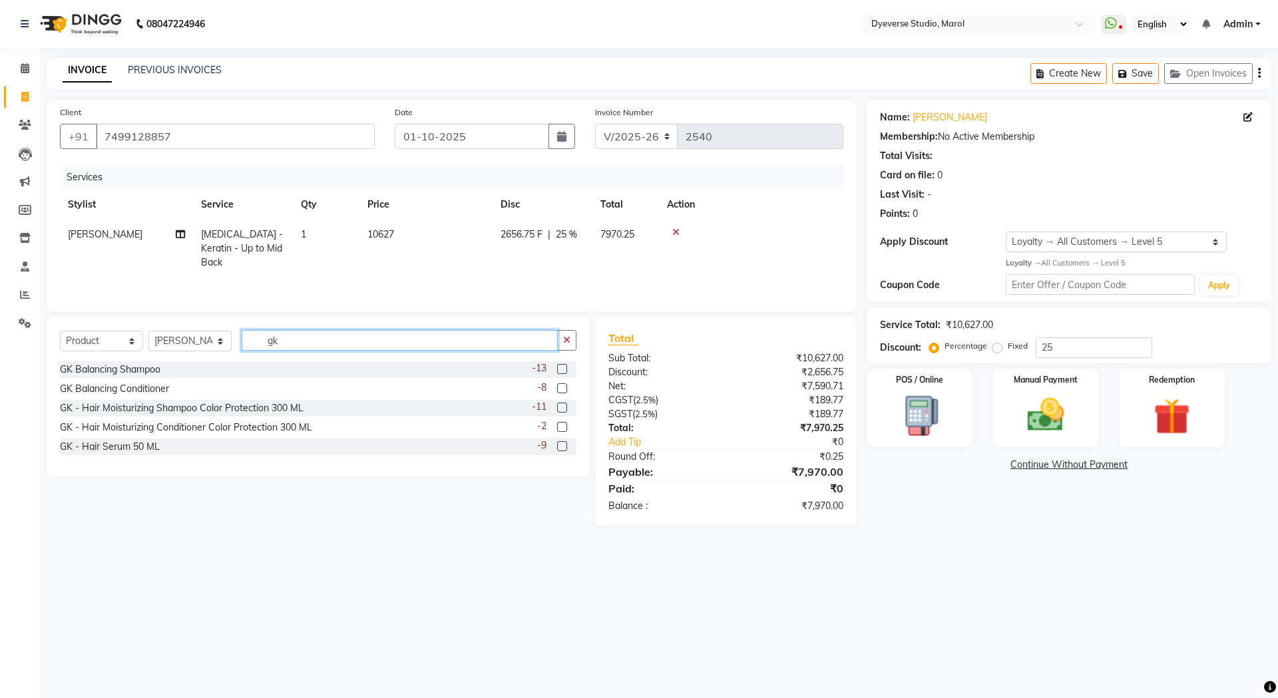
type input "gk"
click at [562, 410] on label at bounding box center [562, 408] width 10 height 10
click at [562, 410] on input "checkbox" at bounding box center [561, 408] width 9 height 9
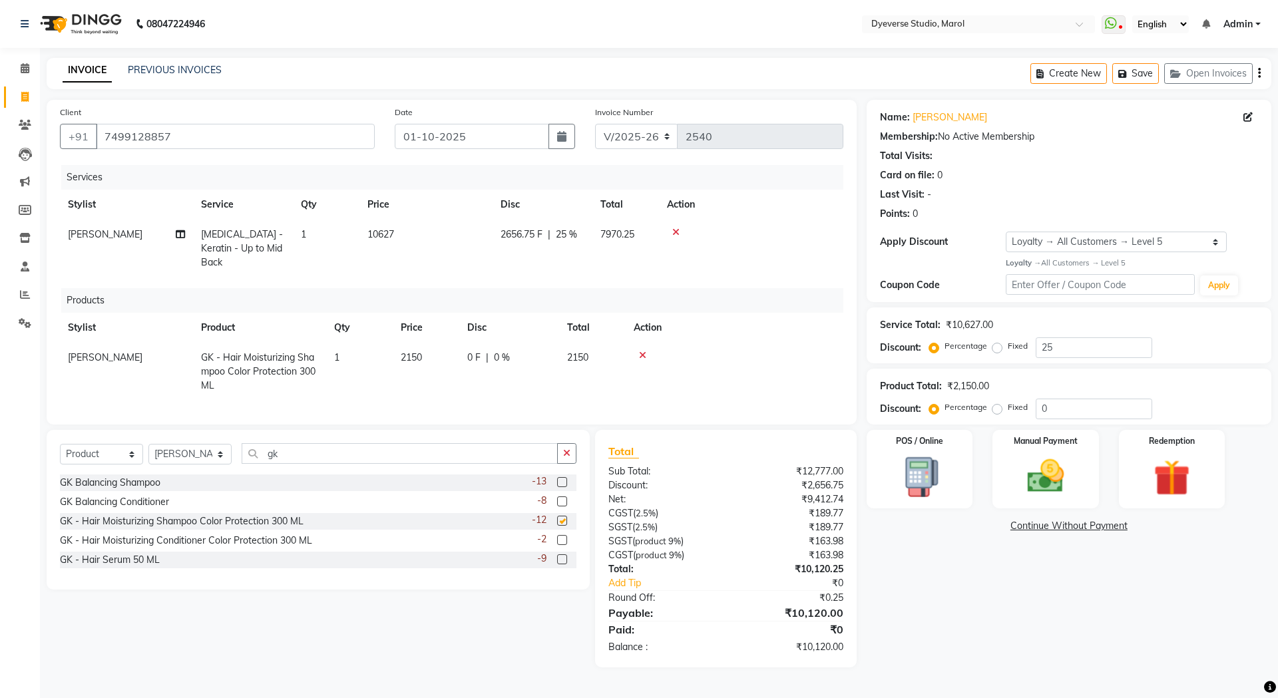
checkbox input "false"
click at [566, 538] on label at bounding box center [562, 540] width 10 height 10
click at [566, 538] on input "checkbox" at bounding box center [561, 540] width 9 height 9
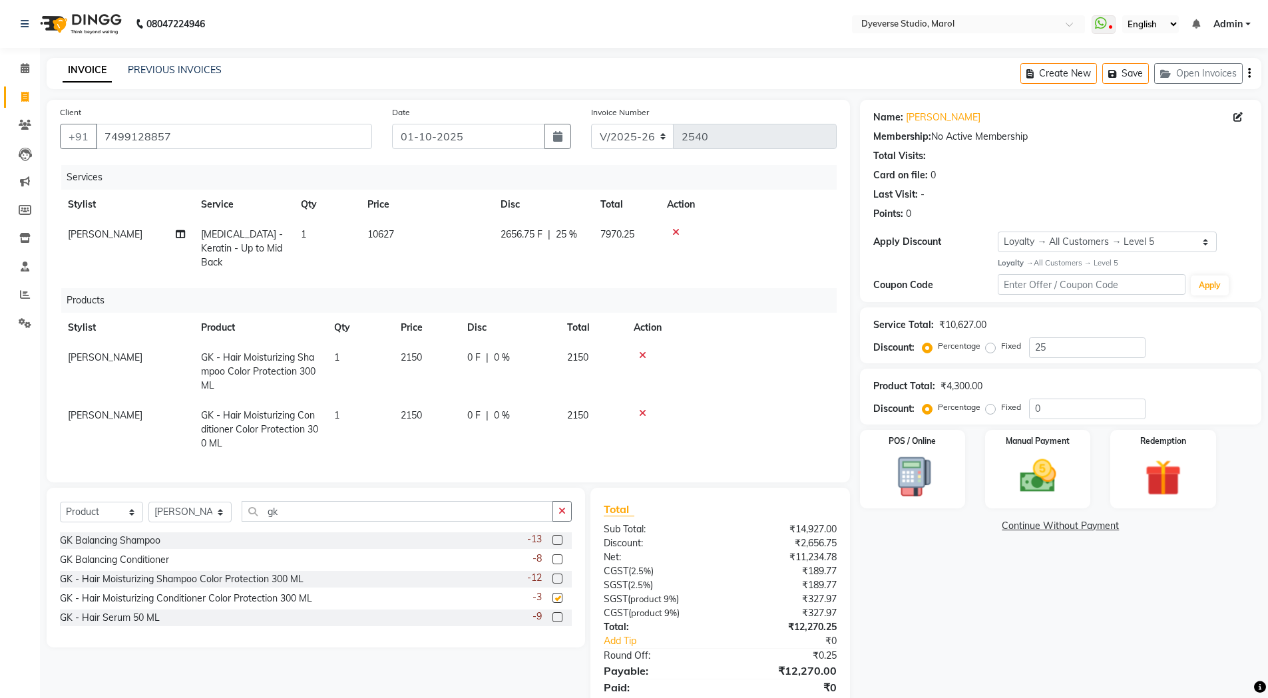
checkbox input "false"
click at [556, 618] on label at bounding box center [557, 617] width 10 height 10
click at [556, 618] on input "checkbox" at bounding box center [556, 618] width 9 height 9
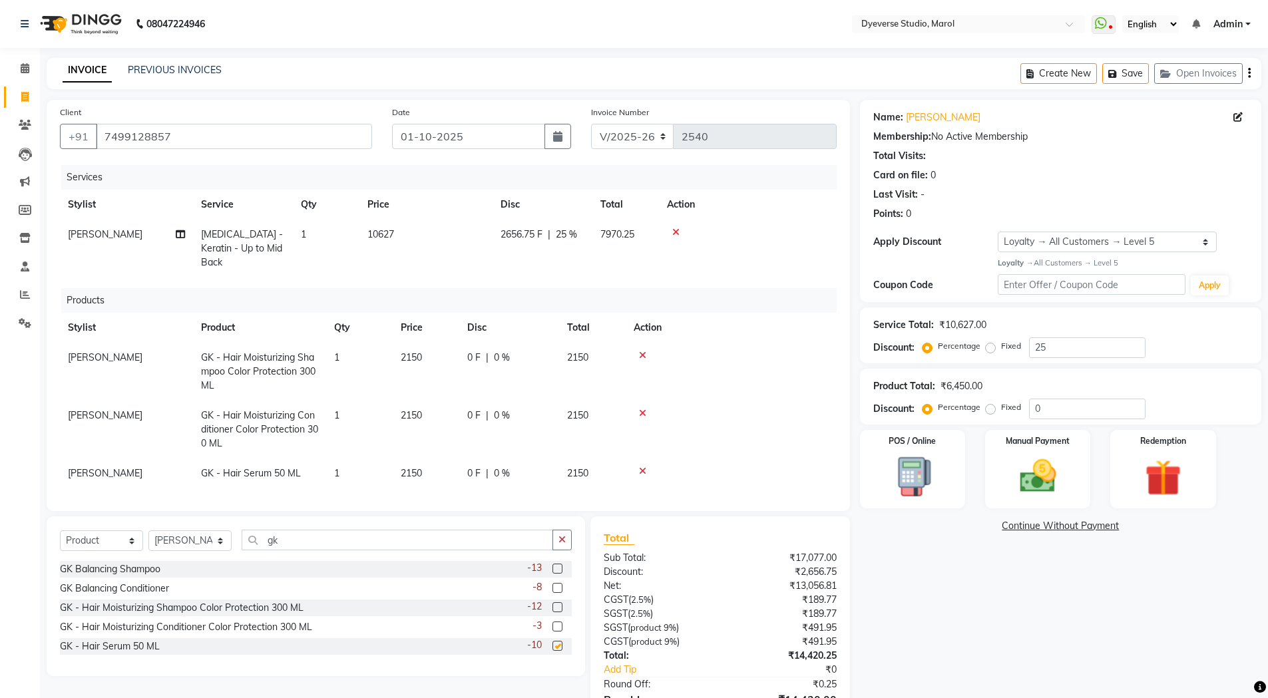
checkbox input "false"
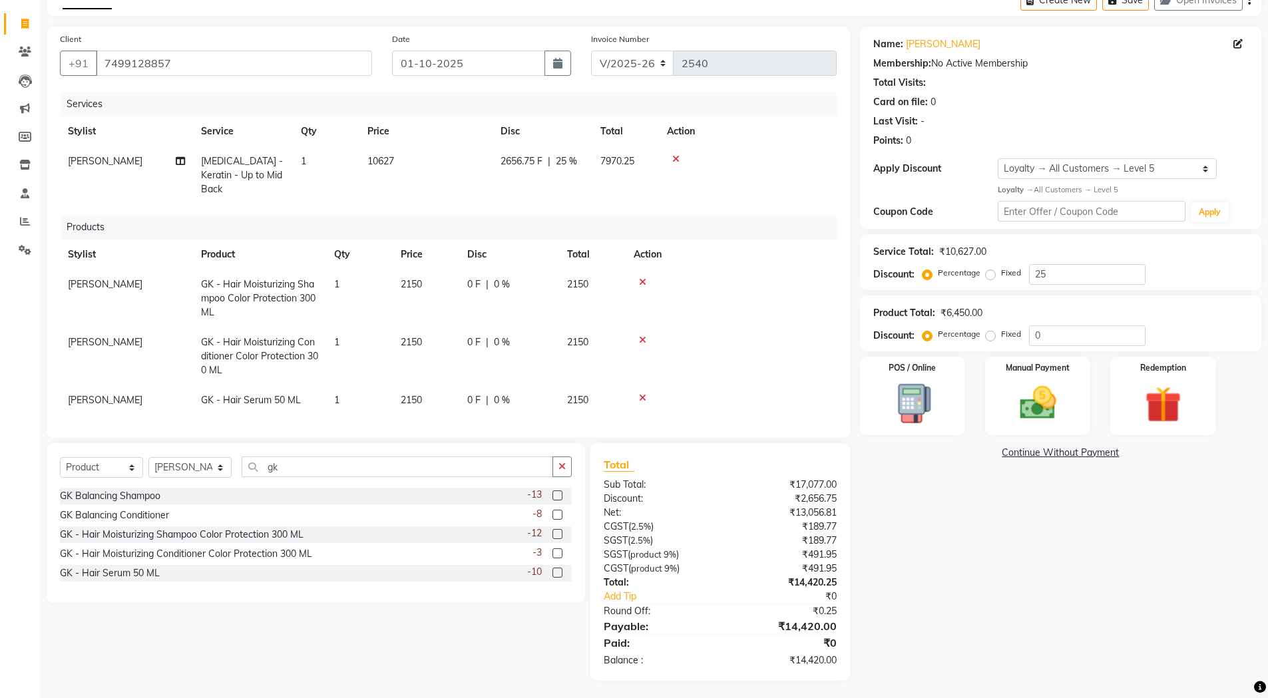
click at [419, 394] on span "2150" at bounding box center [411, 400] width 21 height 12
select select "68249"
click at [443, 393] on input "2150" at bounding box center [426, 403] width 51 height 21
type input "2"
type input "3200"
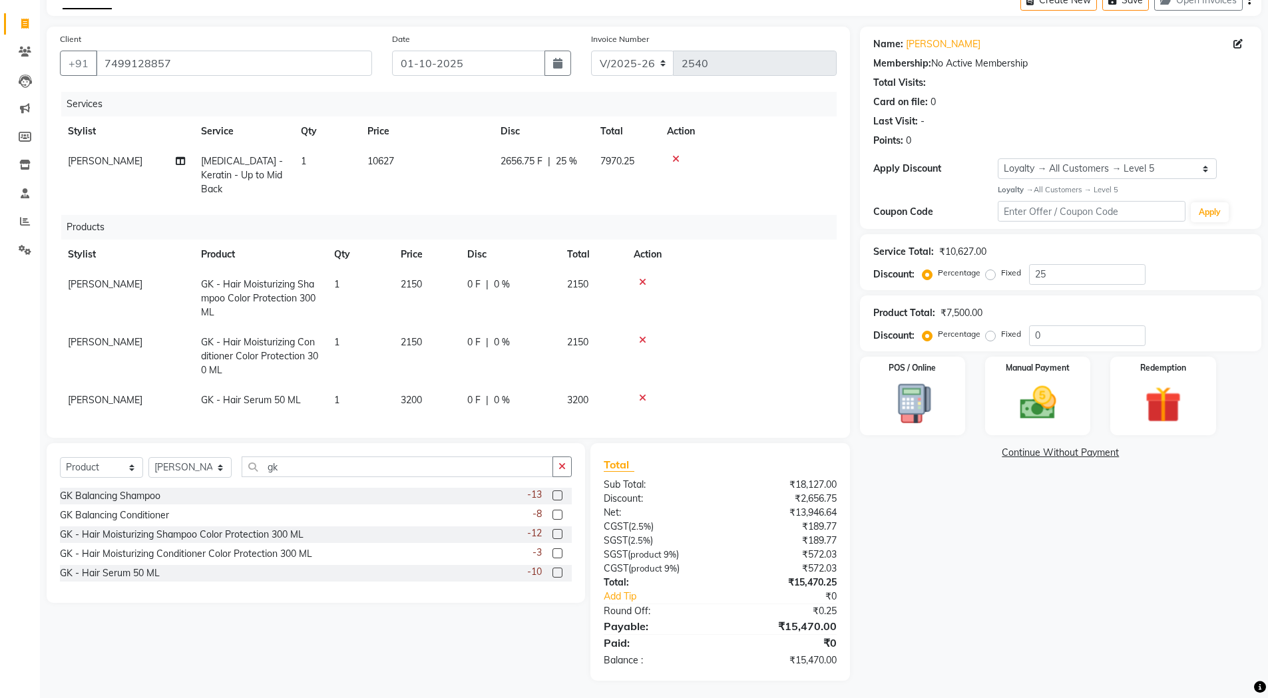
click at [407, 276] on td "2150" at bounding box center [426, 299] width 67 height 58
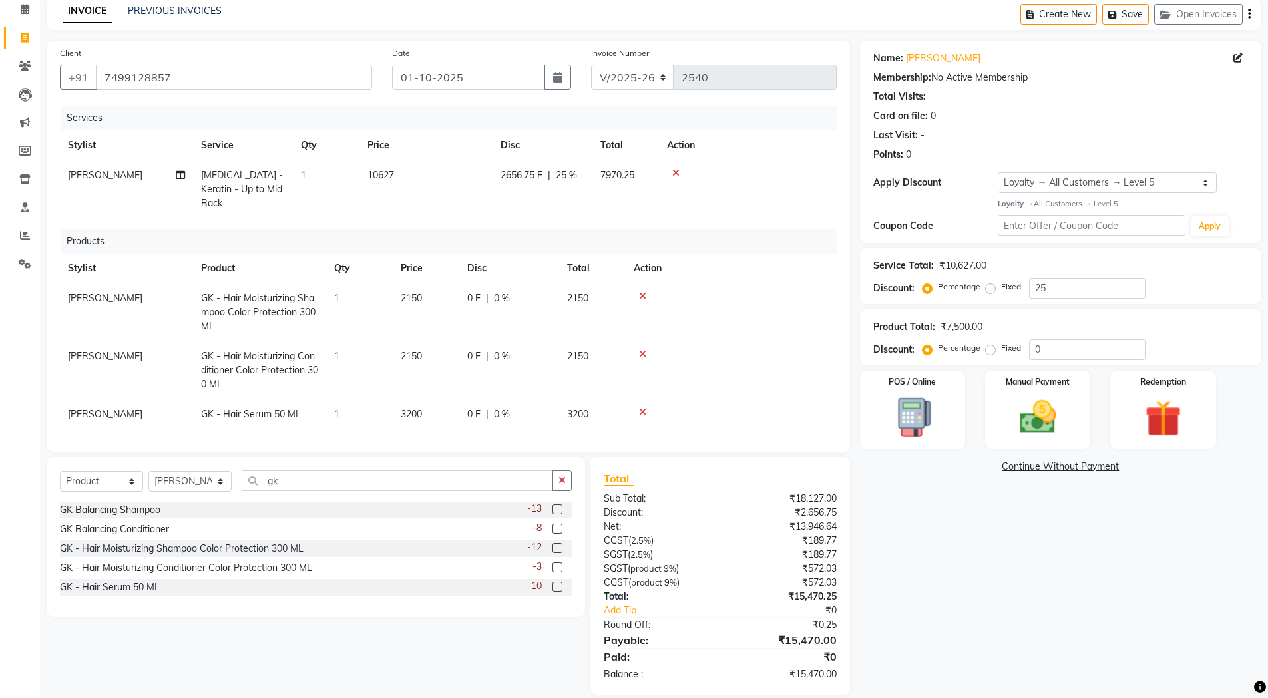
select select "68249"
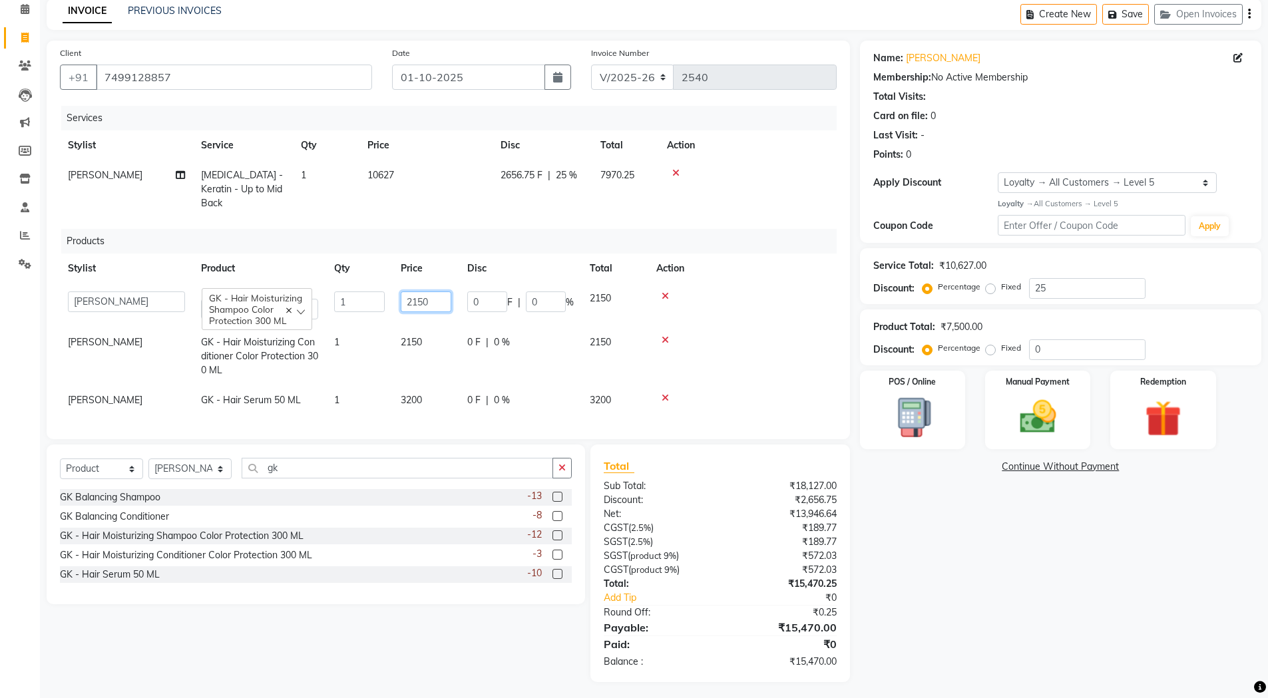
click at [439, 292] on input "2150" at bounding box center [426, 302] width 51 height 21
type input "2700"
click at [418, 329] on td "2150" at bounding box center [426, 356] width 67 height 58
select select "68249"
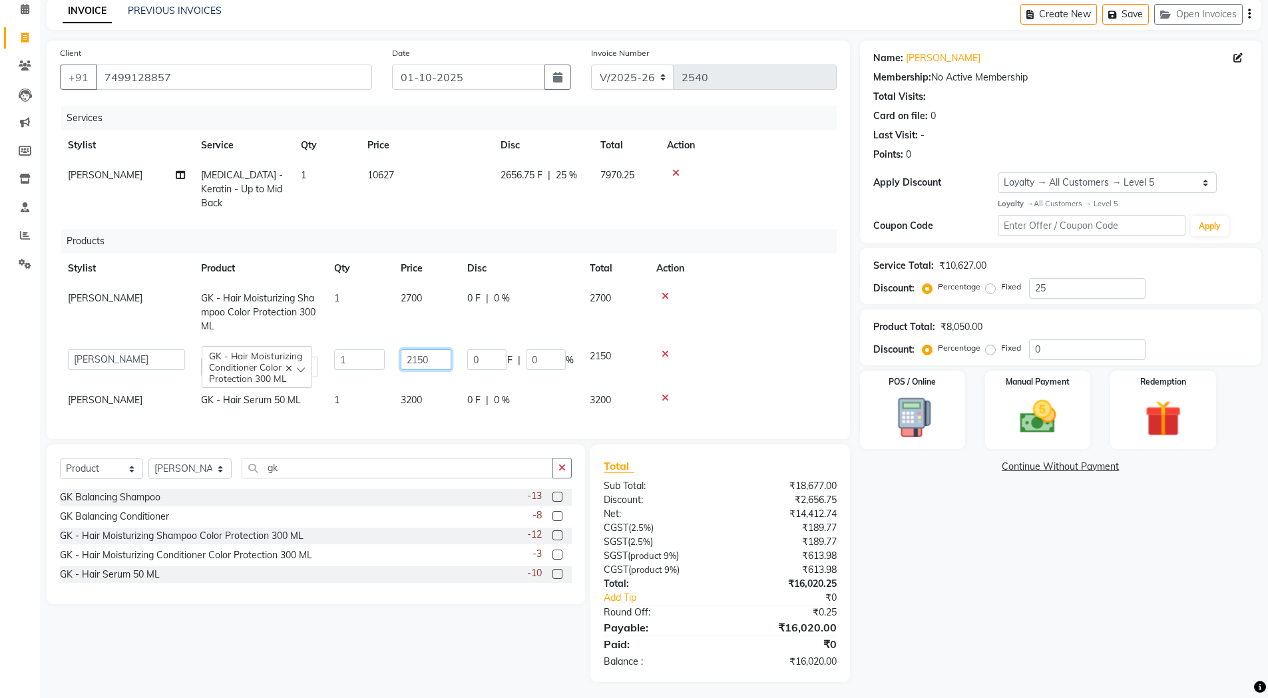
click at [441, 349] on input "2150" at bounding box center [426, 359] width 51 height 21
type input "2700"
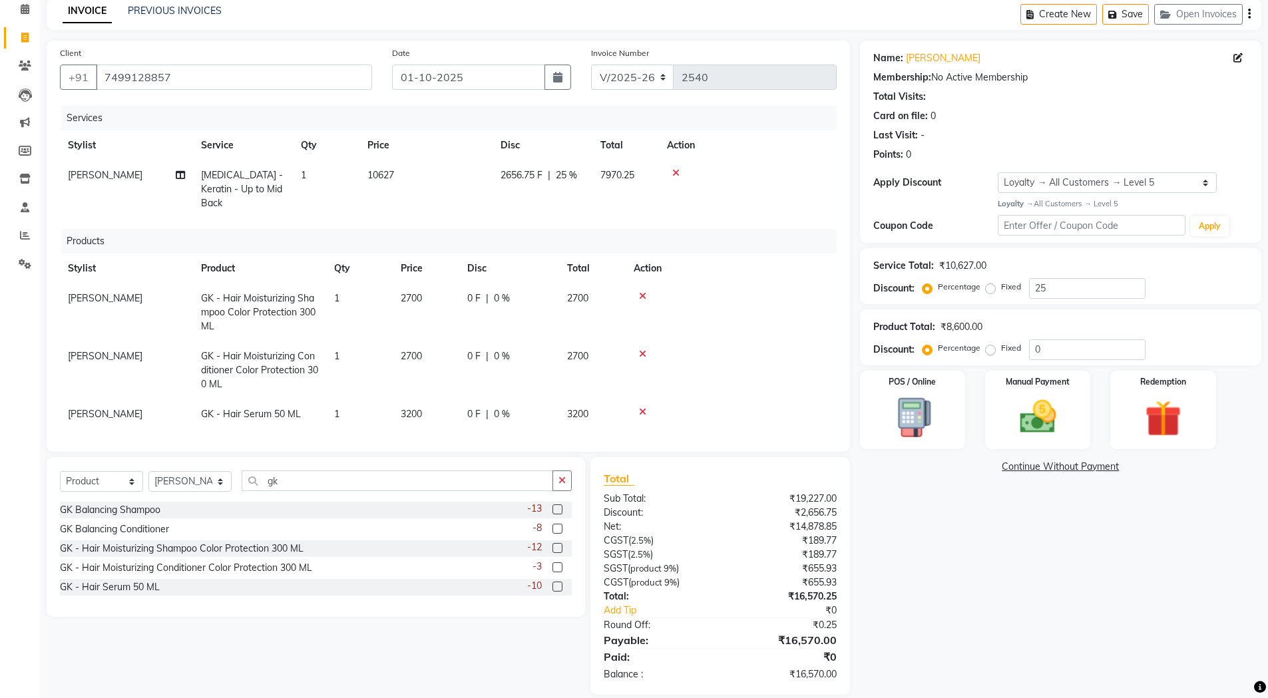
click at [764, 421] on div "Services Stylist Service Qty Price Disc Total Action Anmol Botox - Keratin - Up…" at bounding box center [448, 272] width 777 height 333
click at [1054, 395] on img at bounding box center [1037, 416] width 61 height 43
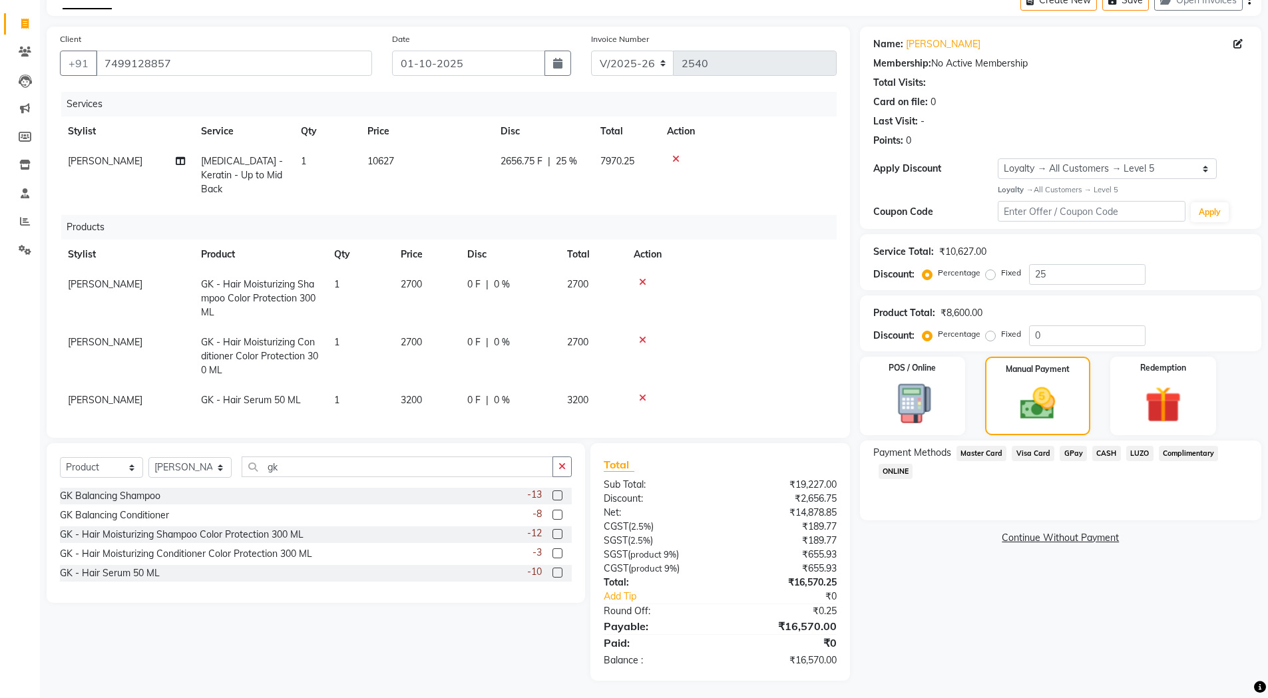
click at [968, 449] on span "Master Card" at bounding box center [981, 453] width 51 height 15
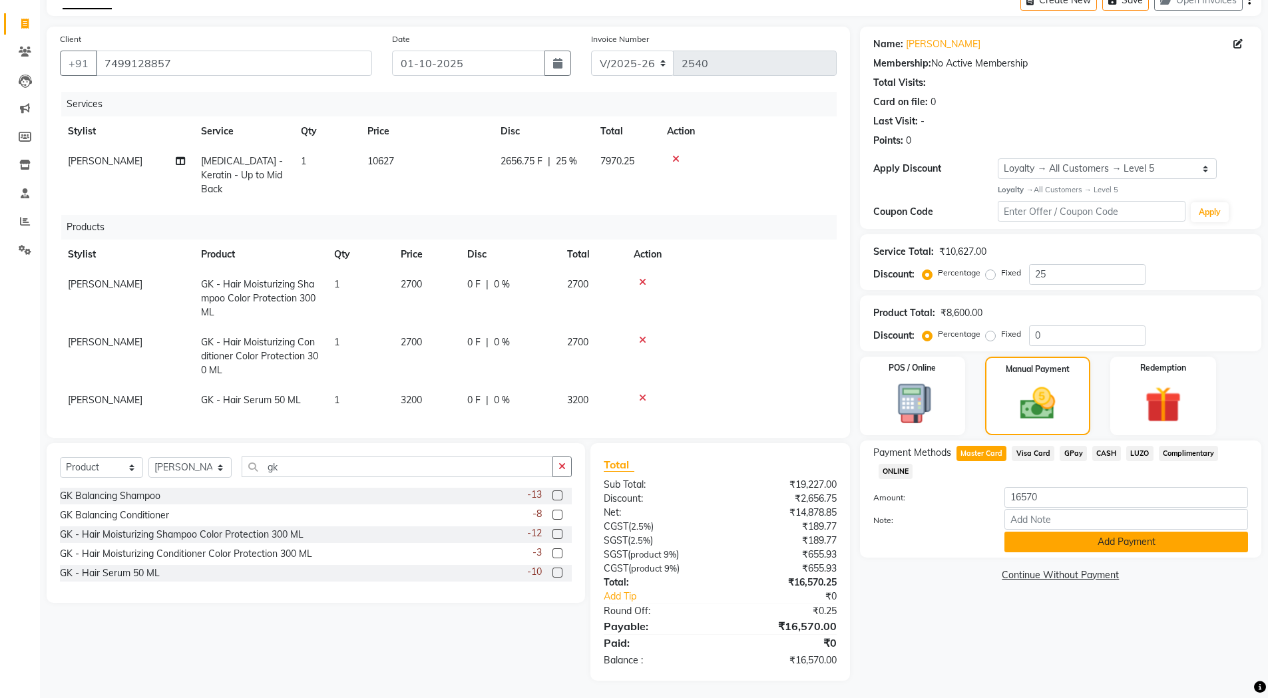
click at [1117, 541] on button "Add Payment" at bounding box center [1126, 542] width 244 height 21
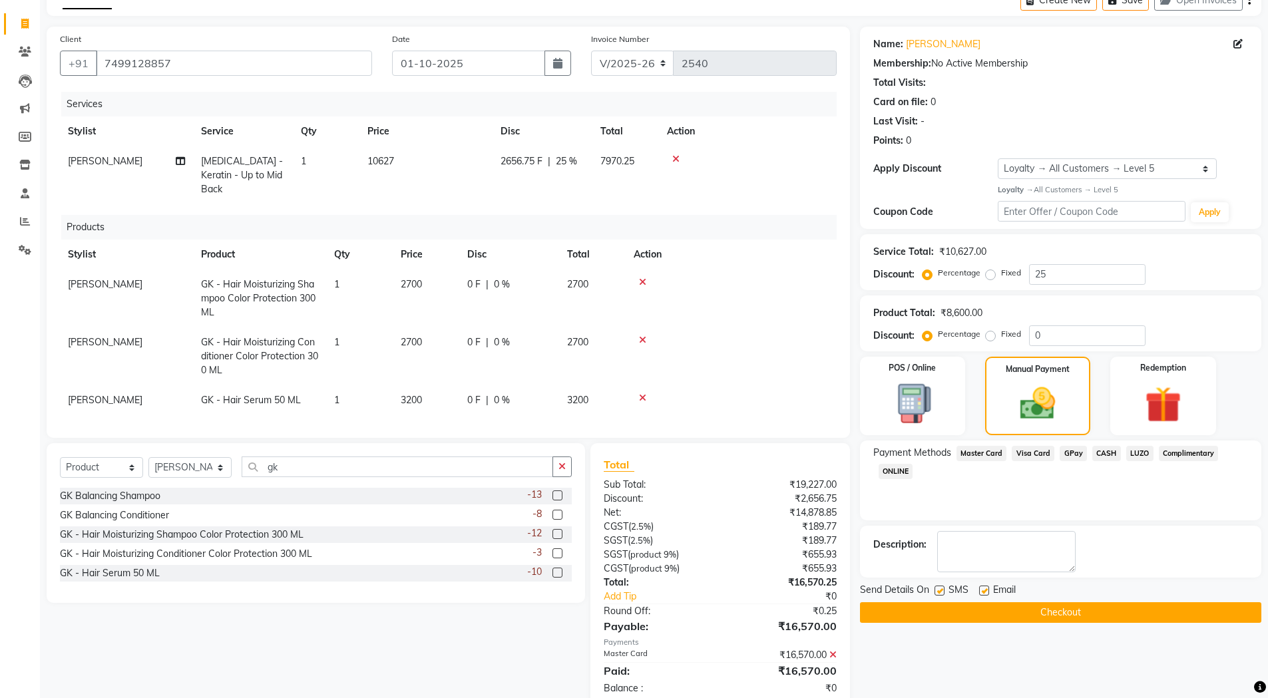
click at [1068, 613] on button "Checkout" at bounding box center [1060, 612] width 401 height 21
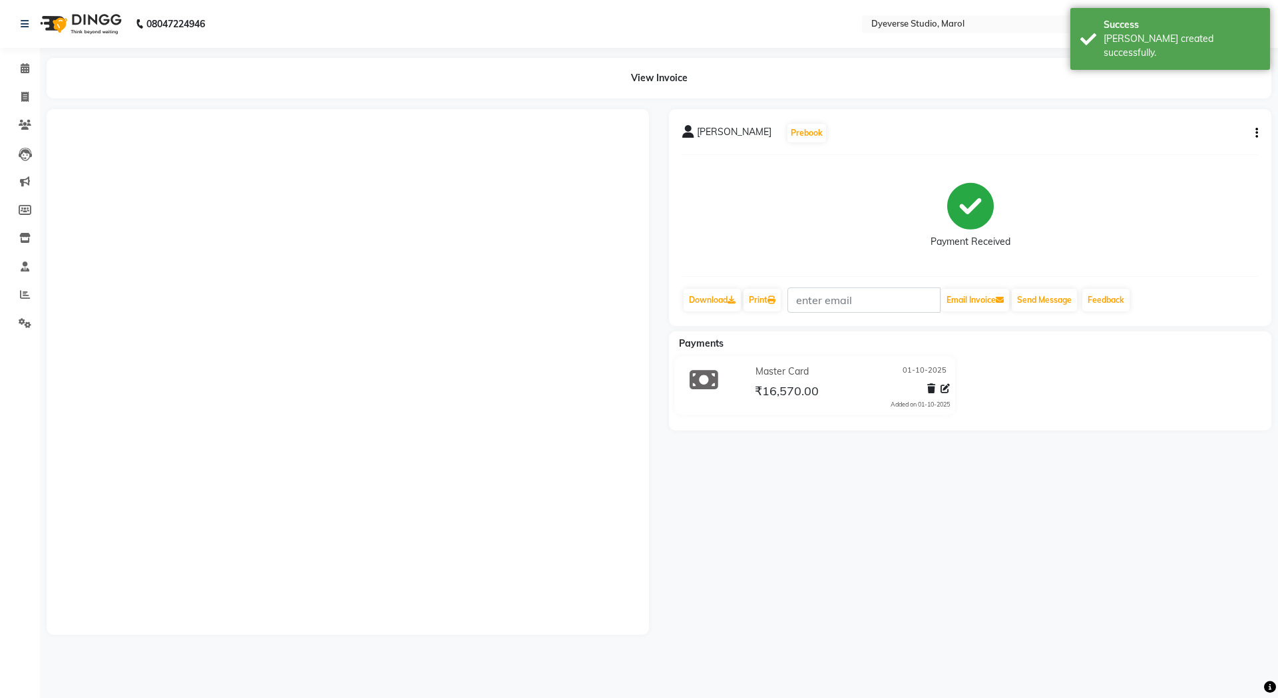
drag, startPoint x: 1270, startPoint y: 459, endPoint x: 1277, endPoint y: 568, distance: 109.4
click at [1277, 568] on div "08047224946 Select Location × Dyeverse Studio, Marol WhatsApp Status ✕ Status: …" at bounding box center [639, 349] width 1278 height 698
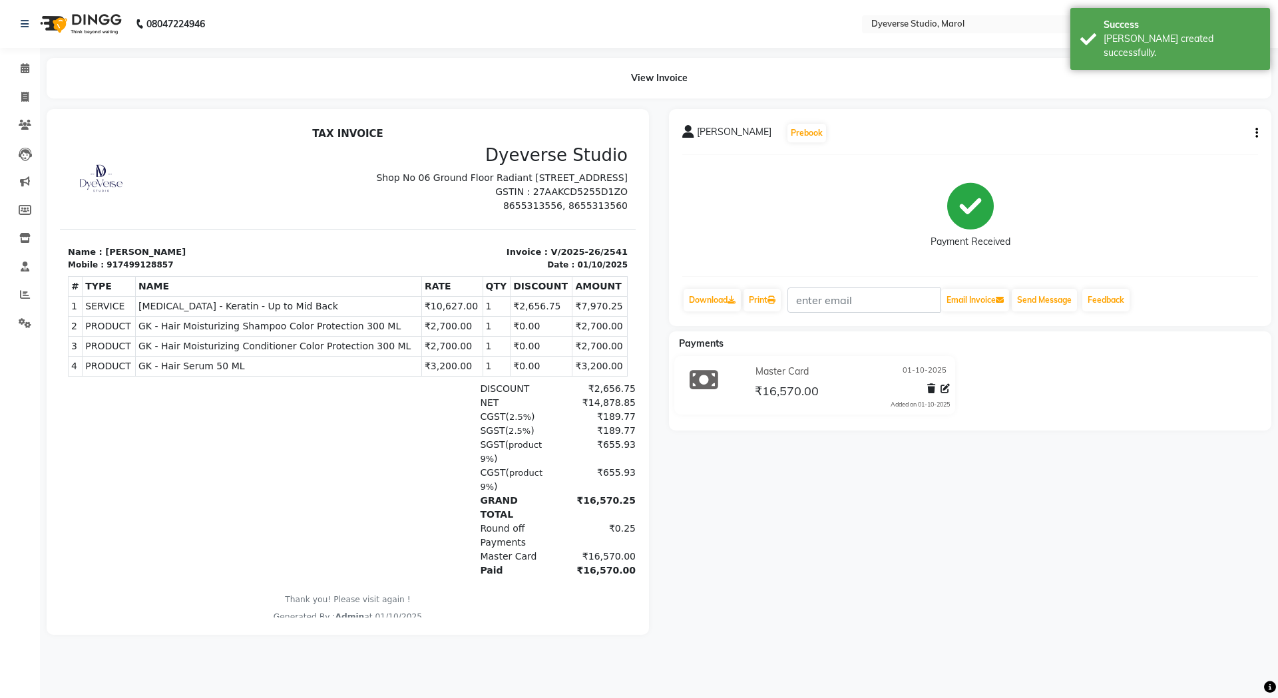
click at [799, 204] on div "Payment Received" at bounding box center [970, 216] width 576 height 100
click at [136, 271] on div "917499128857" at bounding box center [139, 265] width 67 height 12
copy div "917499128857"
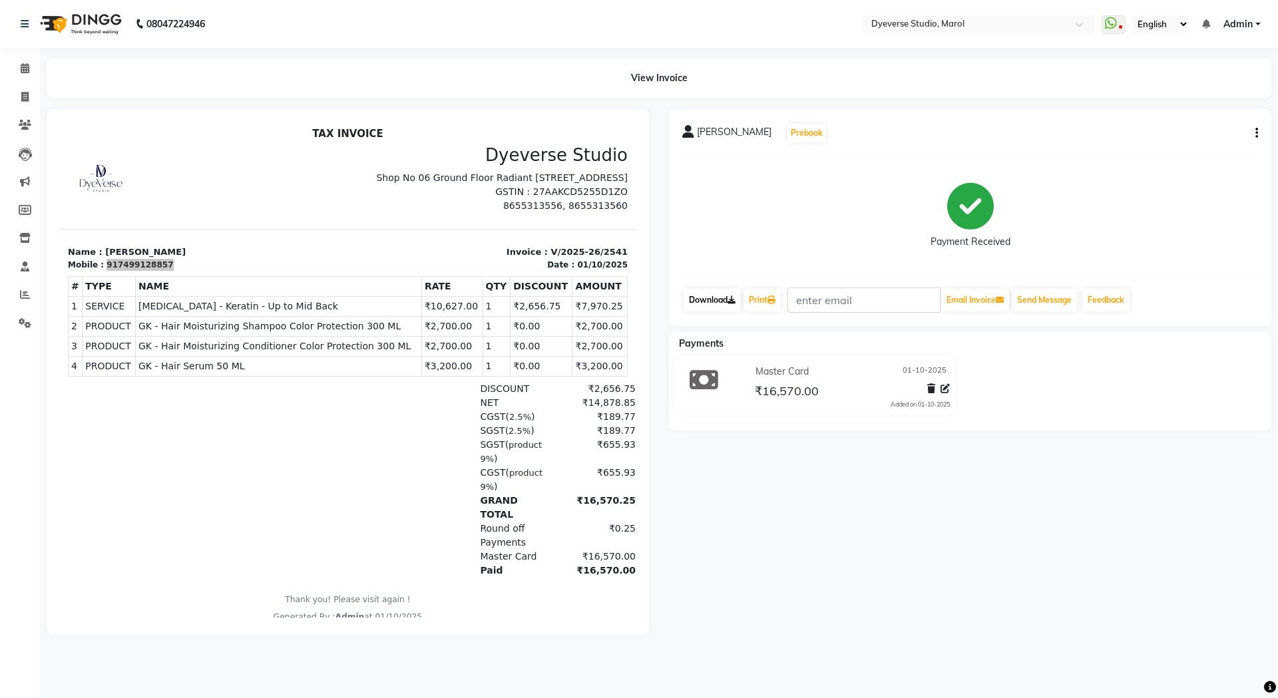
click at [713, 302] on link "Download" at bounding box center [712, 300] width 57 height 23
click at [742, 212] on div "Payment Received" at bounding box center [970, 216] width 576 height 100
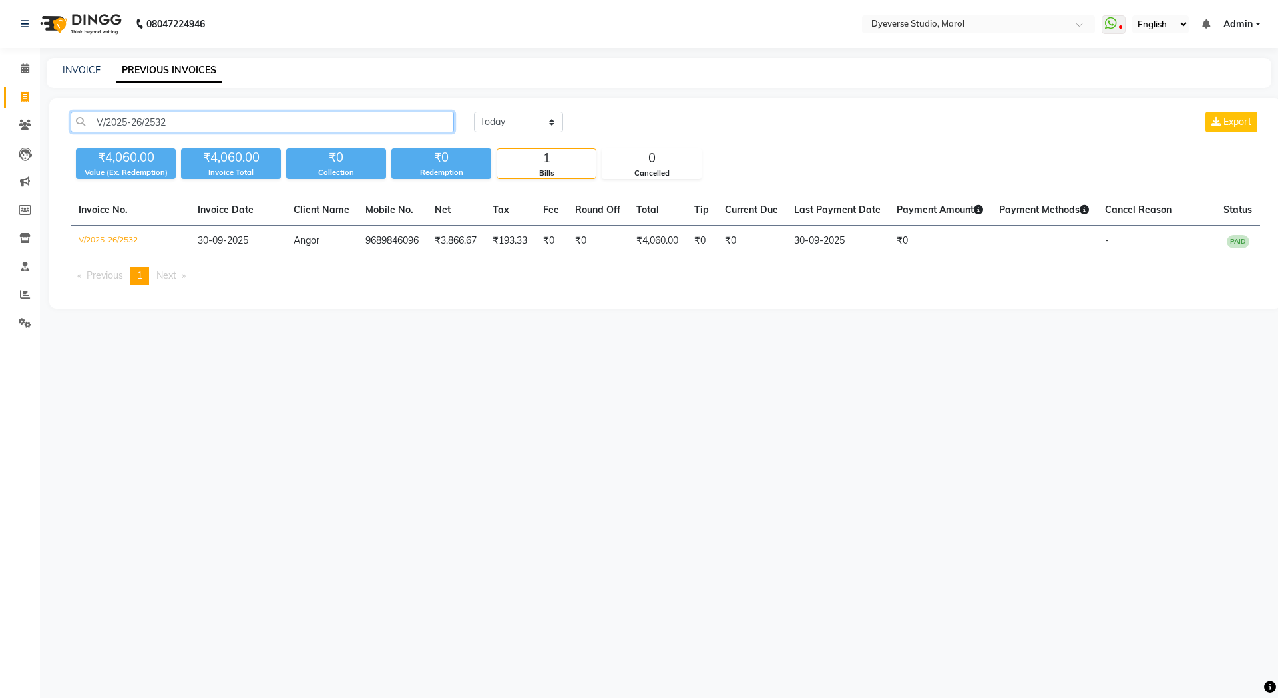
drag, startPoint x: 0, startPoint y: 0, endPoint x: 125, endPoint y: 129, distance: 179.8
click at [125, 129] on input "V/2025-26/2532" at bounding box center [262, 122] width 383 height 21
type input "V"
click at [79, 71] on link "INVOICE" at bounding box center [82, 70] width 38 height 12
select select "service"
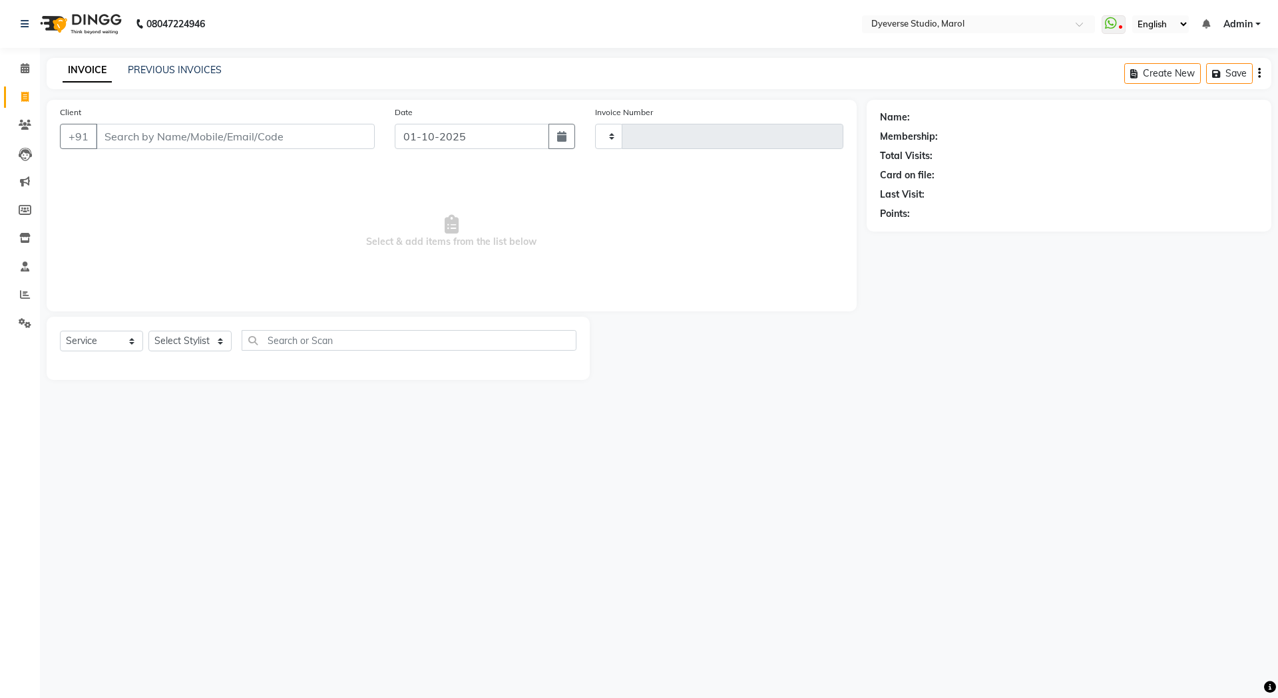
type input "2542"
select select "6368"
click at [177, 333] on select "Select Stylist" at bounding box center [189, 341] width 83 height 21
click at [129, 341] on select "Select Service Product Membership Package Voucher Prepaid Gift Card" at bounding box center [101, 341] width 83 height 21
click at [187, 353] on div "Select Service Product Membership Package Voucher Prepaid Gift Card Select Styl…" at bounding box center [318, 345] width 516 height 31
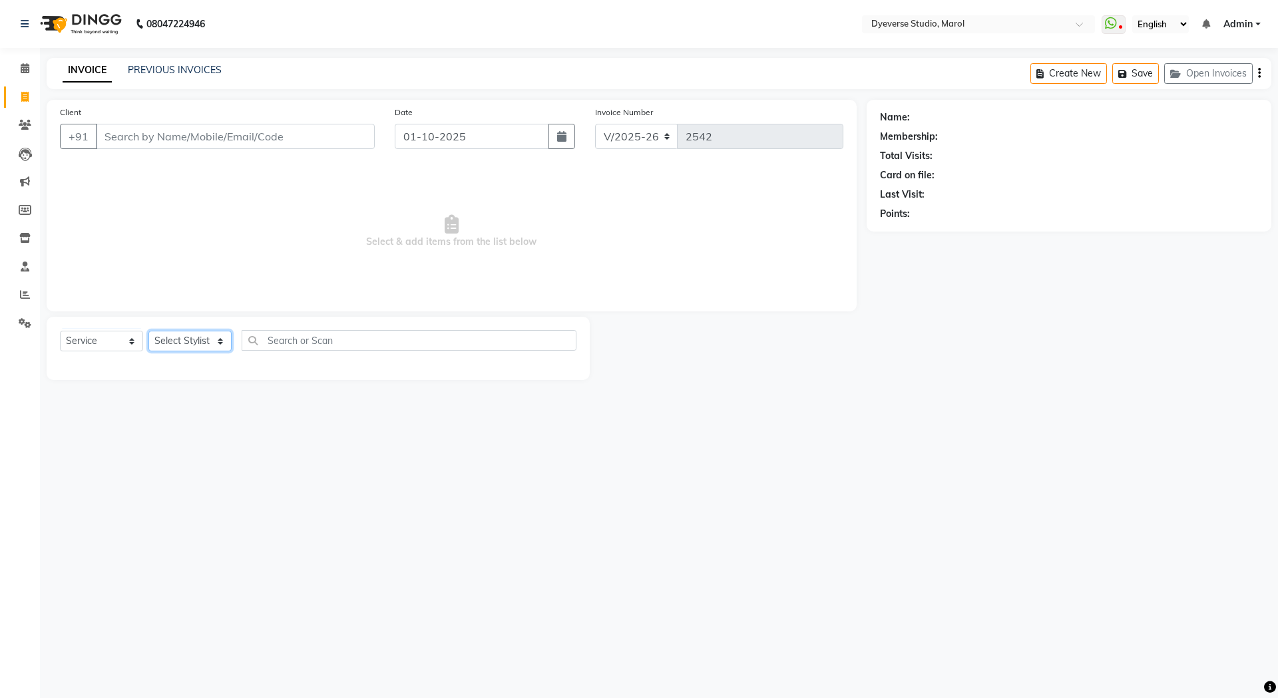
click at [194, 345] on select "Select Stylist [PERSON_NAME] [PERSON_NAME] [PERSON_NAME] [PERSON_NAME] [PERSON_…" at bounding box center [189, 341] width 83 height 21
select select "68355"
click at [148, 331] on select "Select Stylist [PERSON_NAME] [PERSON_NAME] [PERSON_NAME] [PERSON_NAME] [PERSON_…" at bounding box center [189, 341] width 83 height 21
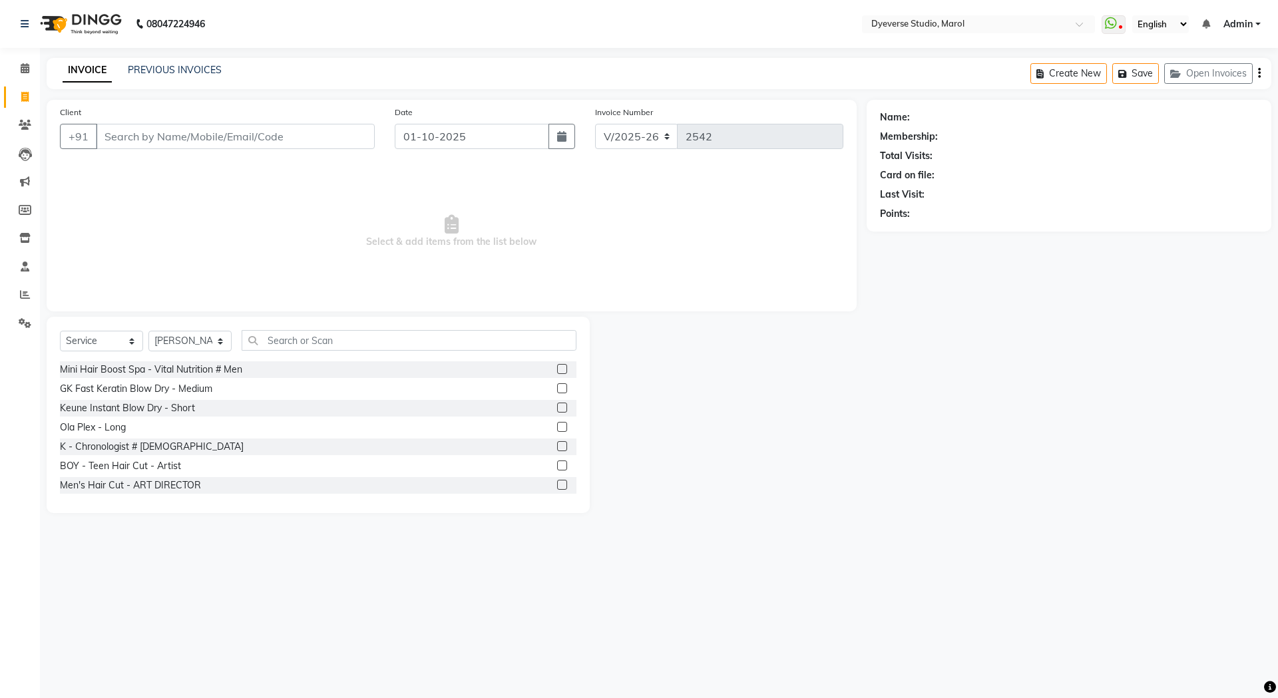
click at [325, 357] on div "Select Service Product Membership Package Voucher Prepaid Gift Card Select Styl…" at bounding box center [318, 345] width 516 height 31
click at [320, 334] on input "text" at bounding box center [409, 340] width 335 height 21
click at [308, 126] on input "Client" at bounding box center [235, 136] width 279 height 25
click at [303, 136] on input "Client" at bounding box center [235, 136] width 279 height 25
click at [324, 338] on input "text" at bounding box center [409, 340] width 335 height 21
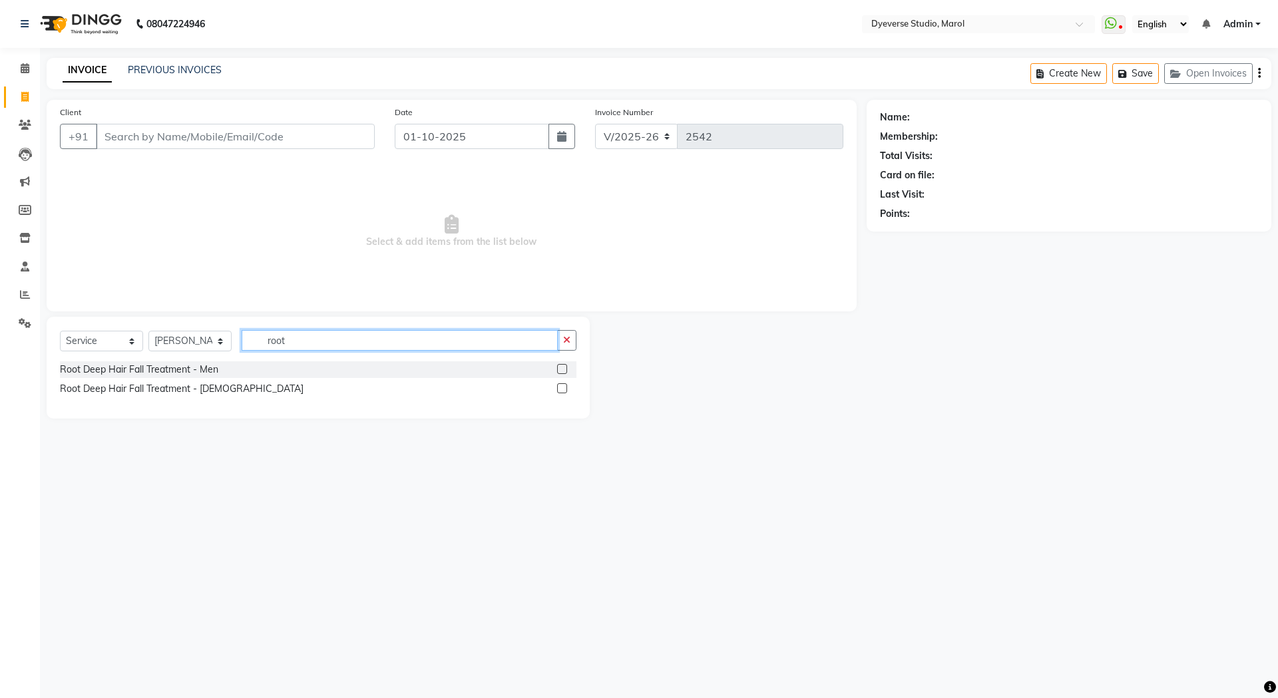
type input "root"
click at [566, 385] on label at bounding box center [562, 388] width 10 height 10
click at [566, 385] on input "checkbox" at bounding box center [561, 389] width 9 height 9
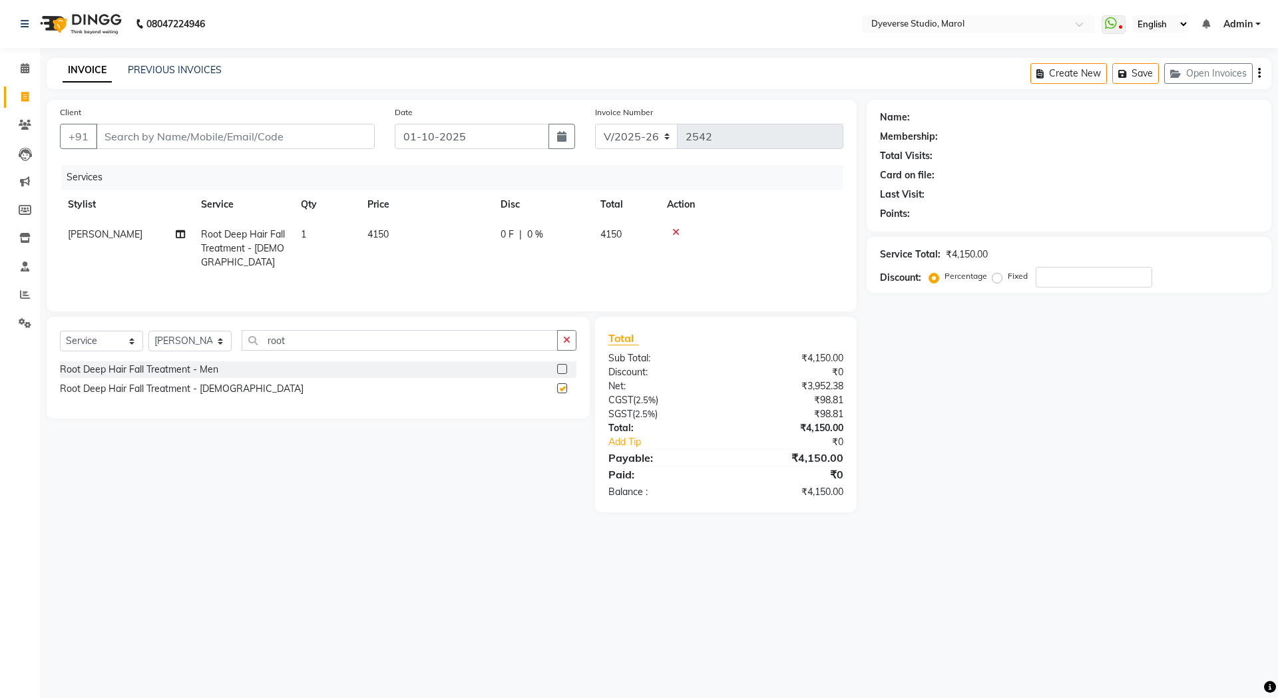
checkbox input "false"
click at [1072, 283] on input "number" at bounding box center [1094, 277] width 116 height 21
type input "25"
